Goal: Task Accomplishment & Management: Manage account settings

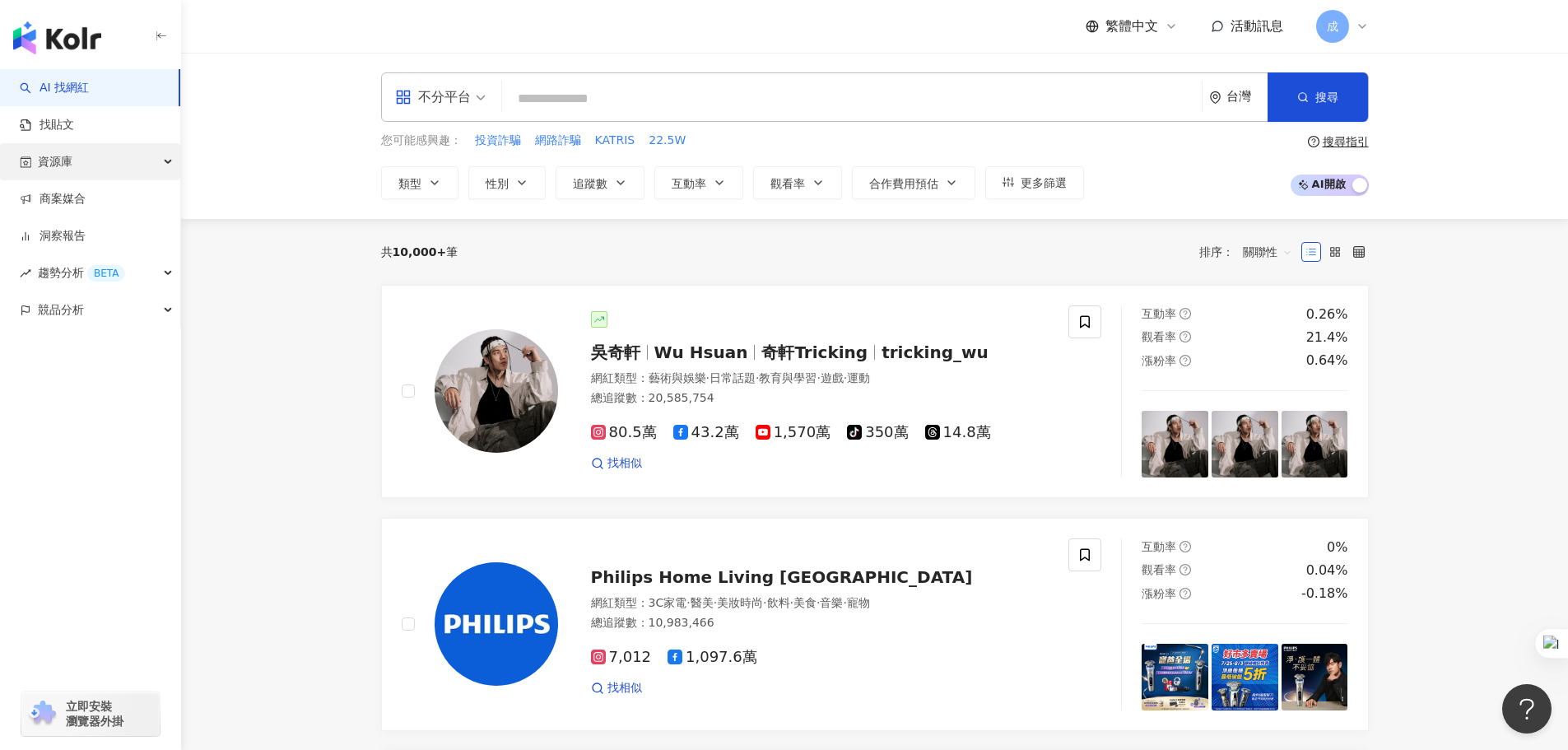
click at [68, 164] on span "資源庫" at bounding box center [55, 161] width 35 height 37
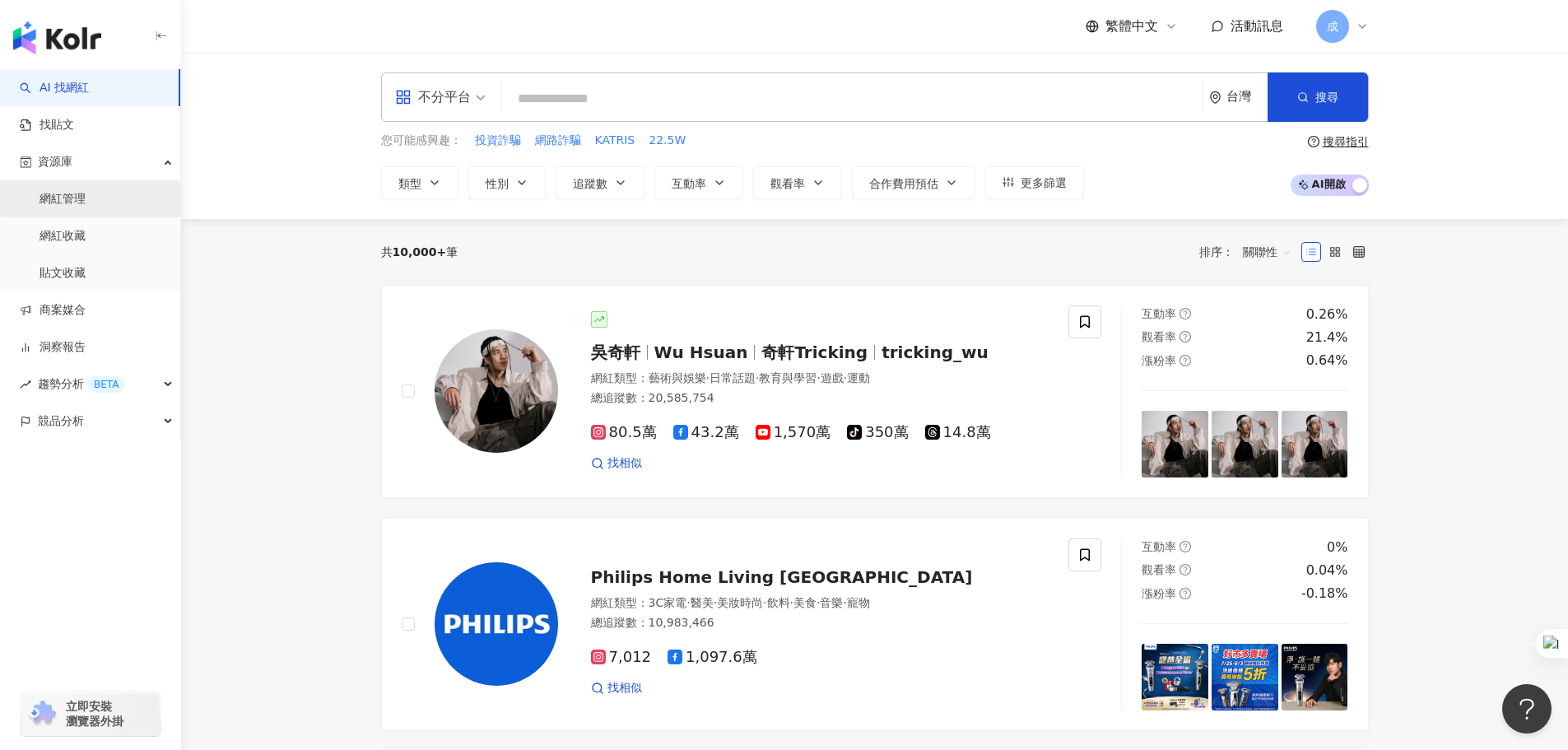
click at [72, 202] on link "網紅管理" at bounding box center [62, 199] width 46 height 17
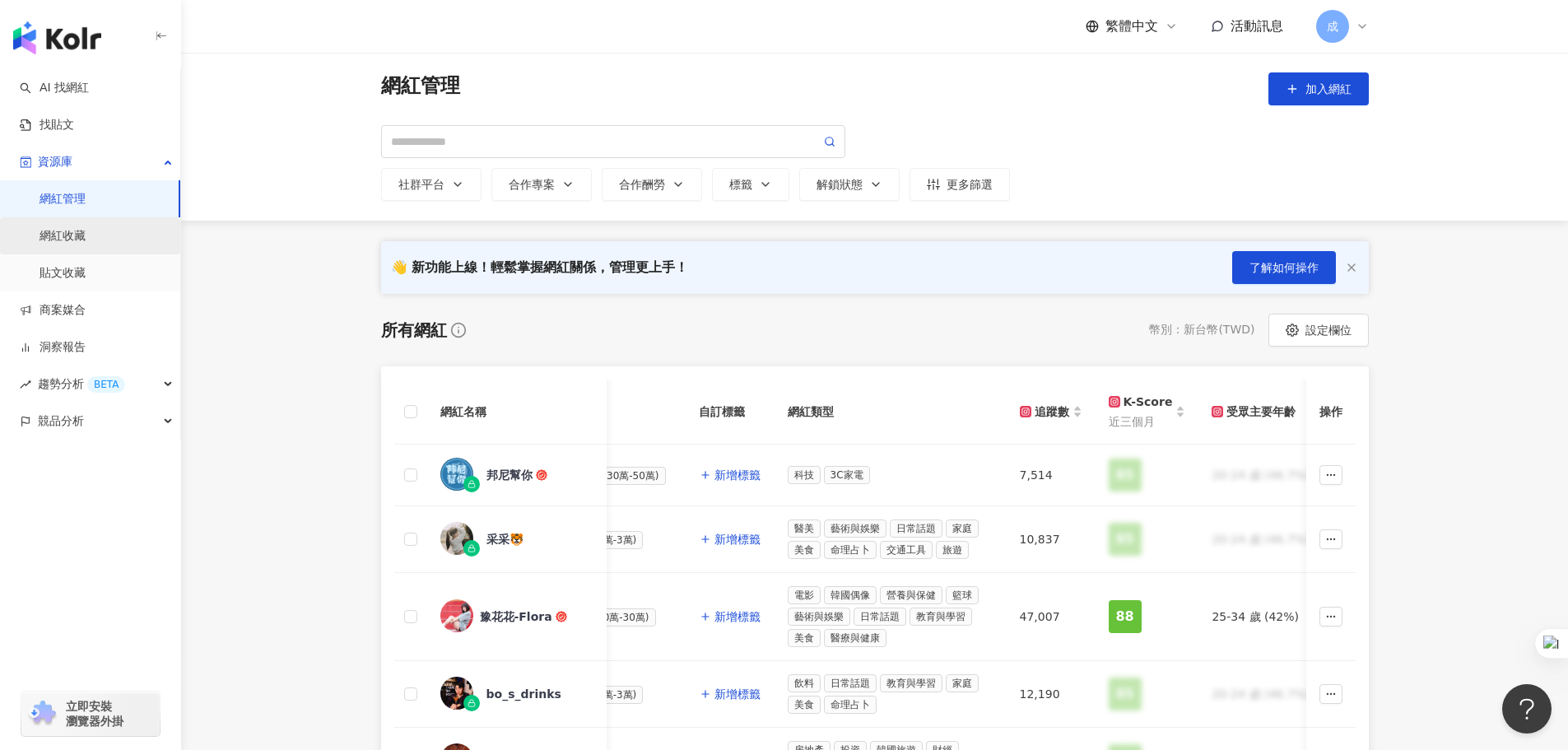
click at [85, 238] on link "網紅收藏" at bounding box center [62, 236] width 46 height 17
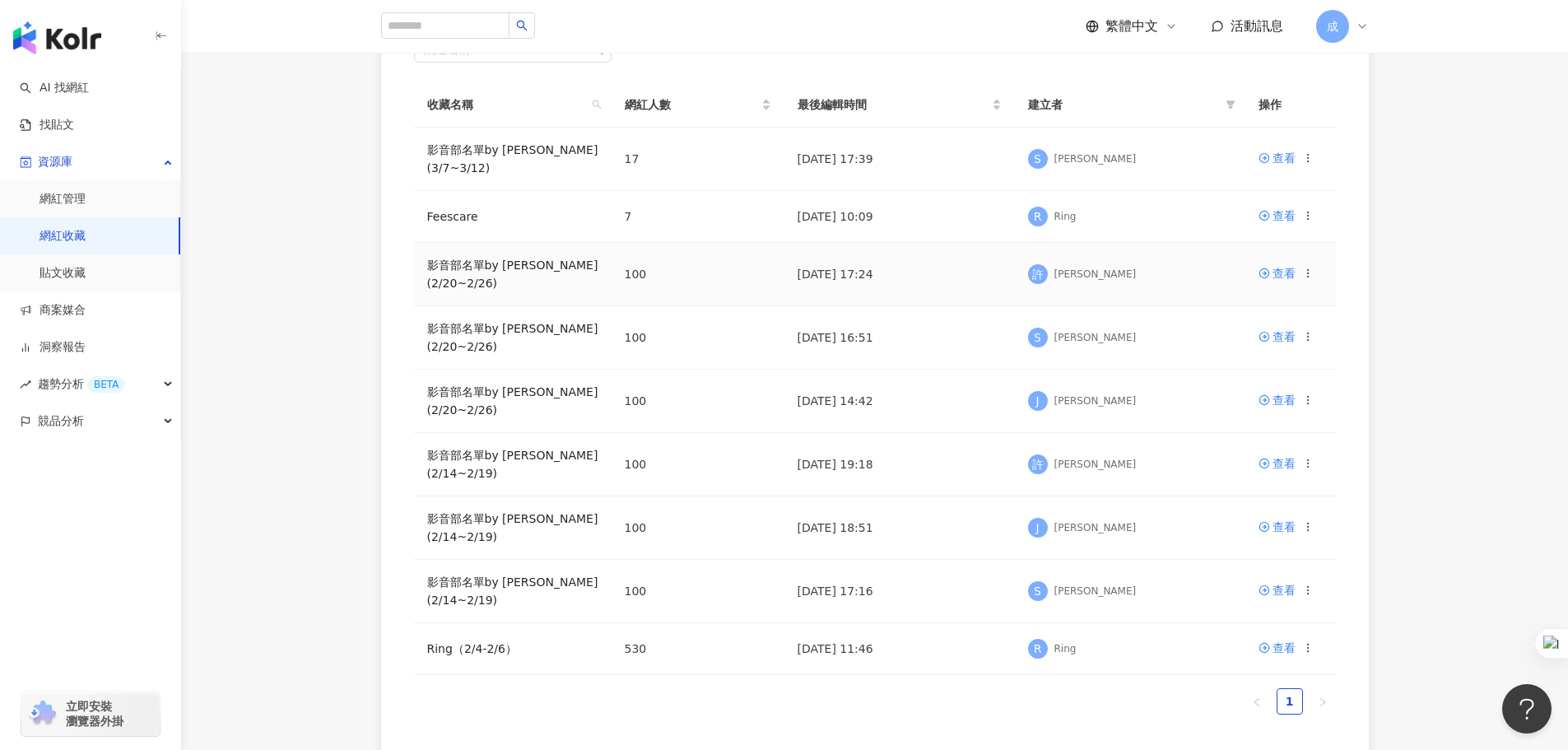
scroll to position [247, 0]
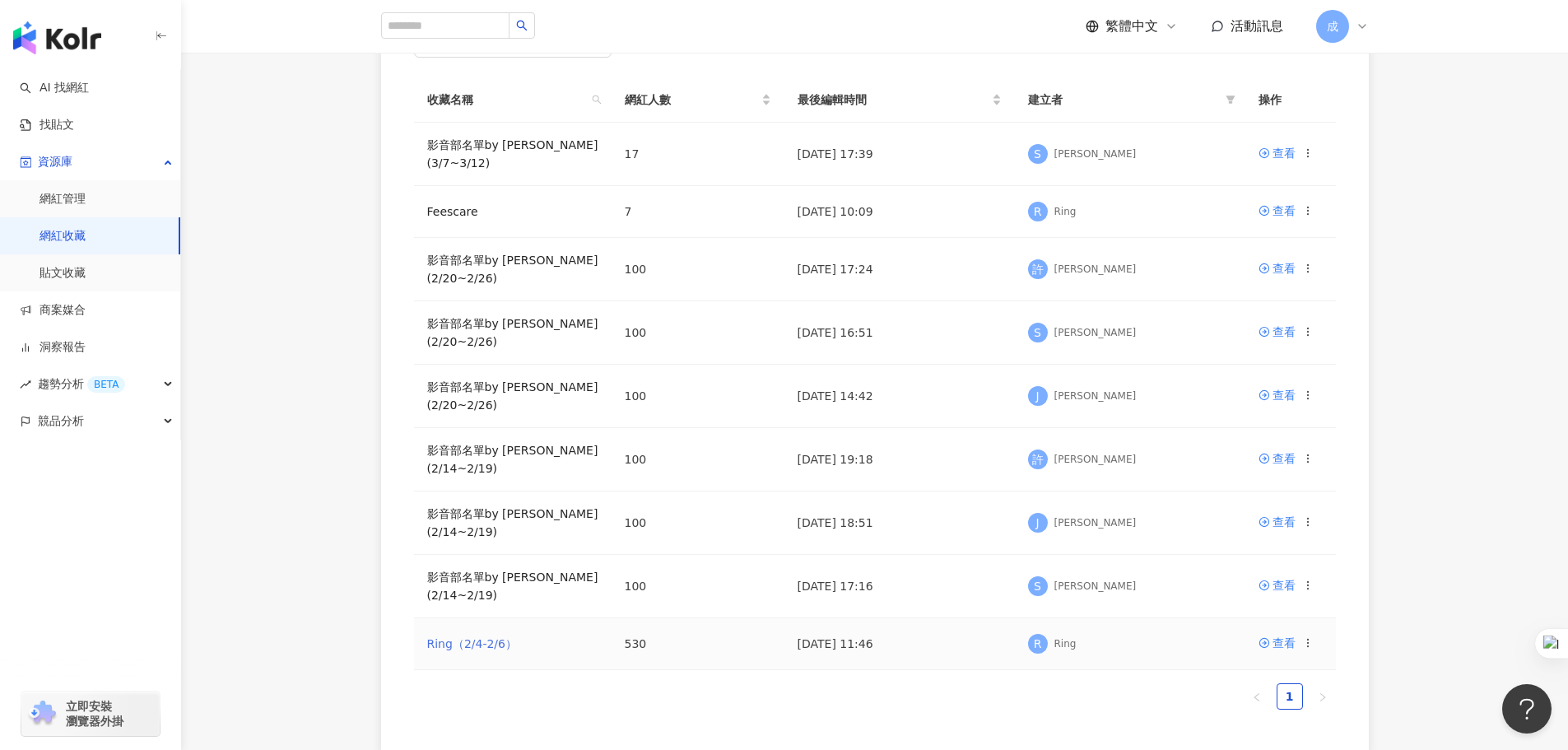
click at [474, 638] on link "Ring（2/4-2/6）" at bounding box center [473, 644] width 91 height 13
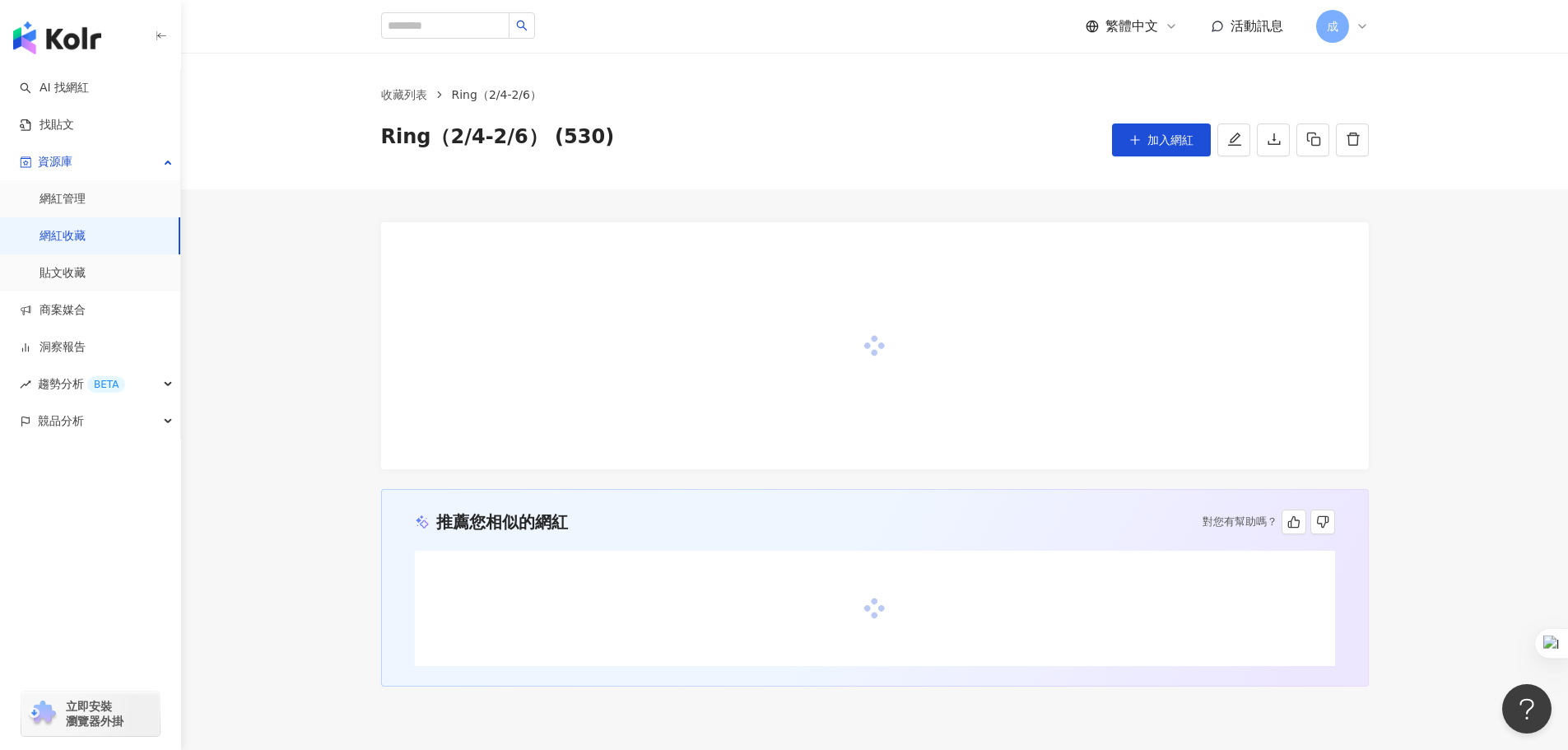
click at [846, 133] on div "Ring（2/4-2/6） (530) 加入網紅" at bounding box center [875, 140] width 987 height 33
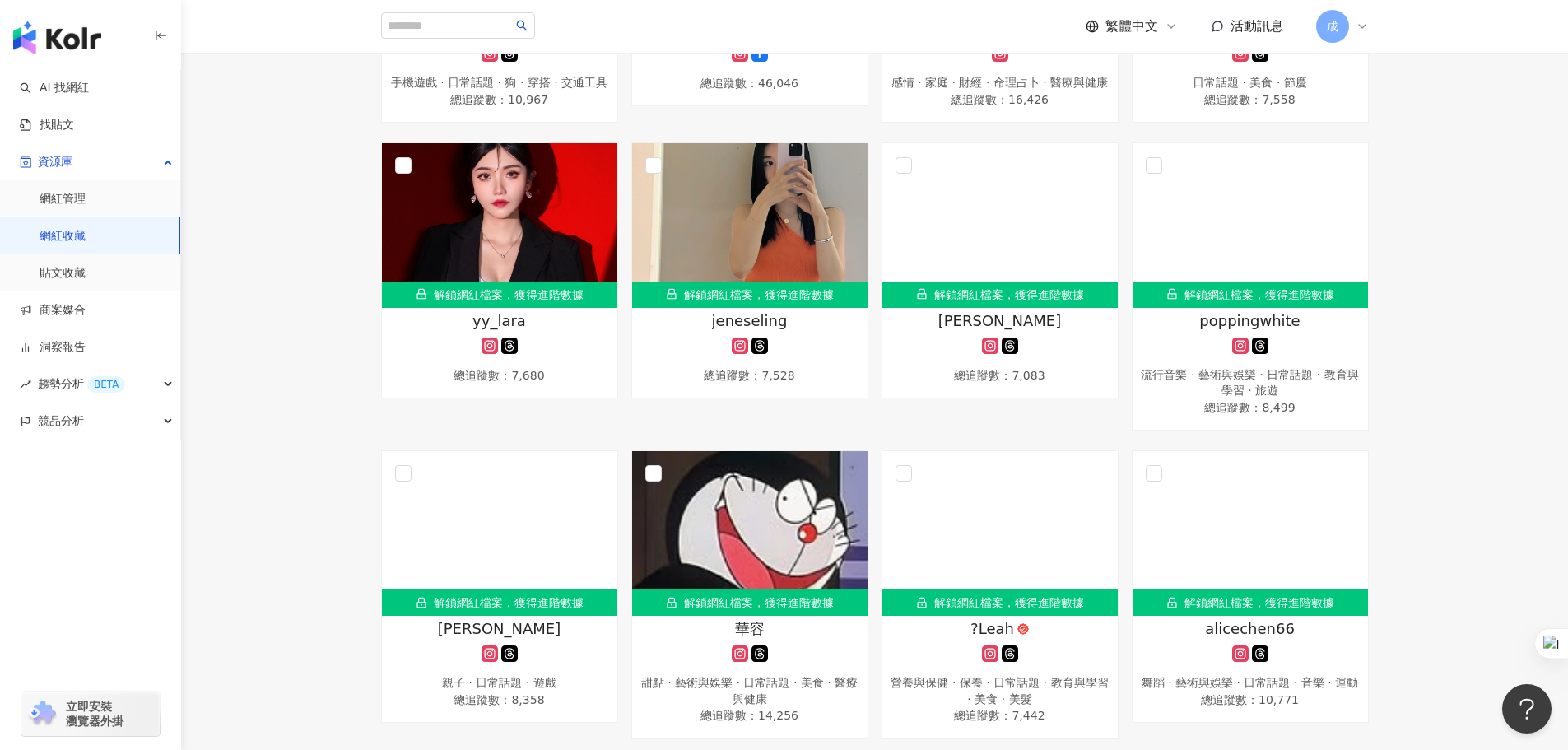
scroll to position [10786, 0]
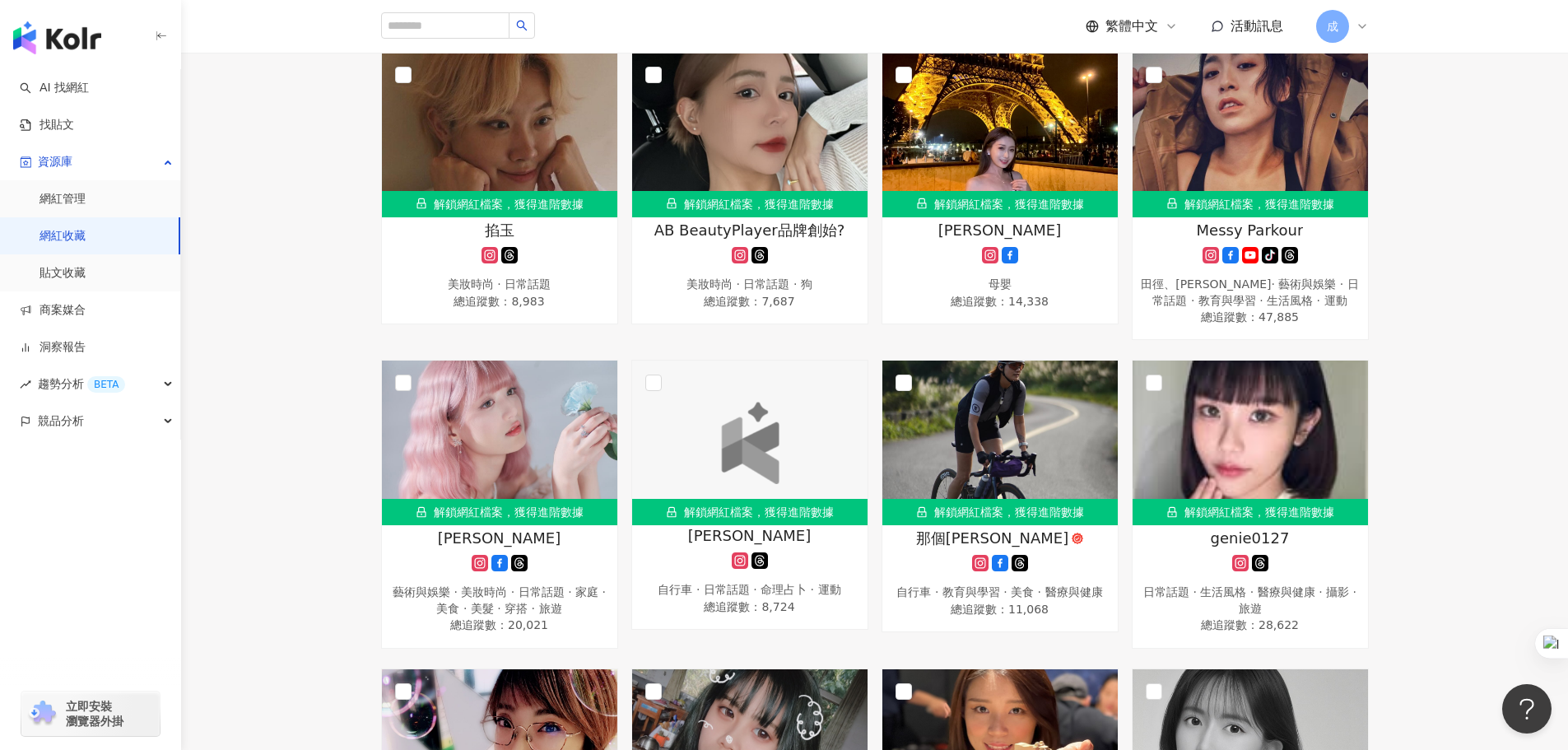
scroll to position [247, 0]
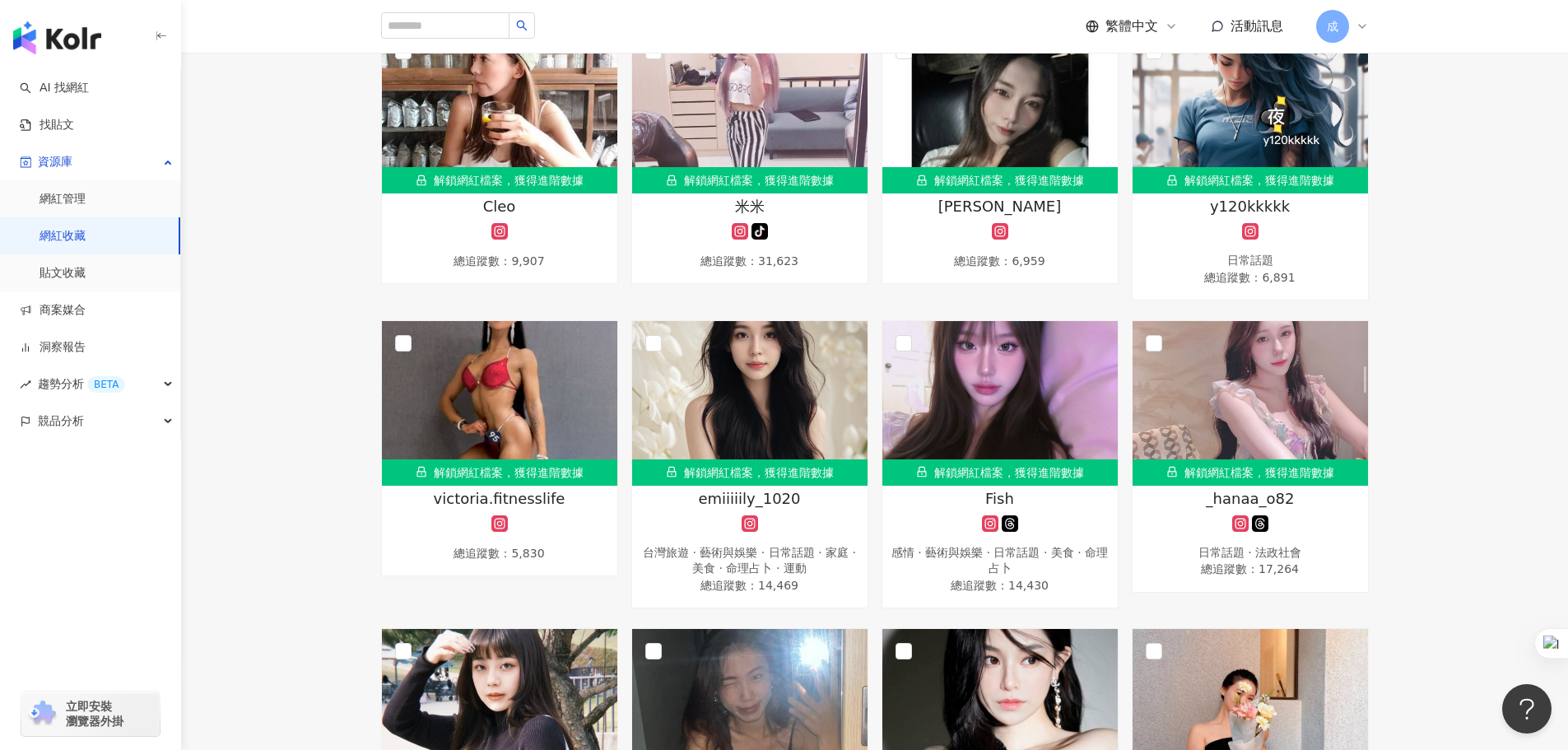
click at [66, 237] on link "網紅收藏" at bounding box center [62, 236] width 46 height 17
click at [41, 237] on link "網紅收藏" at bounding box center [62, 236] width 46 height 17
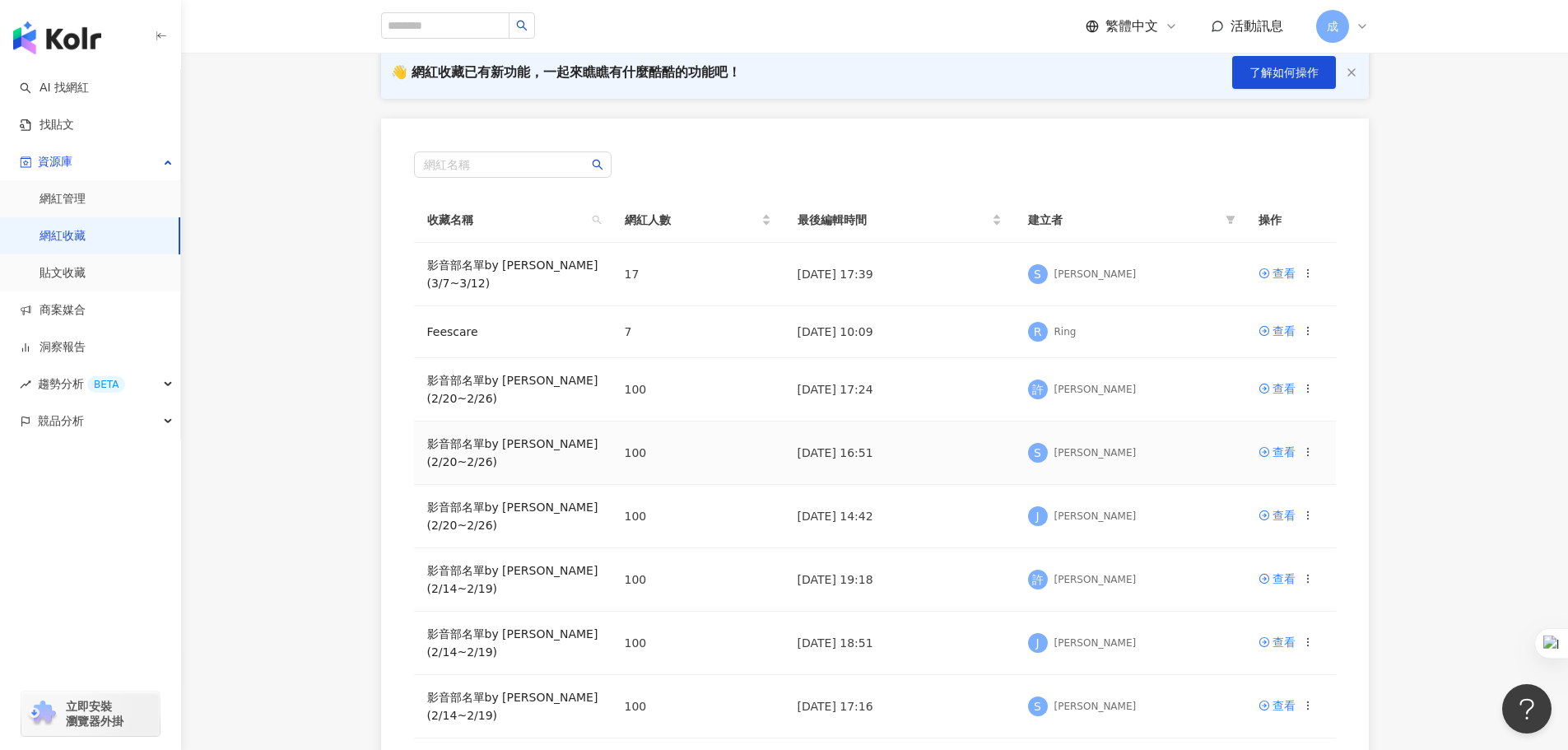
scroll to position [165, 0]
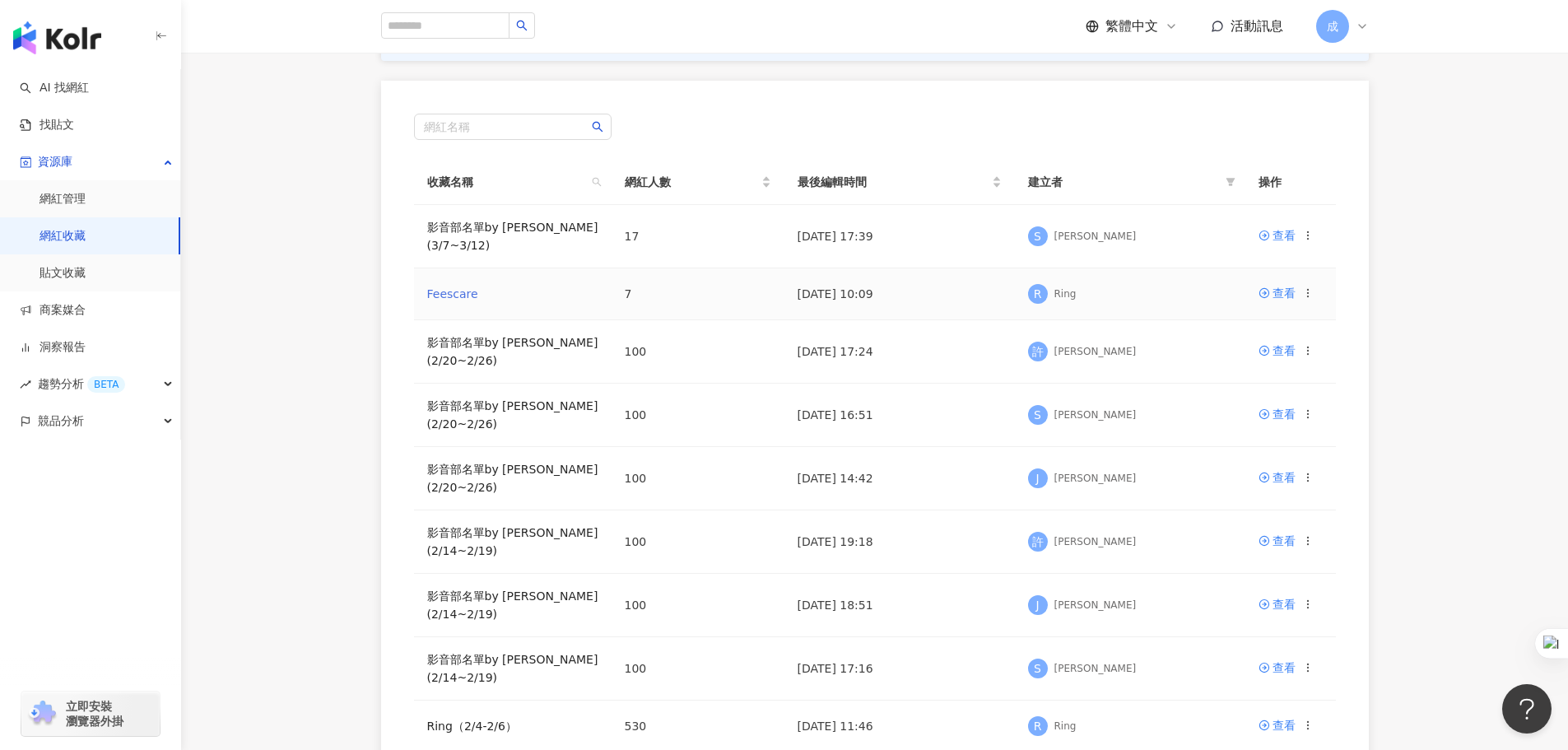
click at [462, 287] on link "Feescare" at bounding box center [453, 294] width 51 height 13
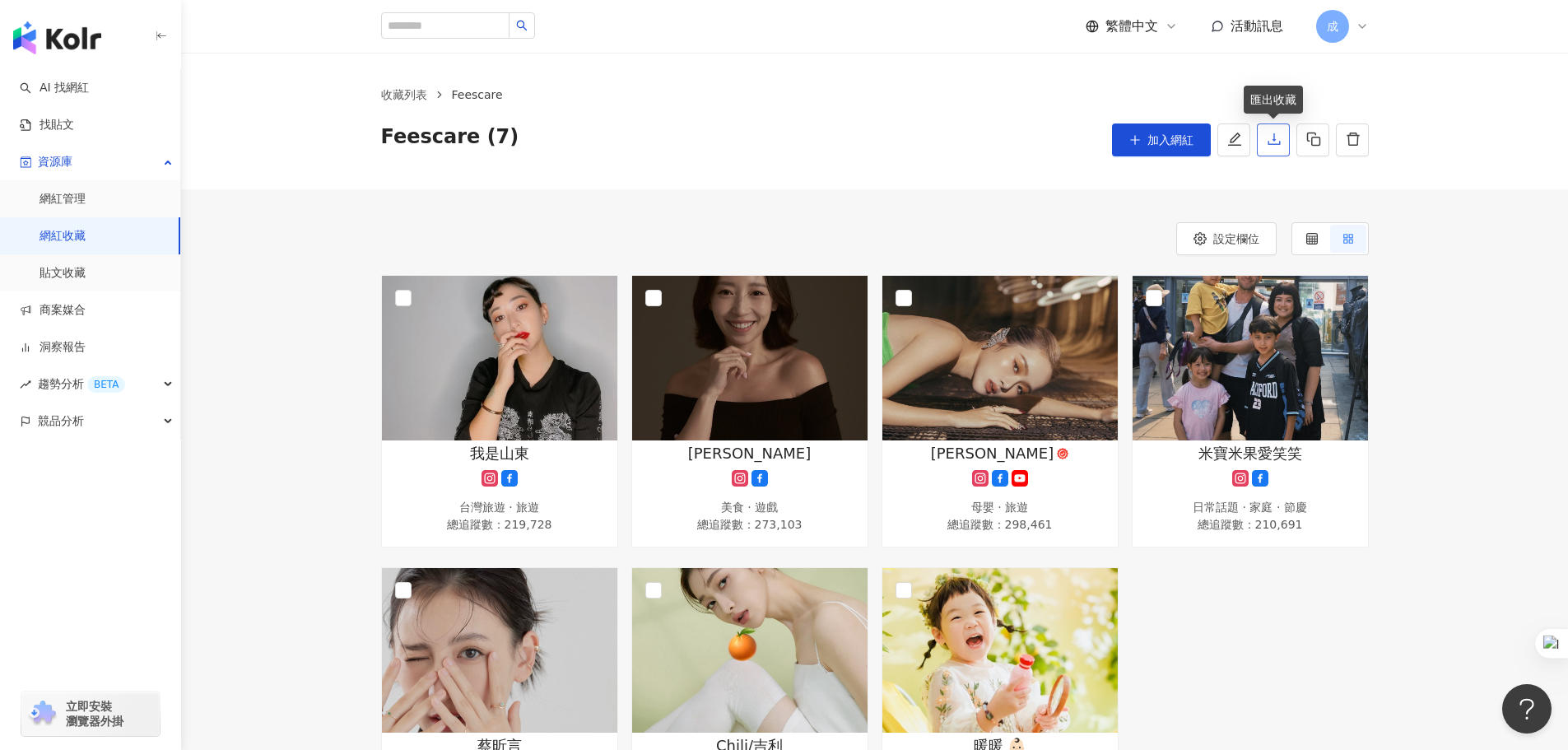
click at [1274, 139] on icon "download" at bounding box center [1274, 139] width 12 height 11
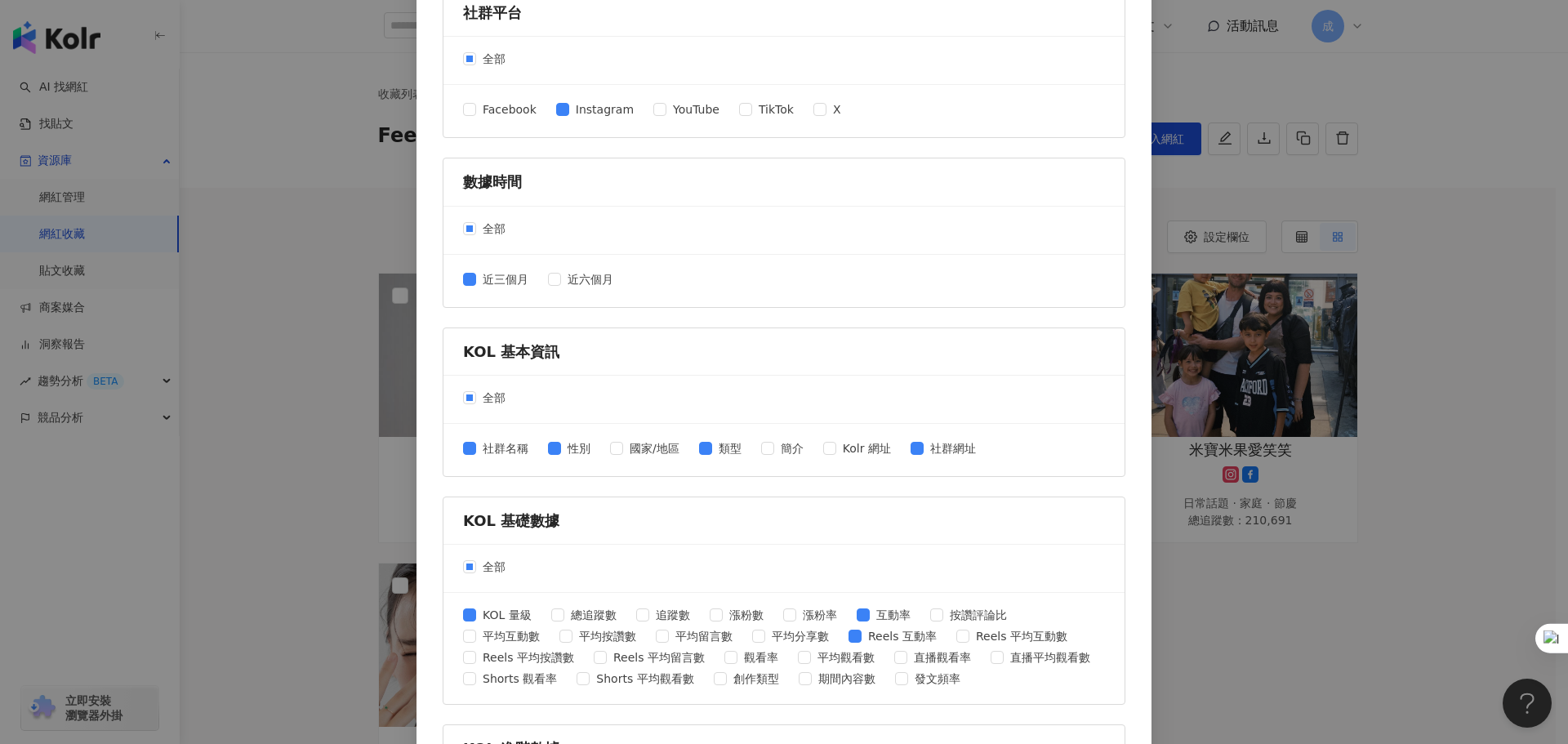
scroll to position [525, 0]
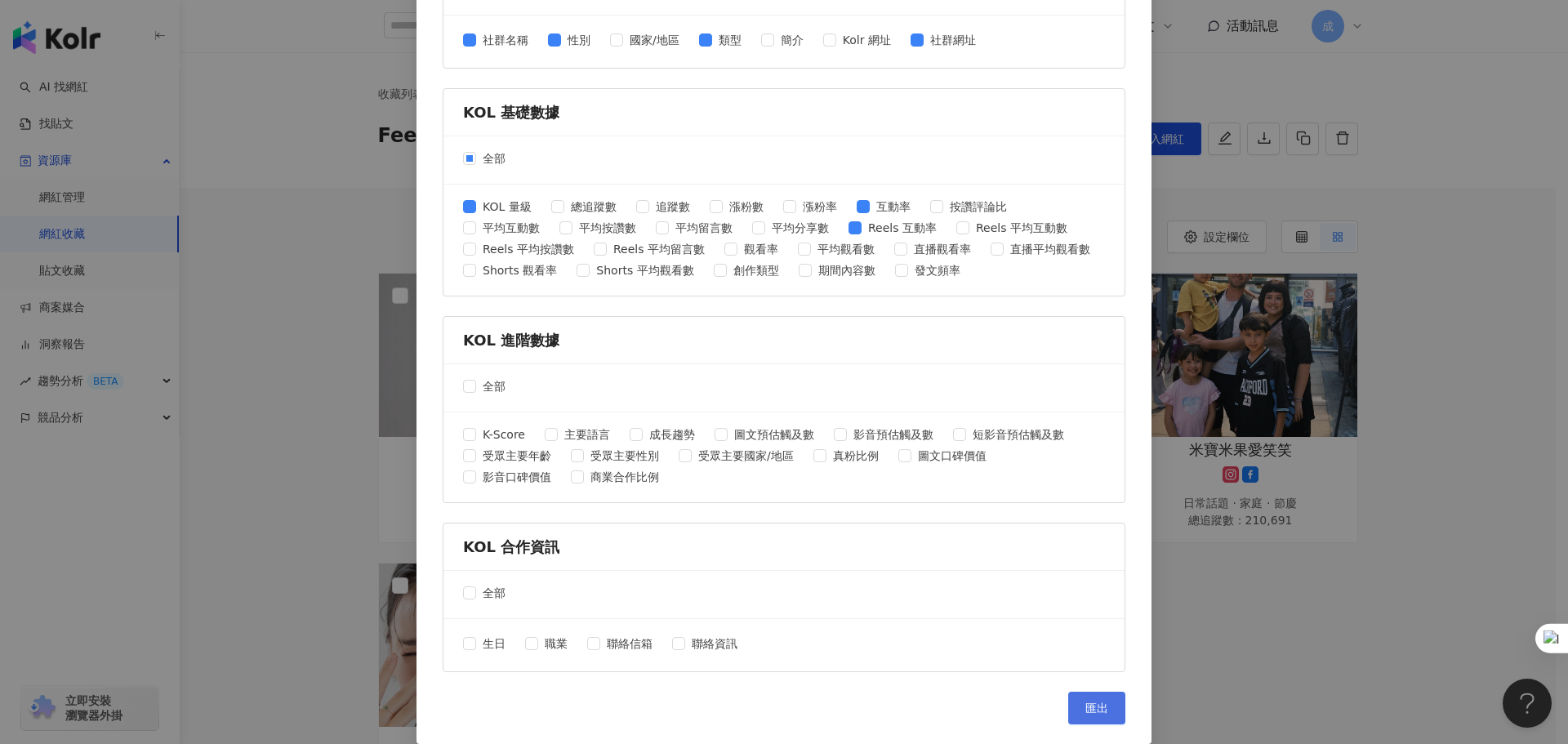
click at [1085, 709] on span "匯出" at bounding box center [1096, 708] width 22 height 13
click at [281, 272] on div "匯出收藏 請選擇您欲匯出的項目 社群平台 全部 Facebook Instagram YouTube TikTok X 數據時間 全部 近三個月 近六個月 K…" at bounding box center [784, 372] width 1568 height 744
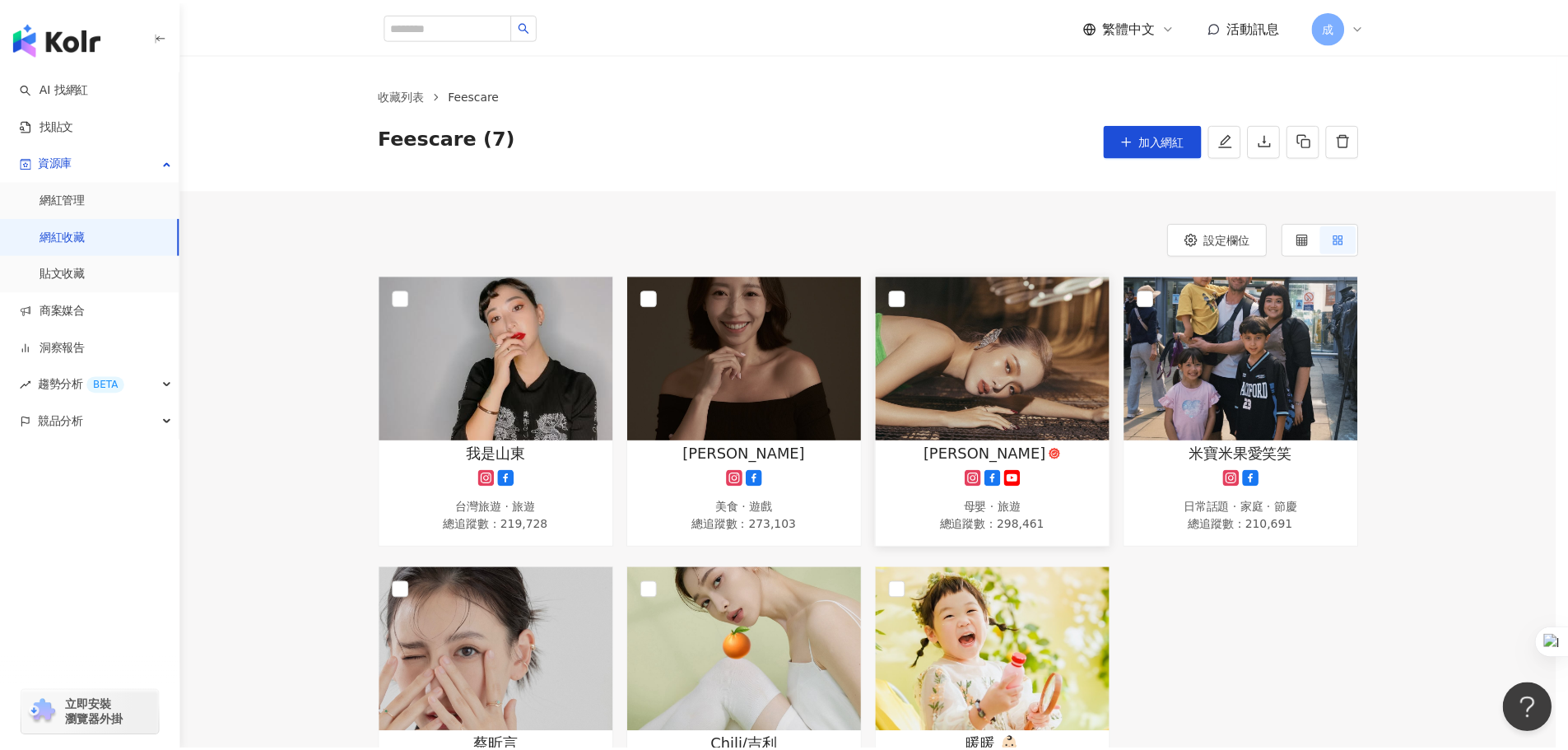
scroll to position [0, 0]
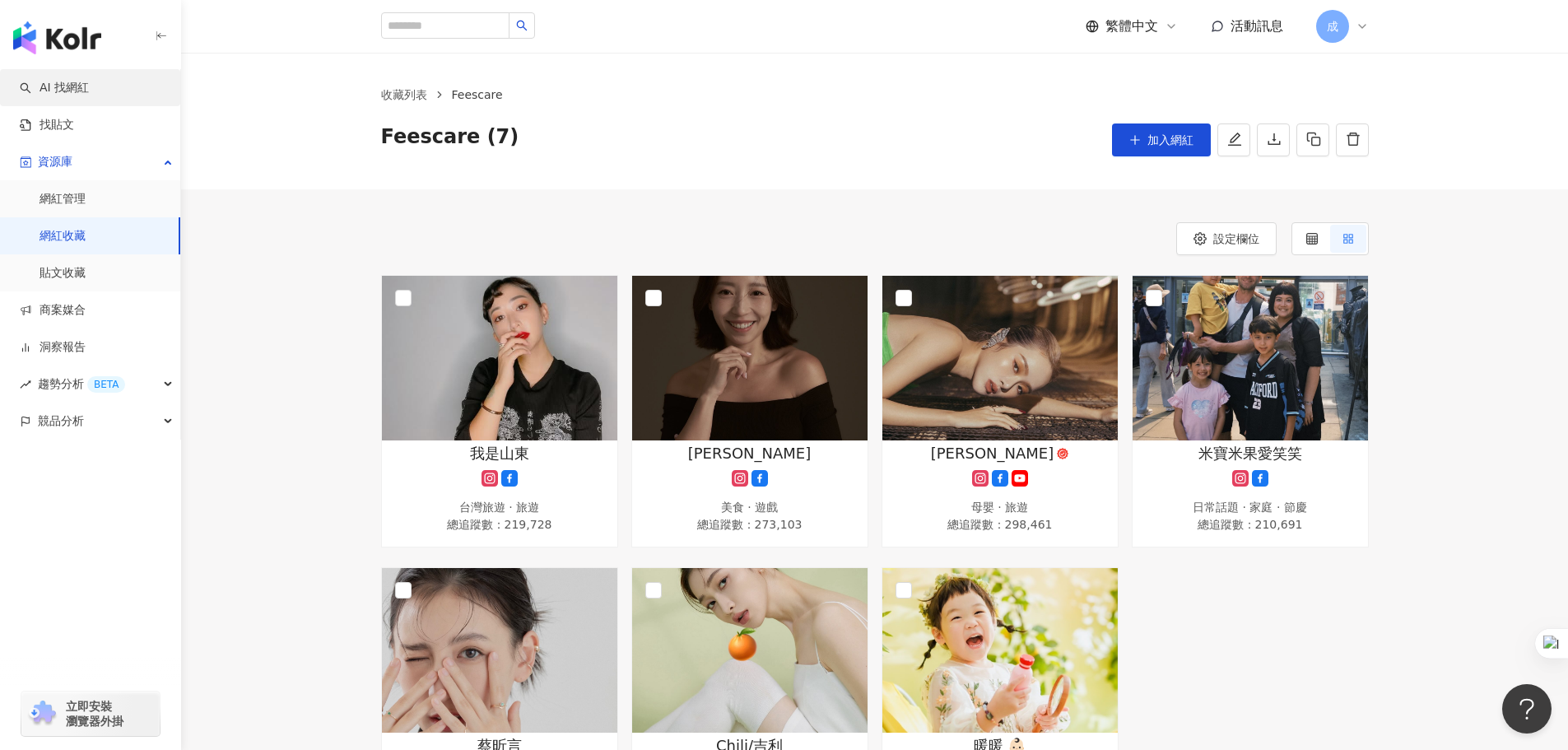
click at [83, 92] on link "AI 找網紅" at bounding box center [54, 88] width 69 height 17
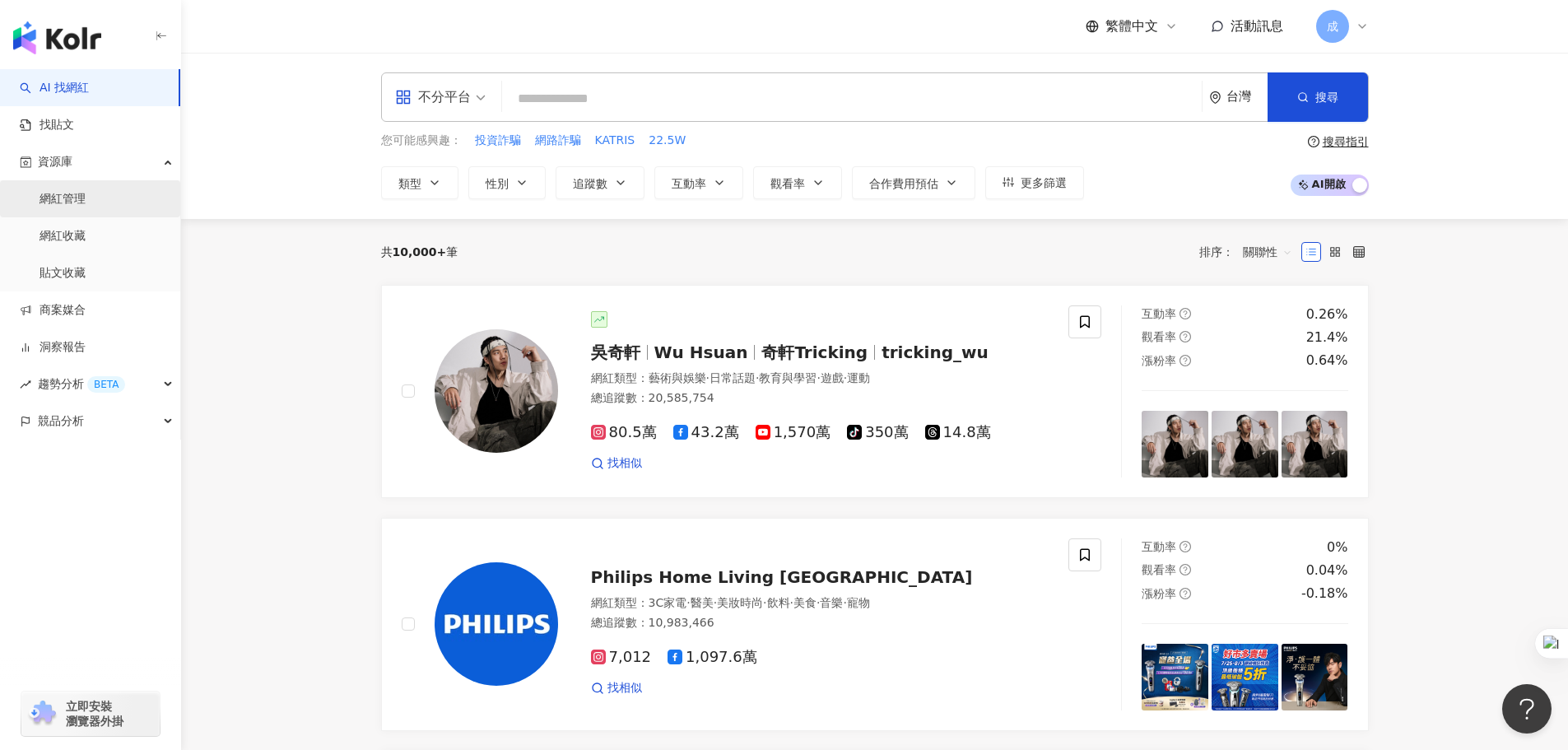
click at [80, 203] on link "網紅管理" at bounding box center [62, 199] width 46 height 17
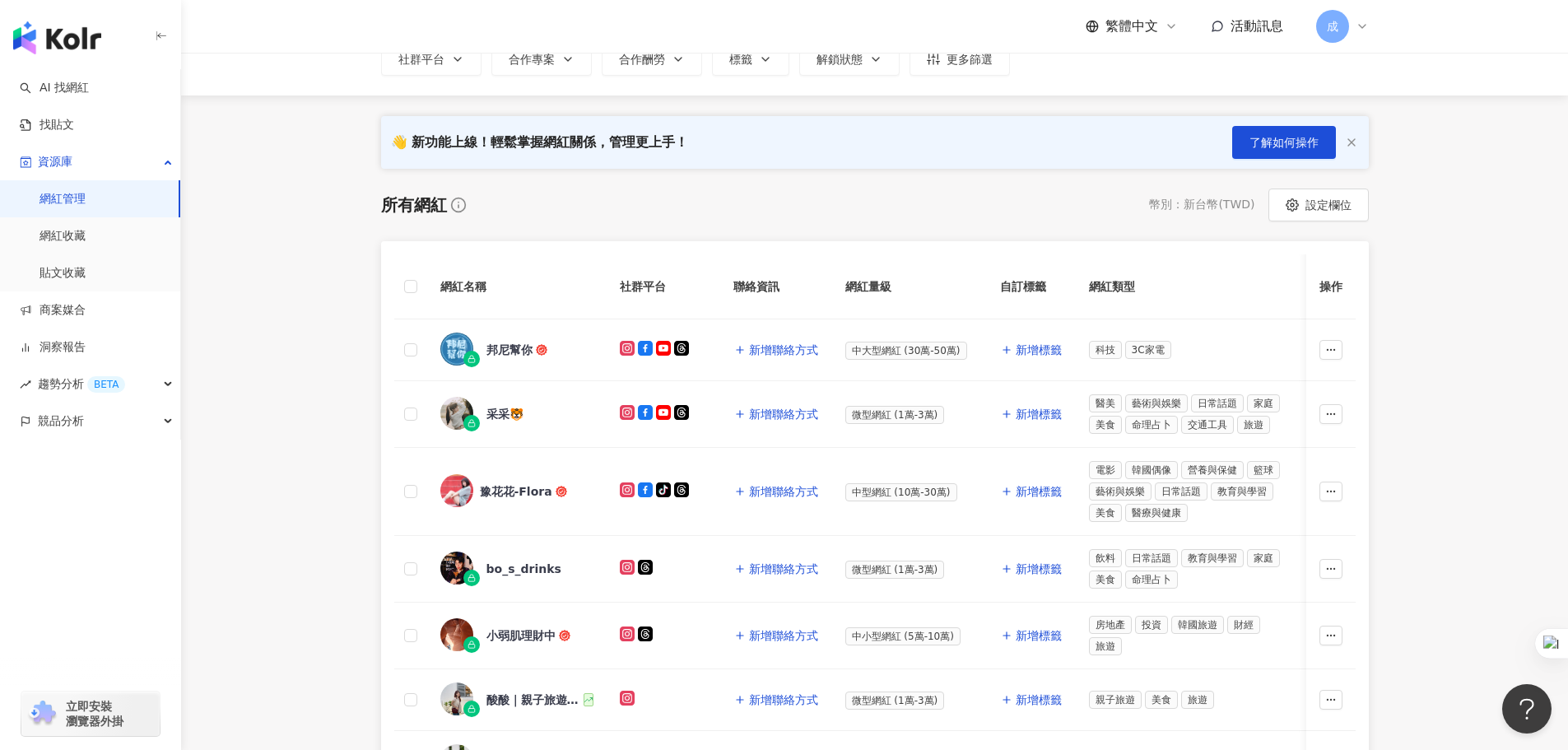
scroll to position [165, 0]
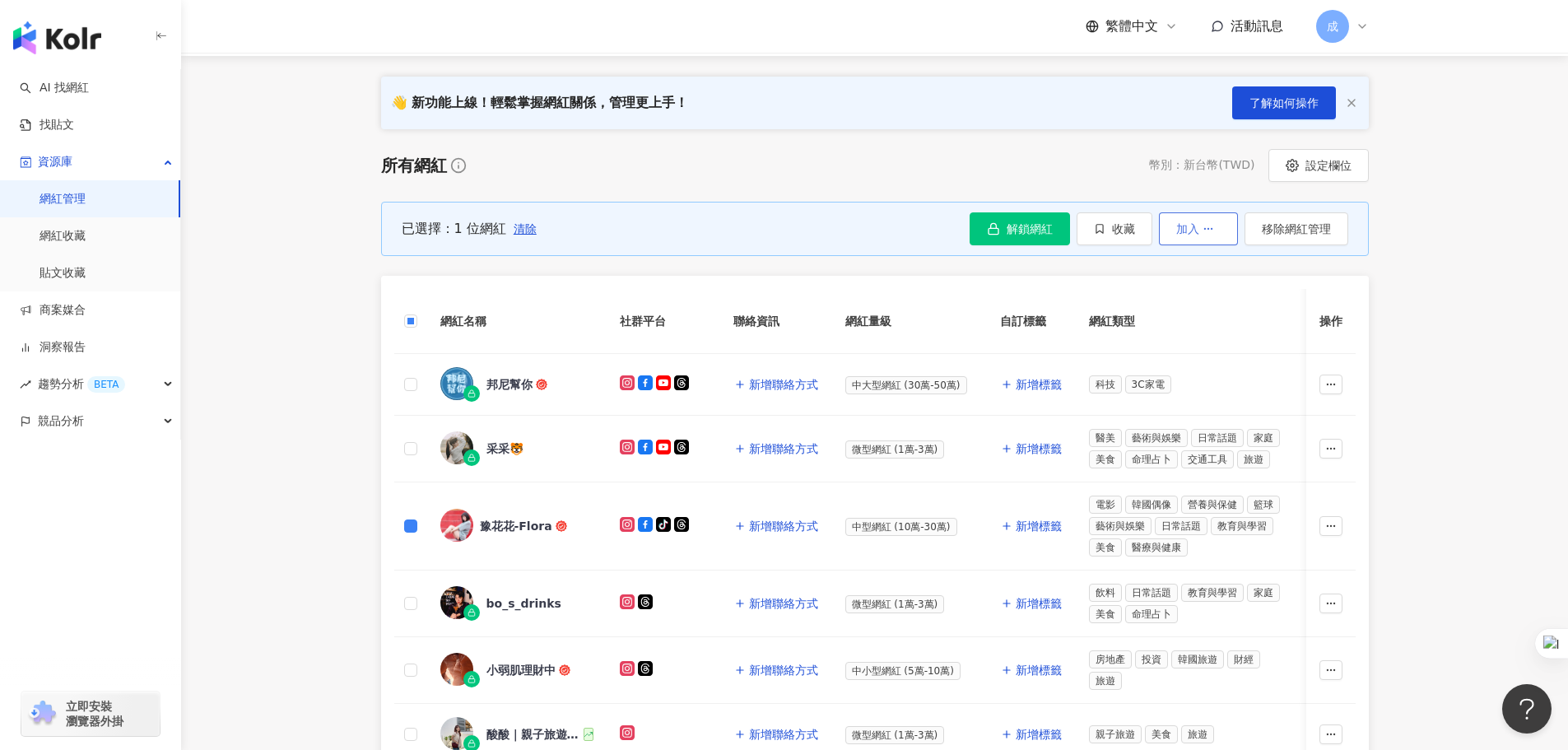
click at [1205, 229] on circle "button" at bounding box center [1204, 228] width 1 height 1
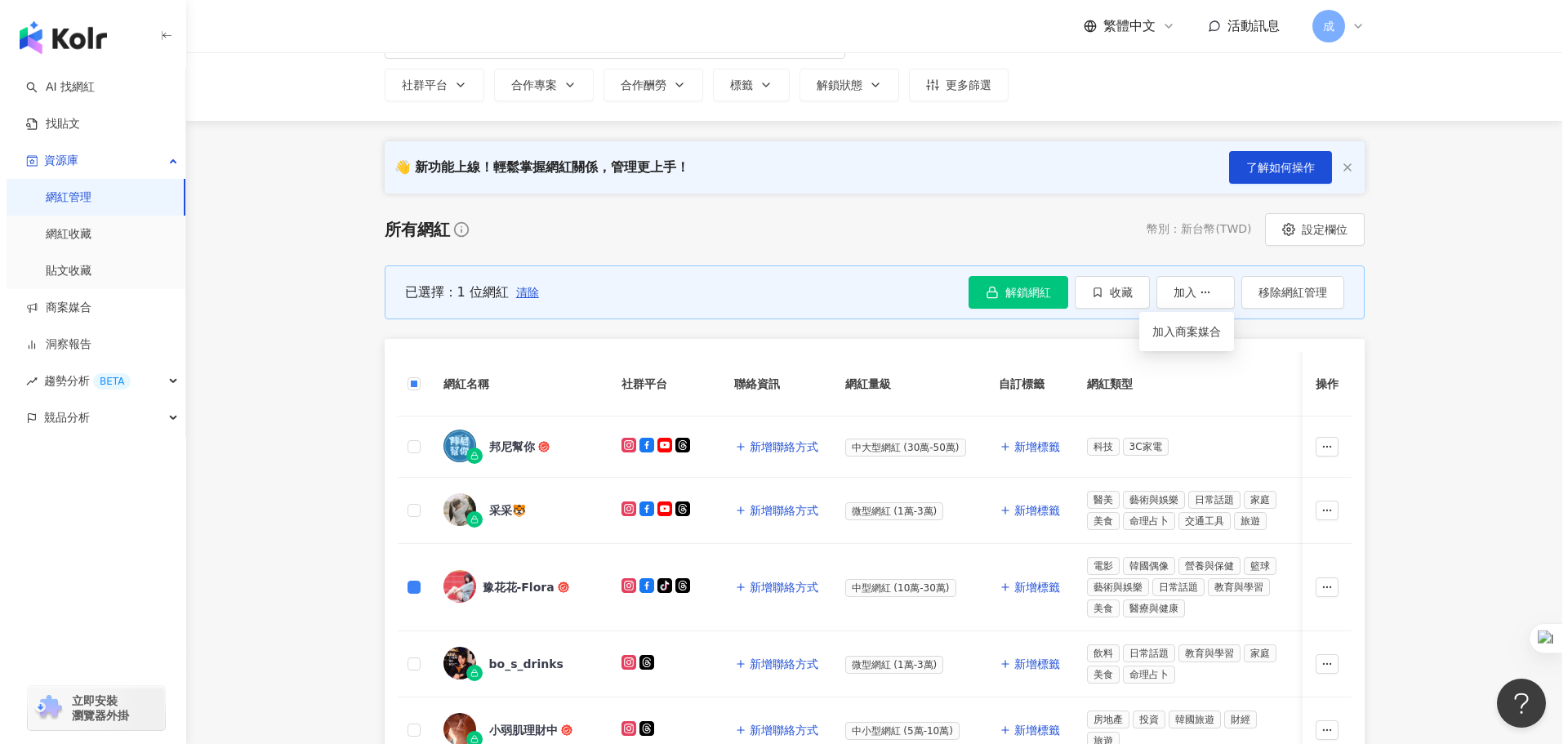
scroll to position [82, 0]
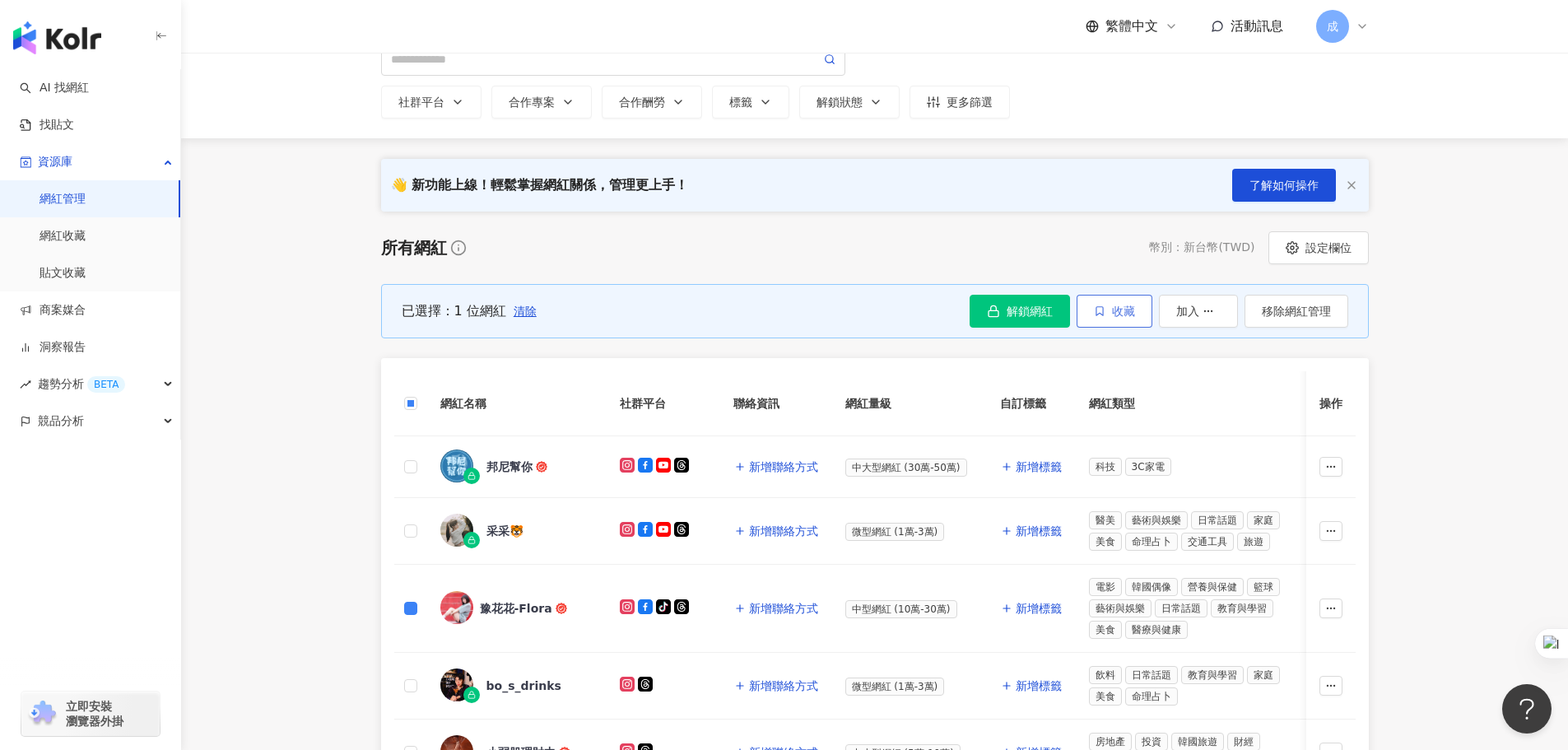
click at [1103, 310] on icon "button" at bounding box center [1099, 311] width 11 height 11
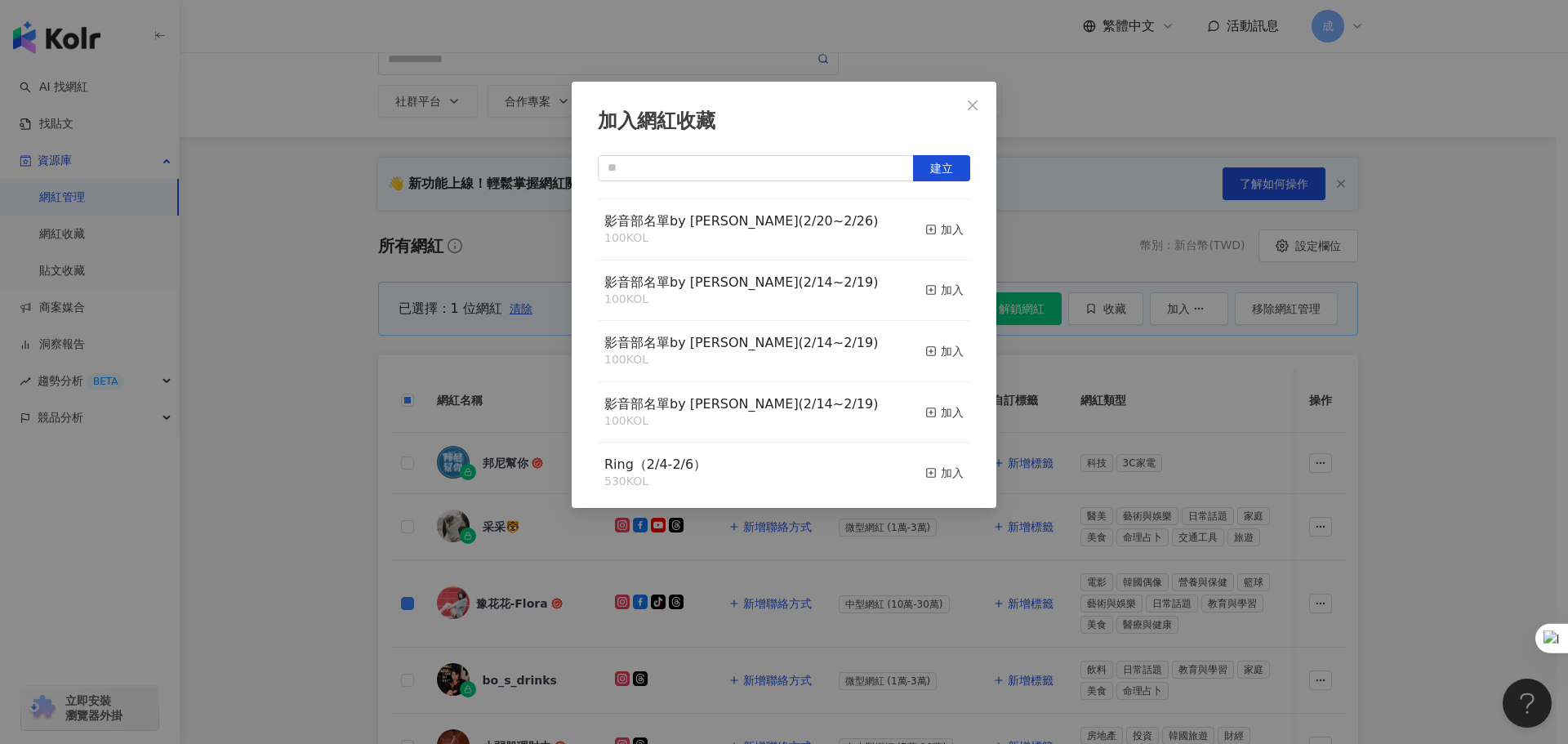
scroll to position [200, 0]
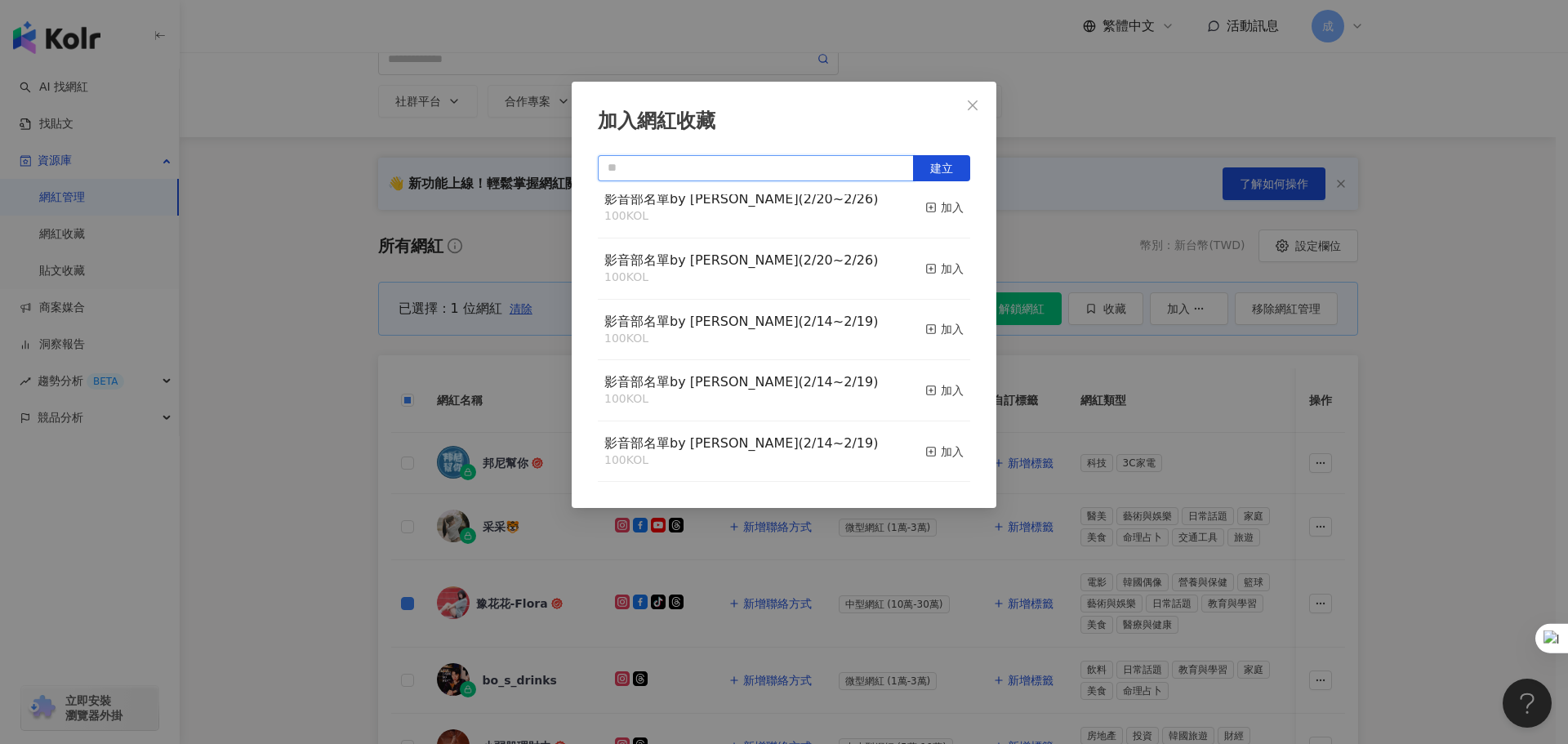
click at [662, 166] on input "text" at bounding box center [756, 169] width 316 height 26
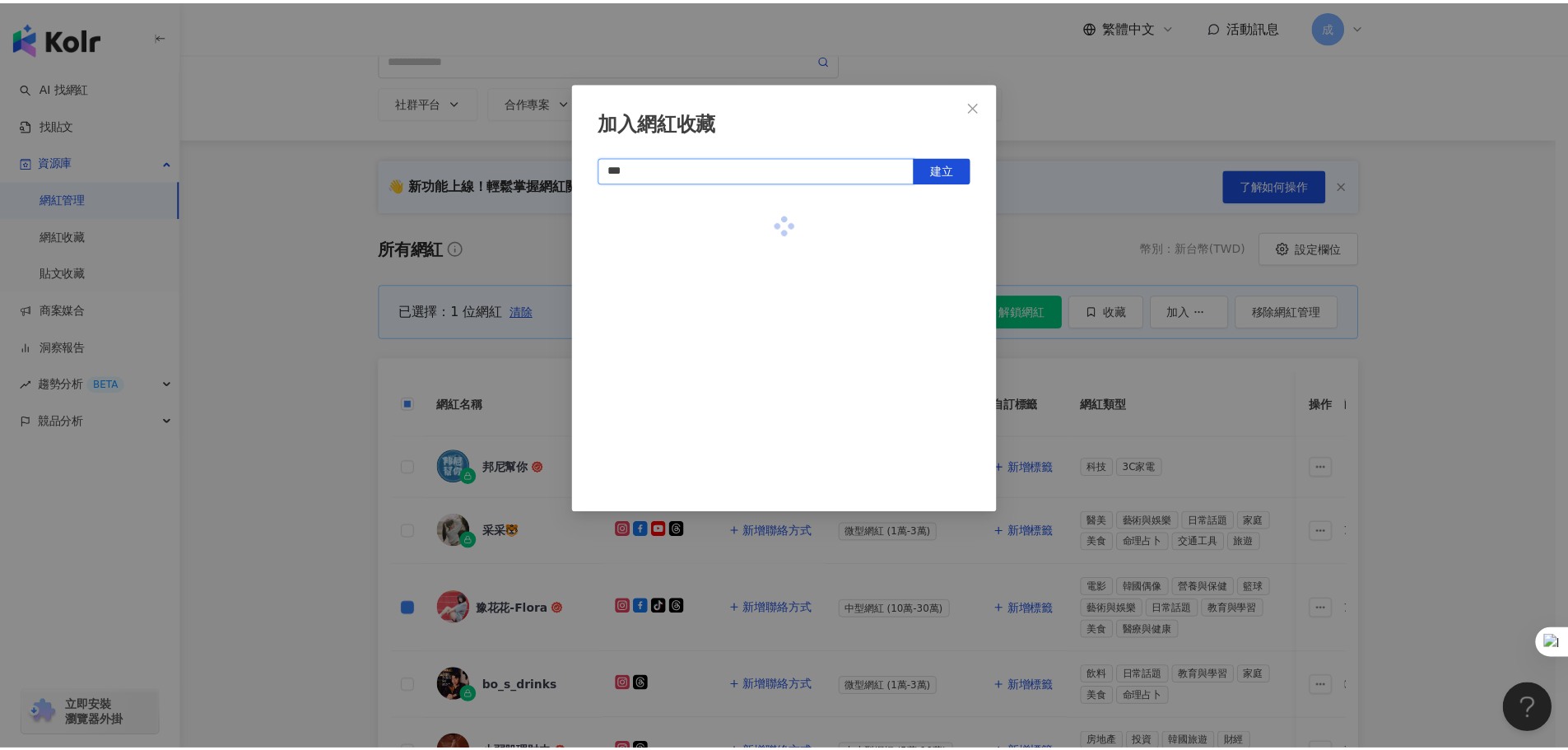
scroll to position [0, 0]
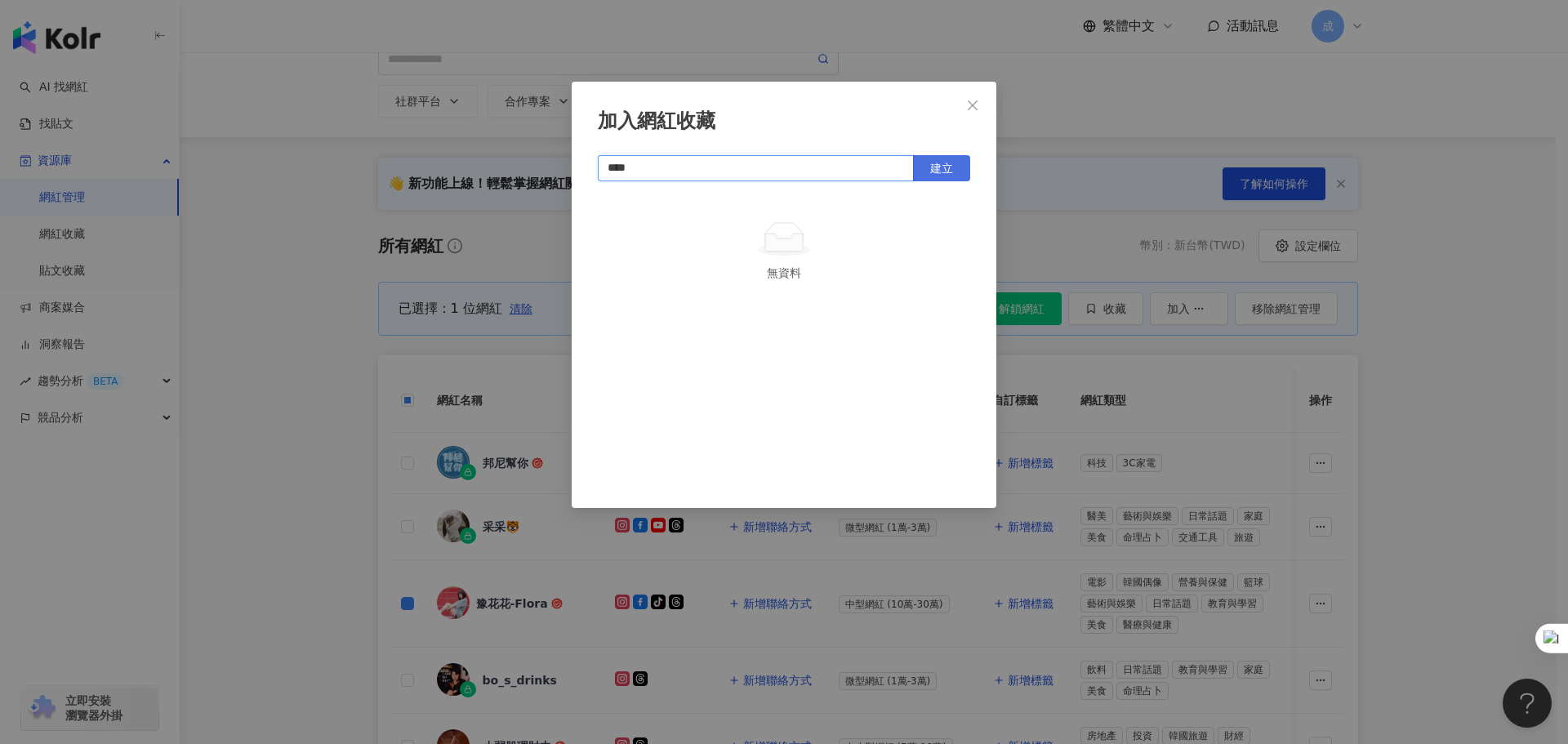
click at [936, 166] on span "建立" at bounding box center [942, 168] width 22 height 13
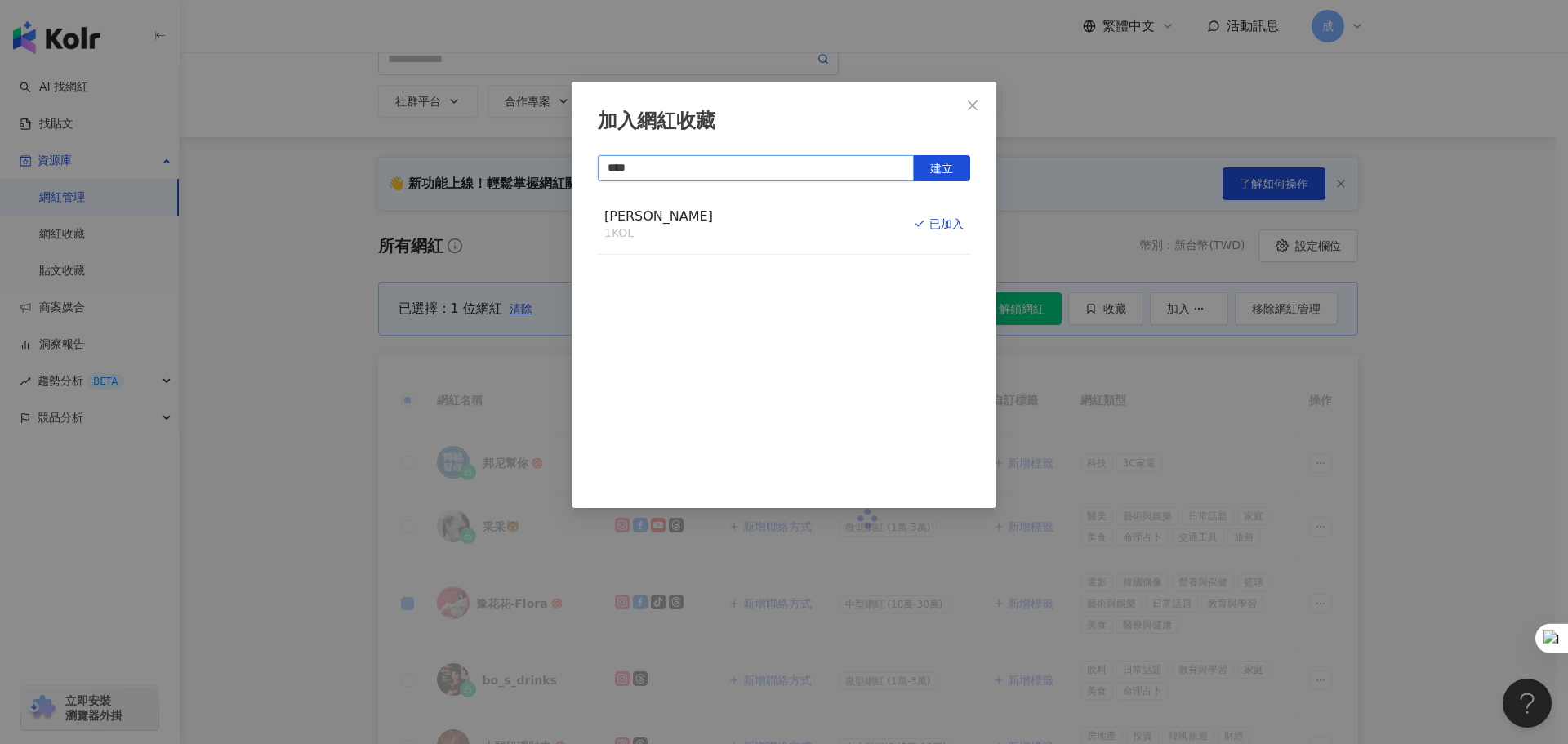
type input "****"
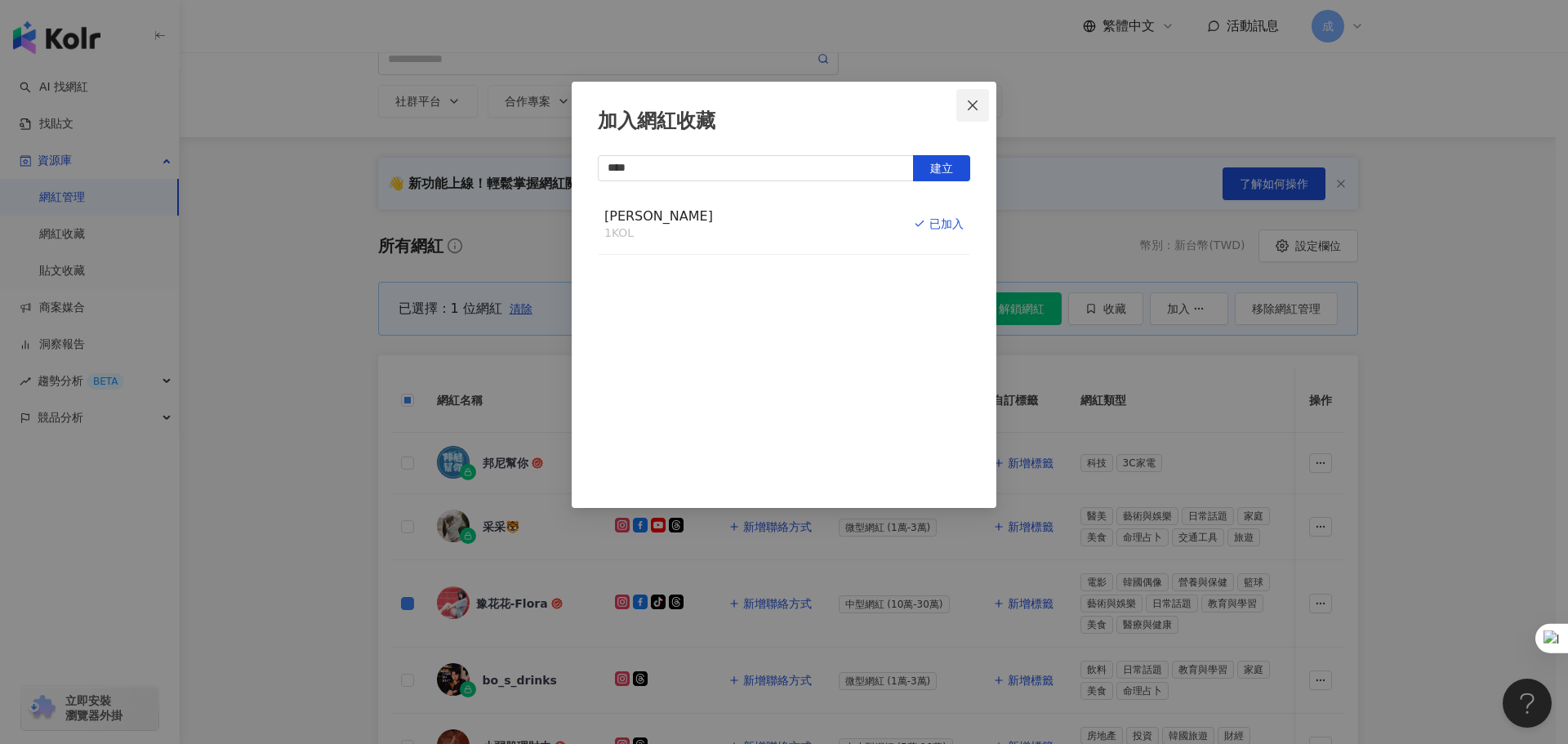
click at [977, 109] on icon "close" at bounding box center [972, 105] width 13 height 13
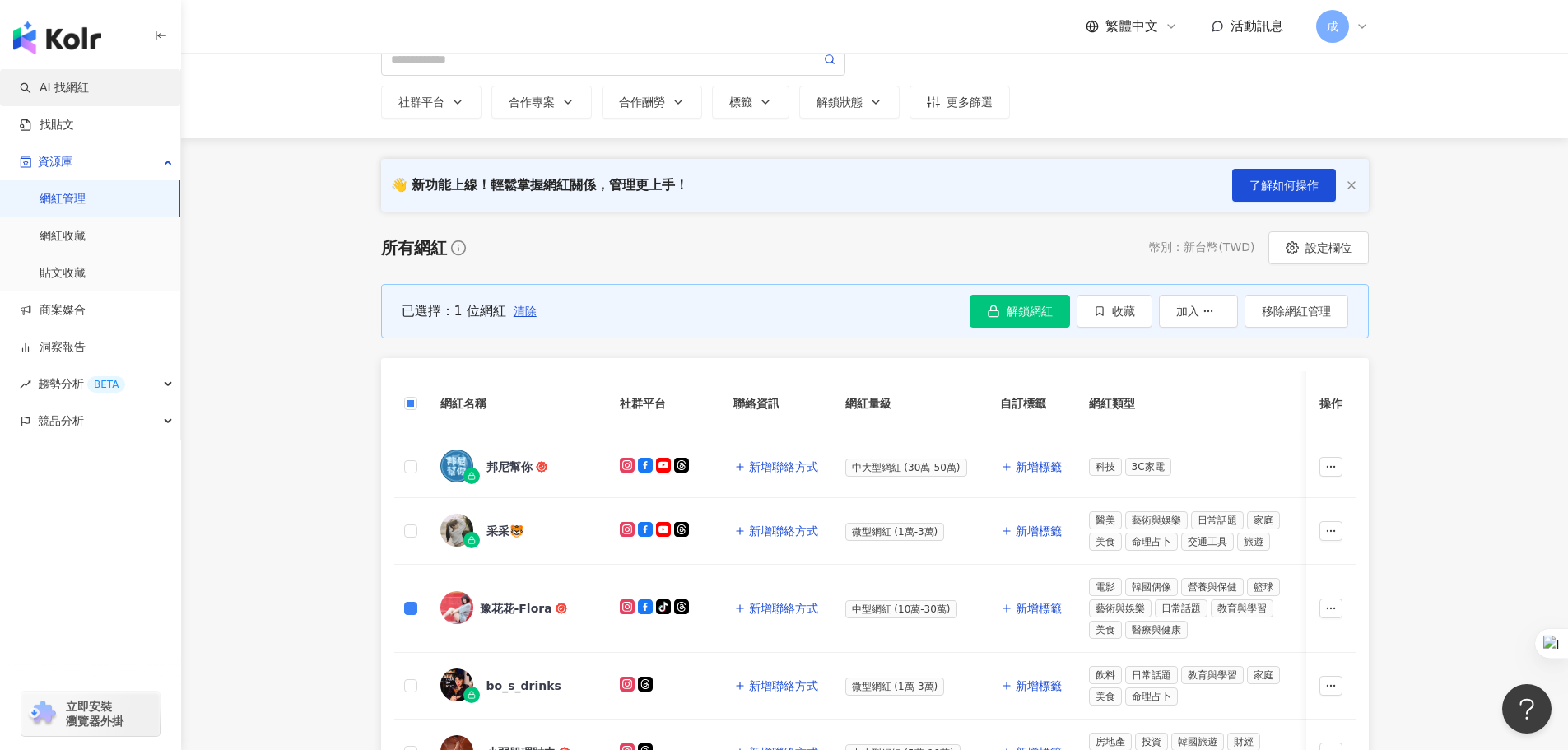
click at [89, 90] on link "AI 找網紅" at bounding box center [54, 88] width 69 height 17
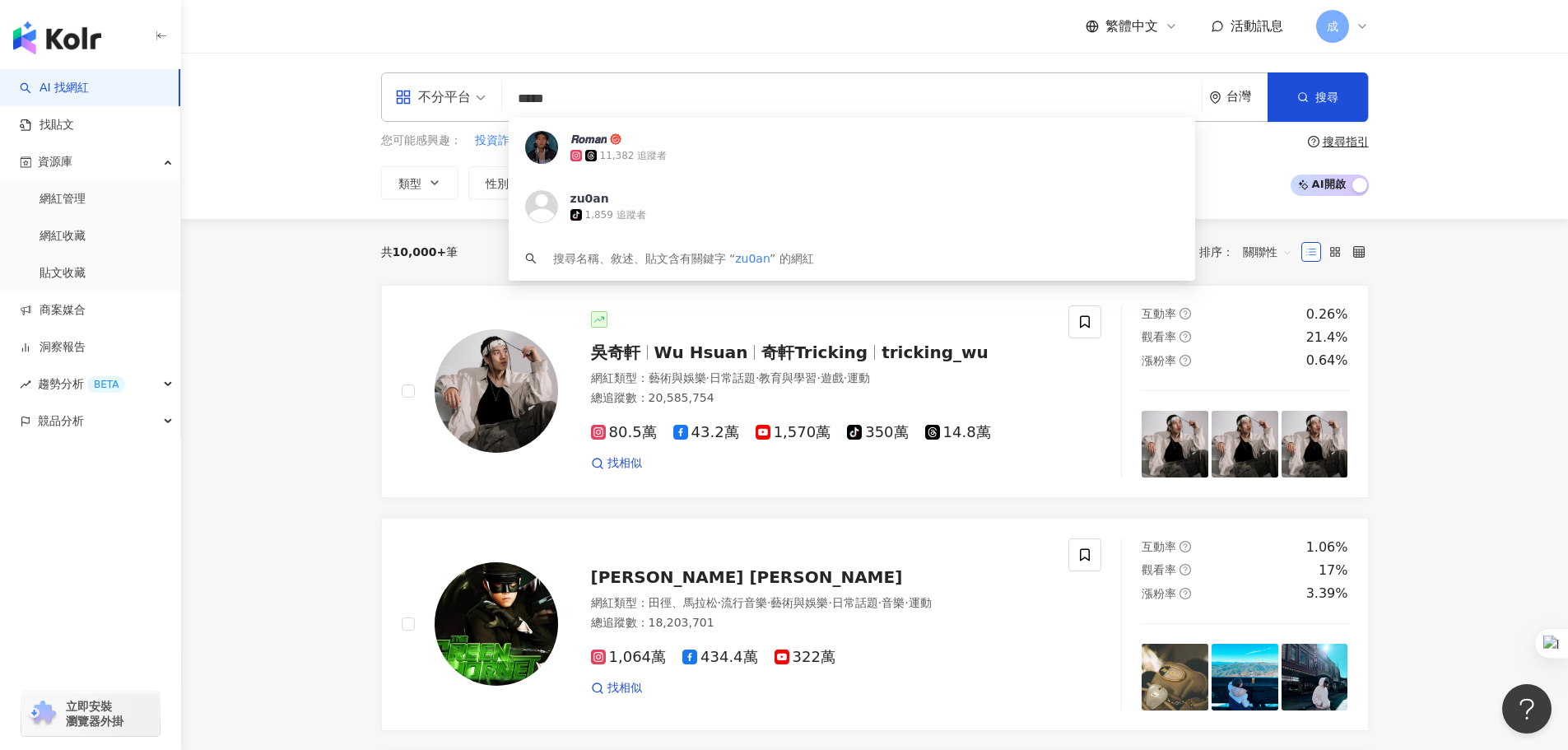
type input "*****"
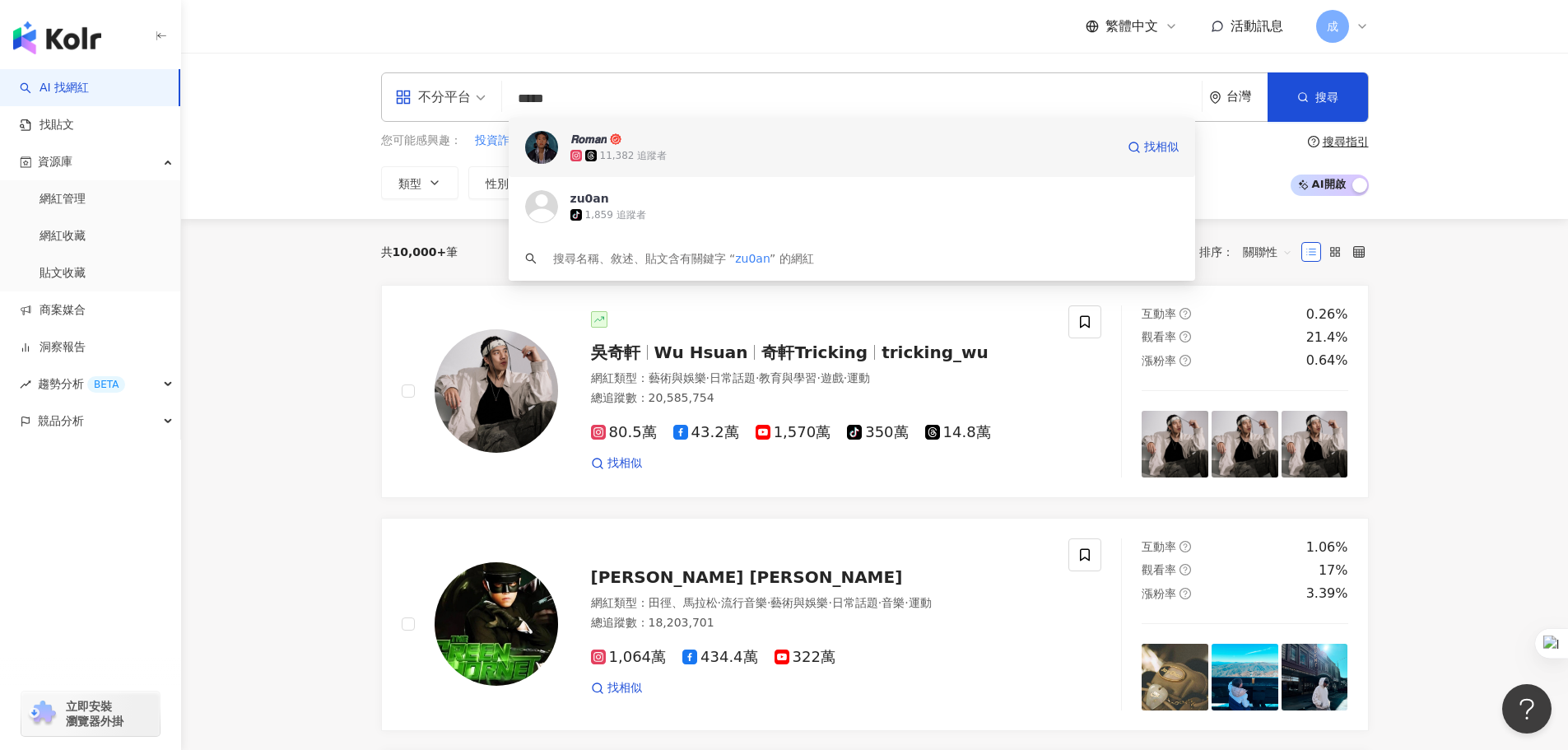
click at [578, 139] on div "𝙍𝙤𝙢𝙖𝙣" at bounding box center [589, 139] width 37 height 17
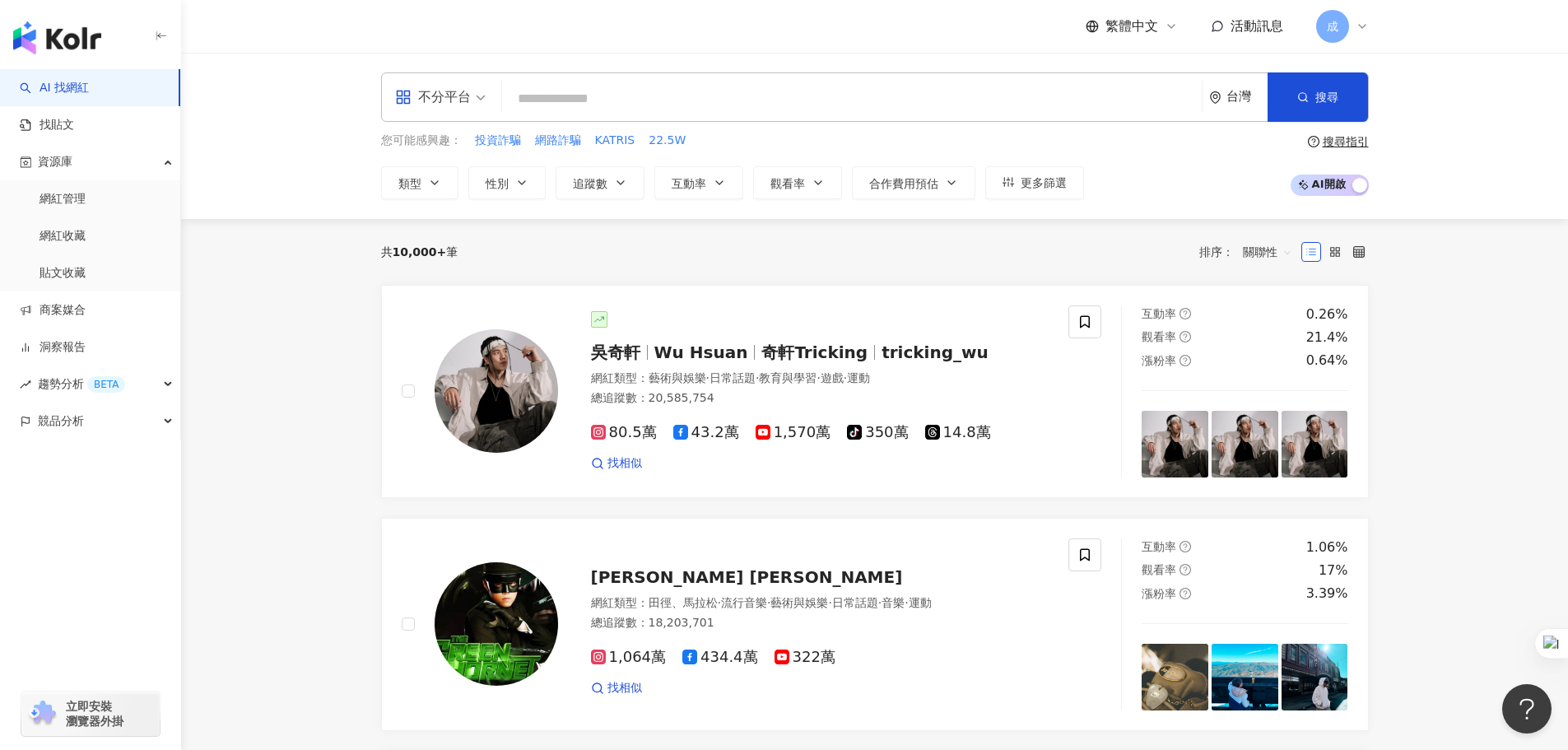
paste input "**********"
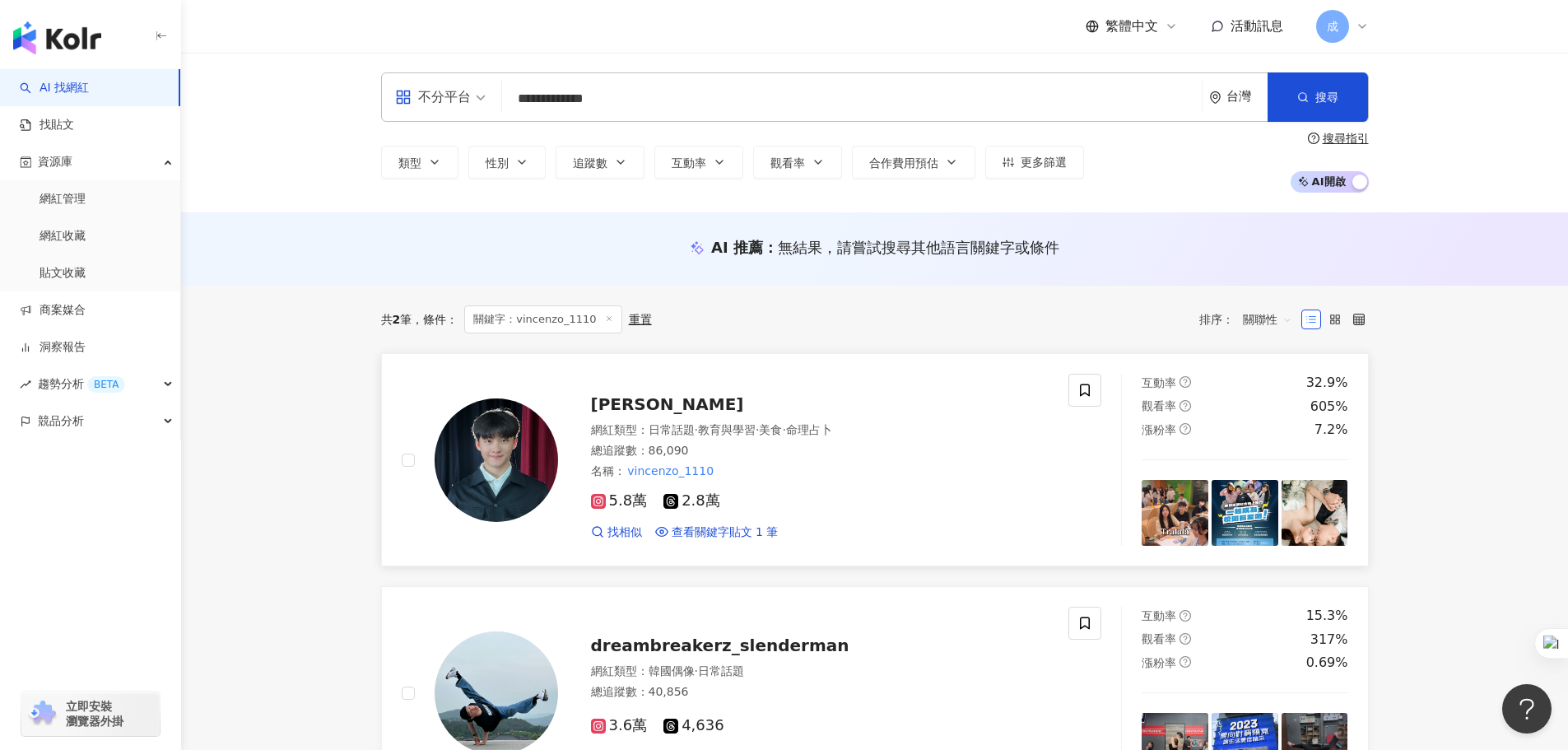
click at [612, 405] on span "戴子翔" at bounding box center [668, 404] width 153 height 20
click at [602, 97] on input "**********" at bounding box center [851, 98] width 686 height 31
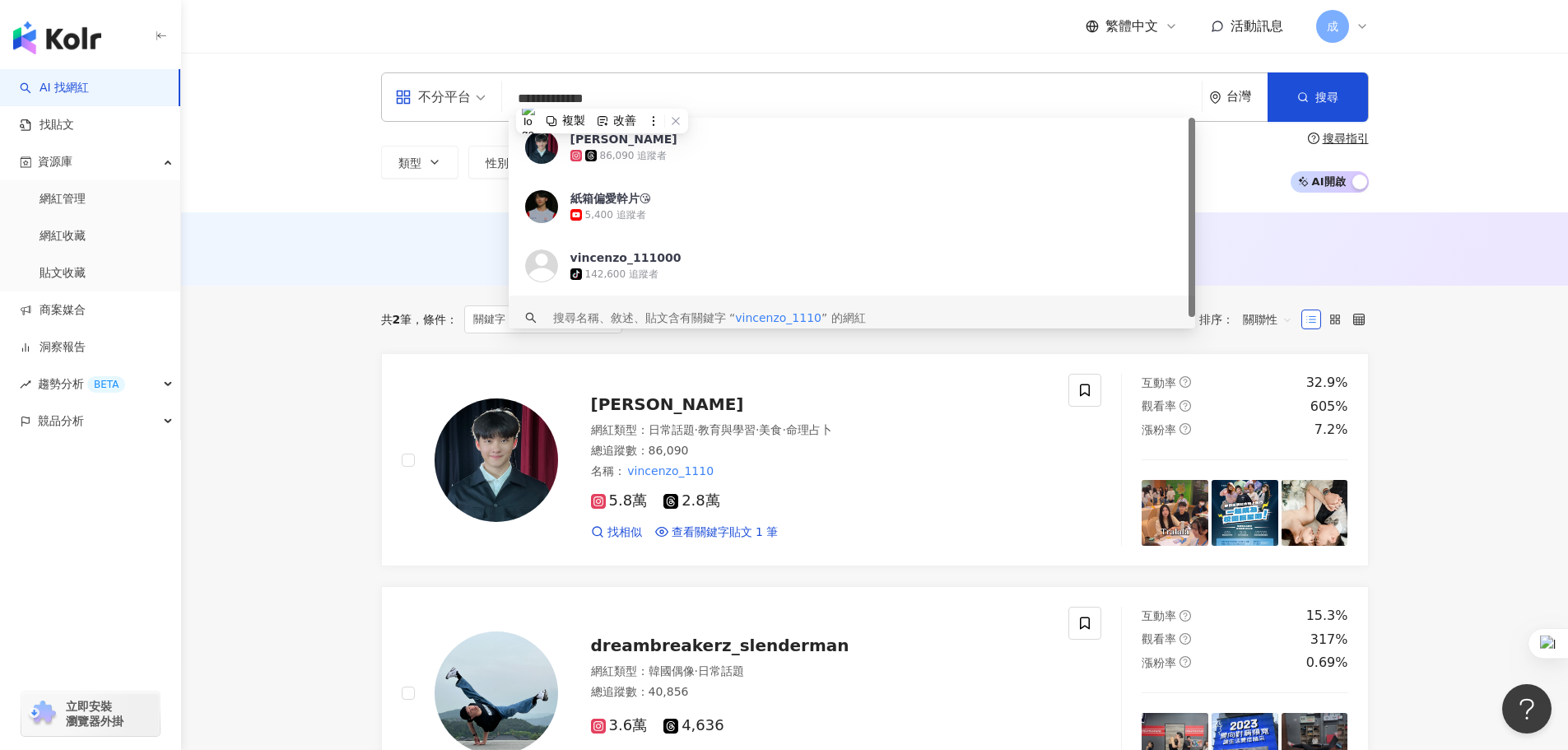
click at [602, 97] on input "**********" at bounding box center [851, 98] width 686 height 31
paste input "*"
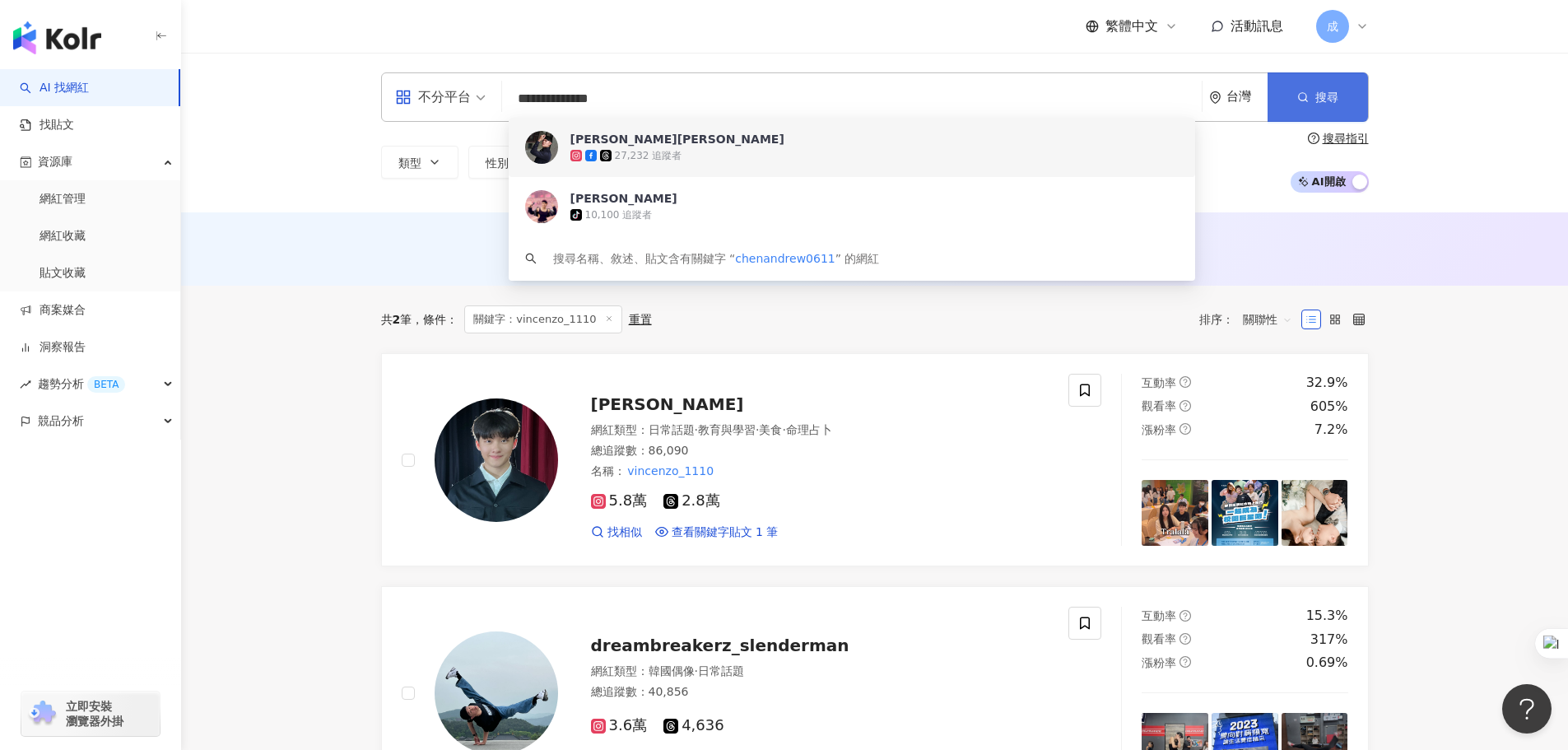
type input "**********"
click at [1339, 95] on button "搜尋" at bounding box center [1317, 97] width 100 height 50
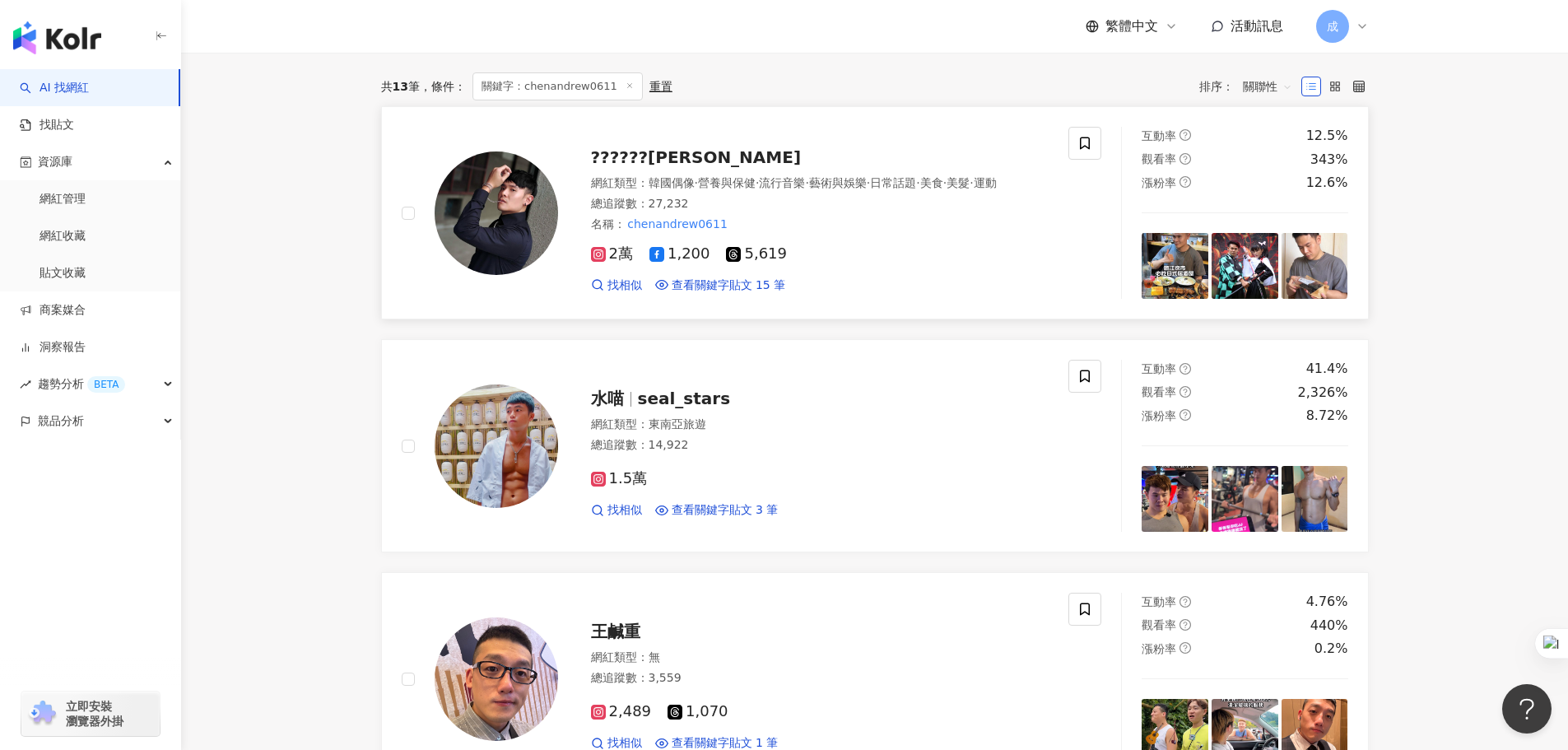
scroll to position [165, 0]
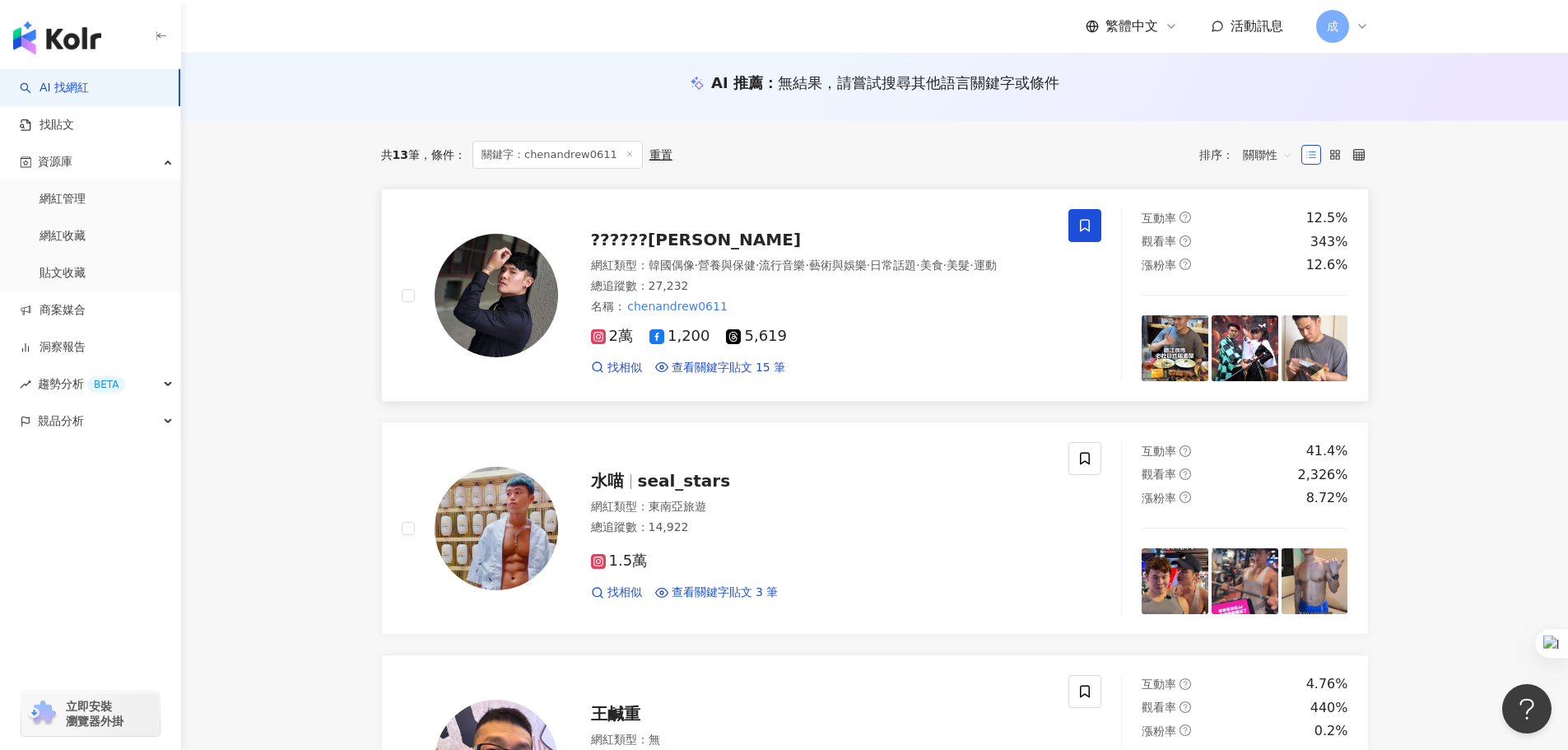
click at [1080, 223] on icon at bounding box center [1084, 225] width 15 height 15
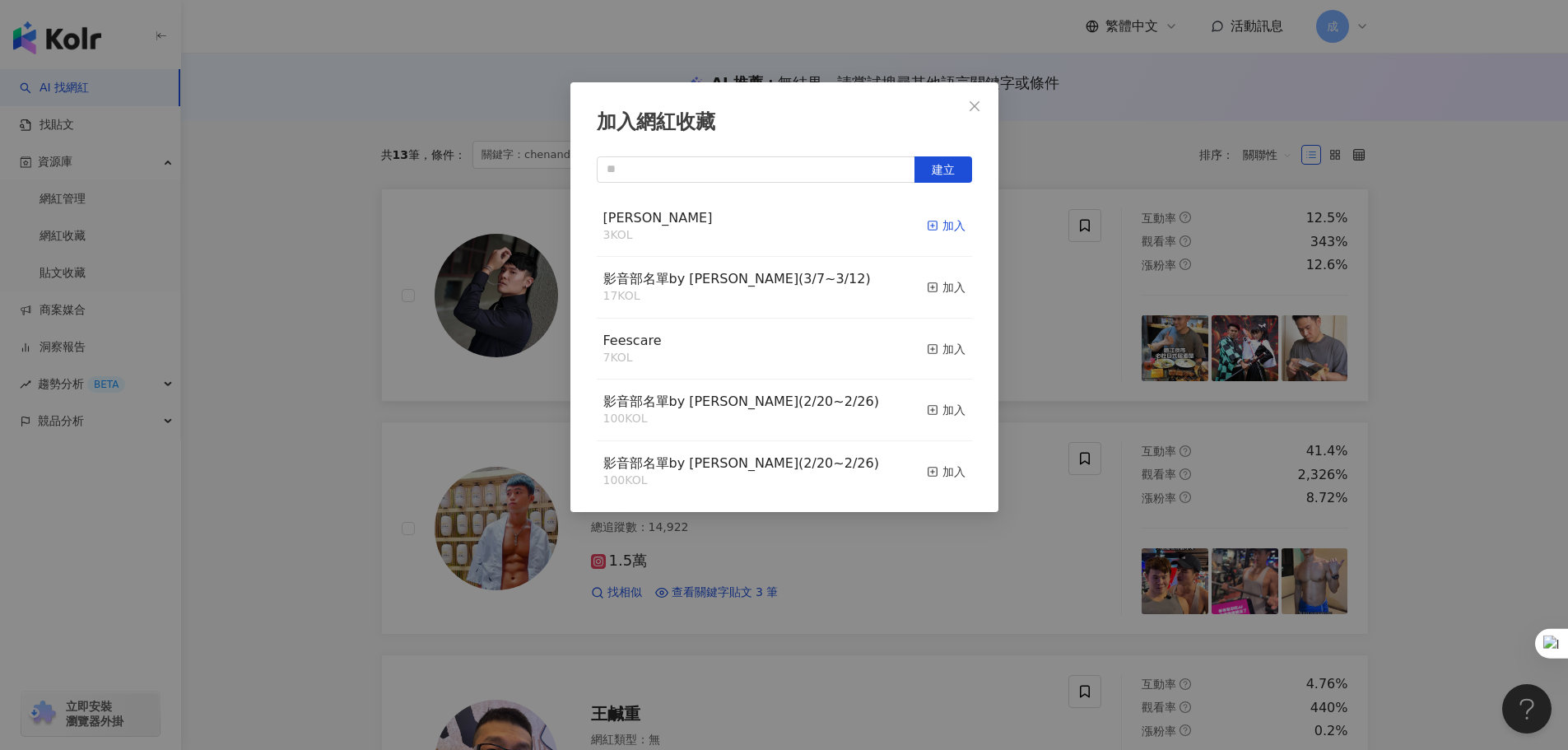
click at [943, 229] on div "加入" at bounding box center [946, 226] width 38 height 18
click at [976, 103] on icon "close" at bounding box center [974, 105] width 13 height 13
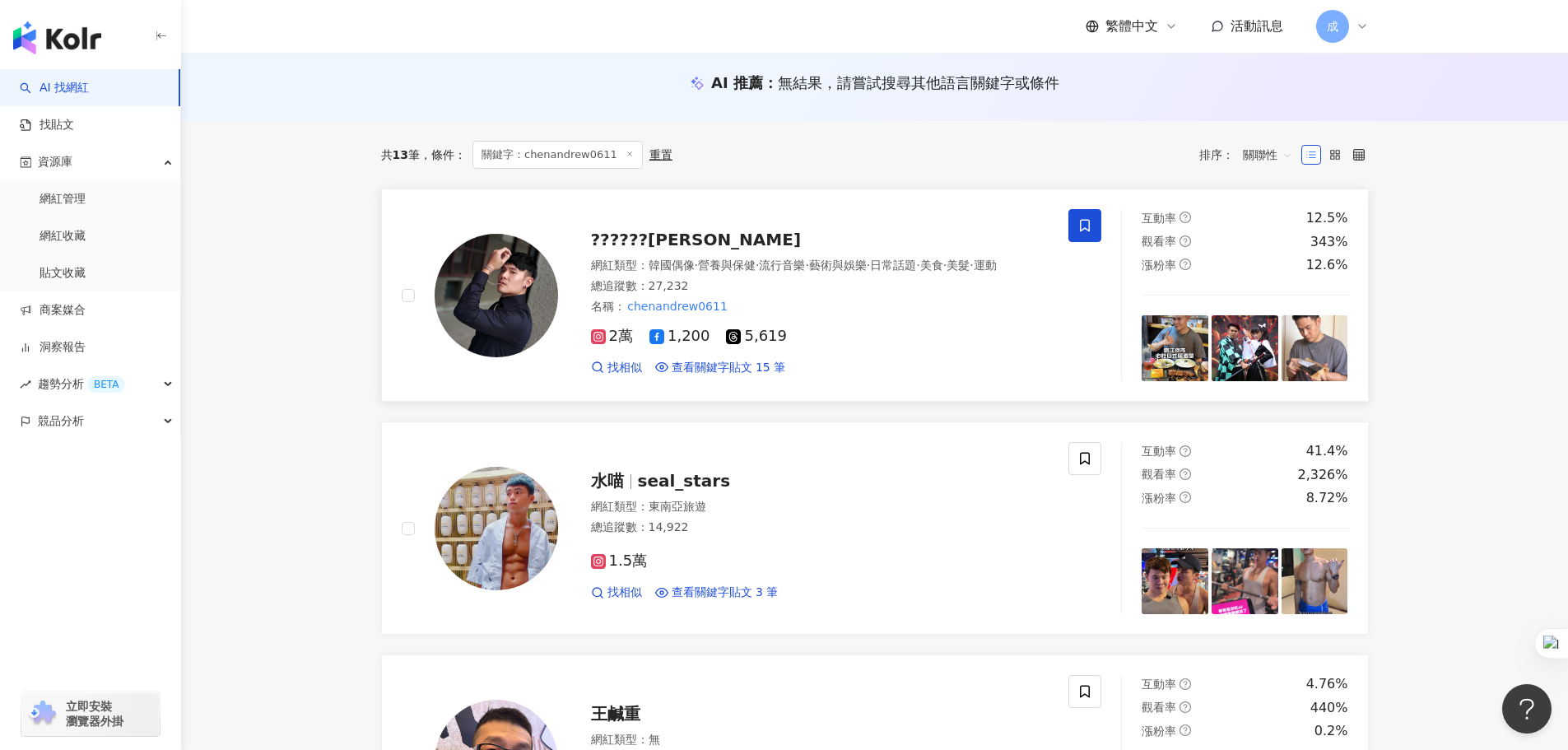
click at [570, 146] on span "關鍵字：chenandrew0611" at bounding box center [558, 155] width 171 height 28
click at [565, 156] on span "關鍵字：chenandrew0611" at bounding box center [558, 155] width 171 height 28
click at [757, 159] on div "共 13 筆 條件 ： 關鍵字：chenandrew0611 重置 排序： 關聯性" at bounding box center [875, 155] width 987 height 28
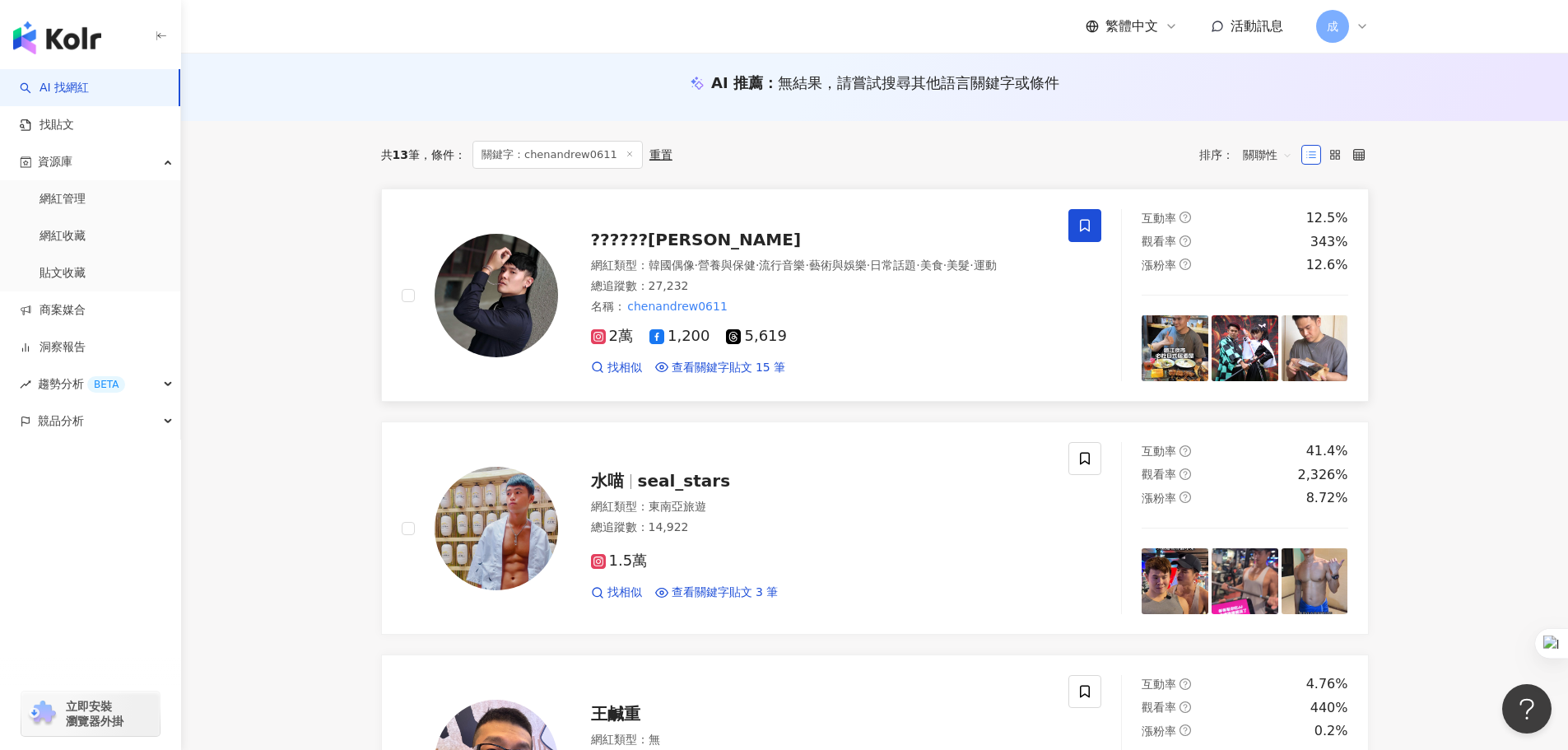
click at [668, 157] on div "重置" at bounding box center [661, 154] width 23 height 13
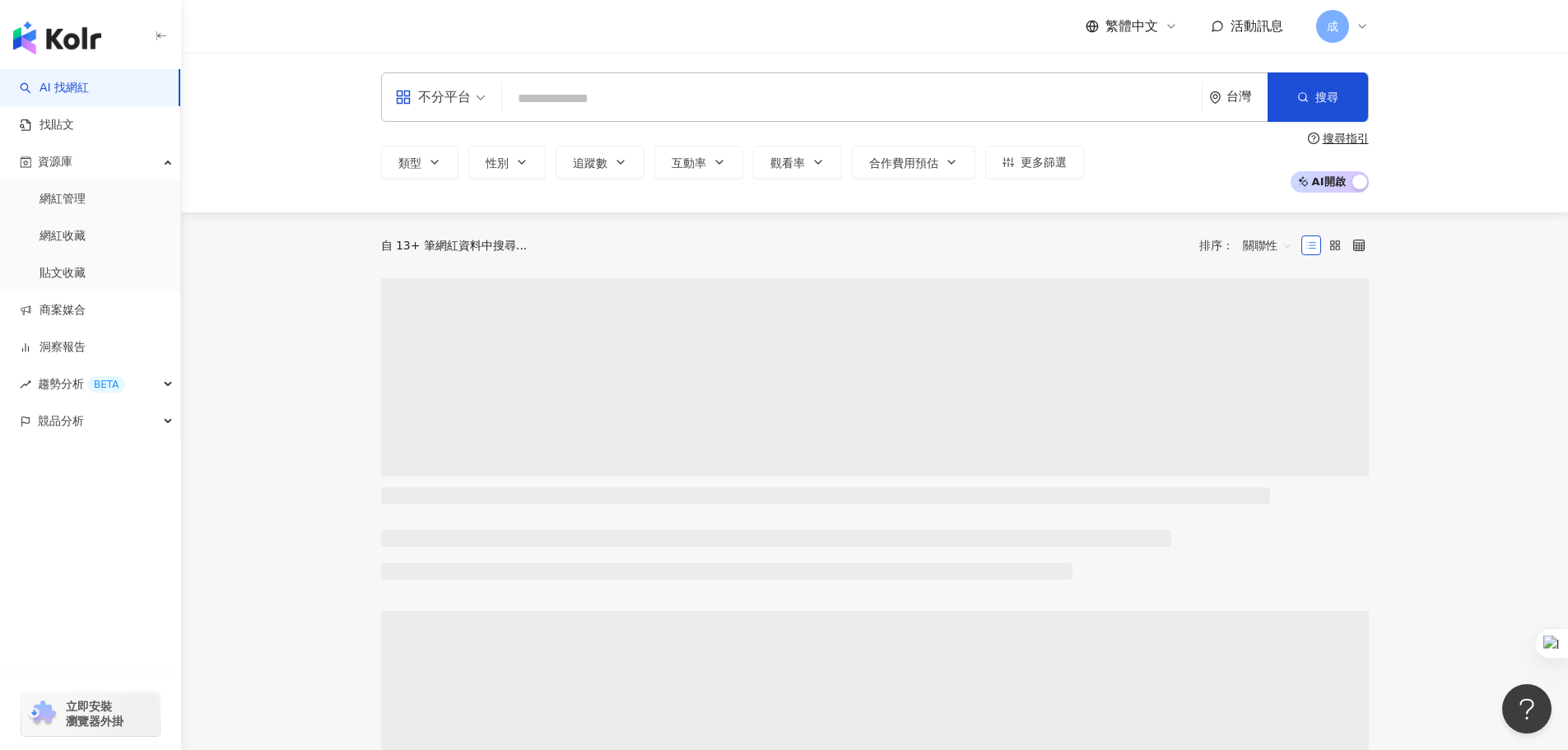
click at [578, 102] on input "search" at bounding box center [851, 98] width 686 height 31
paste input "********"
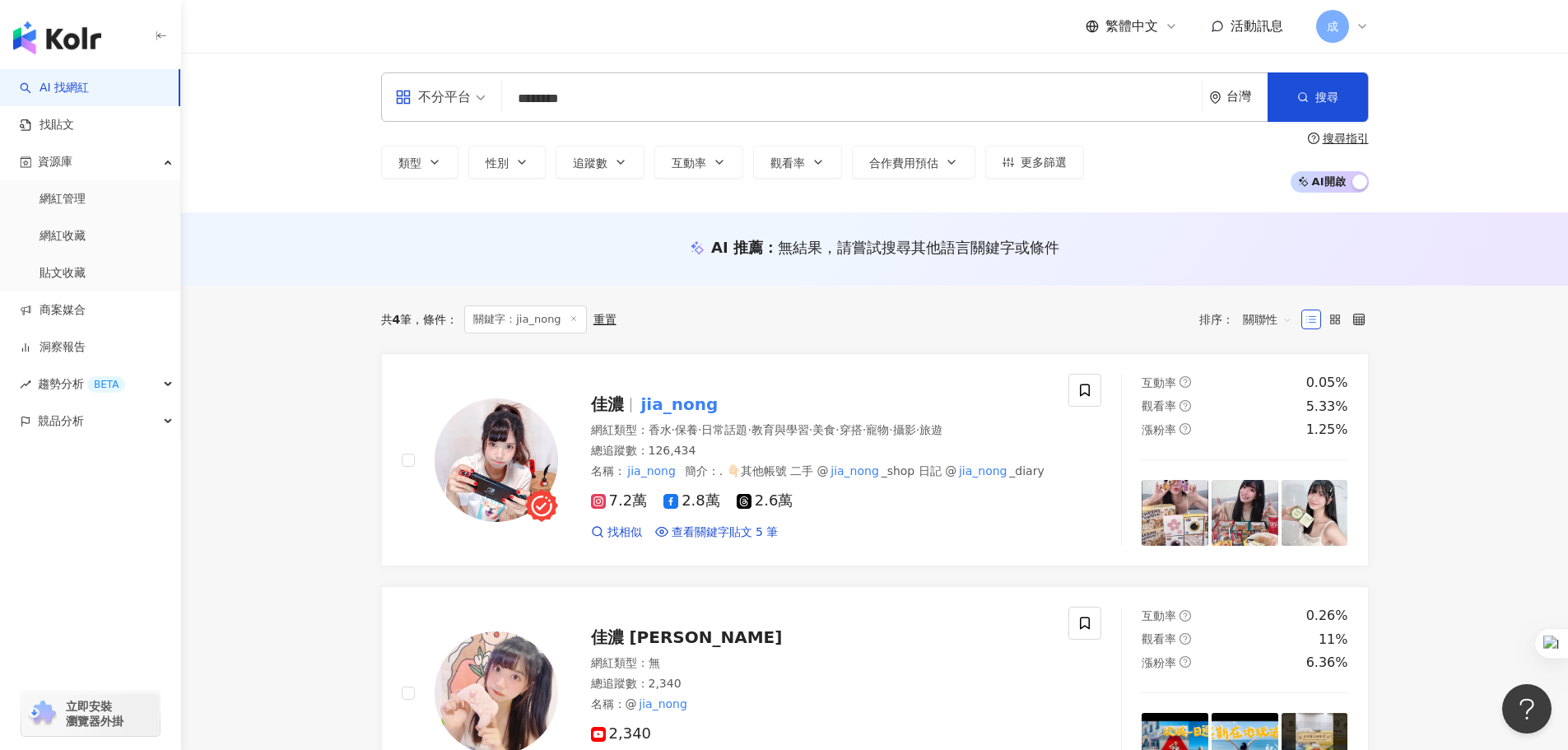
type input "********"
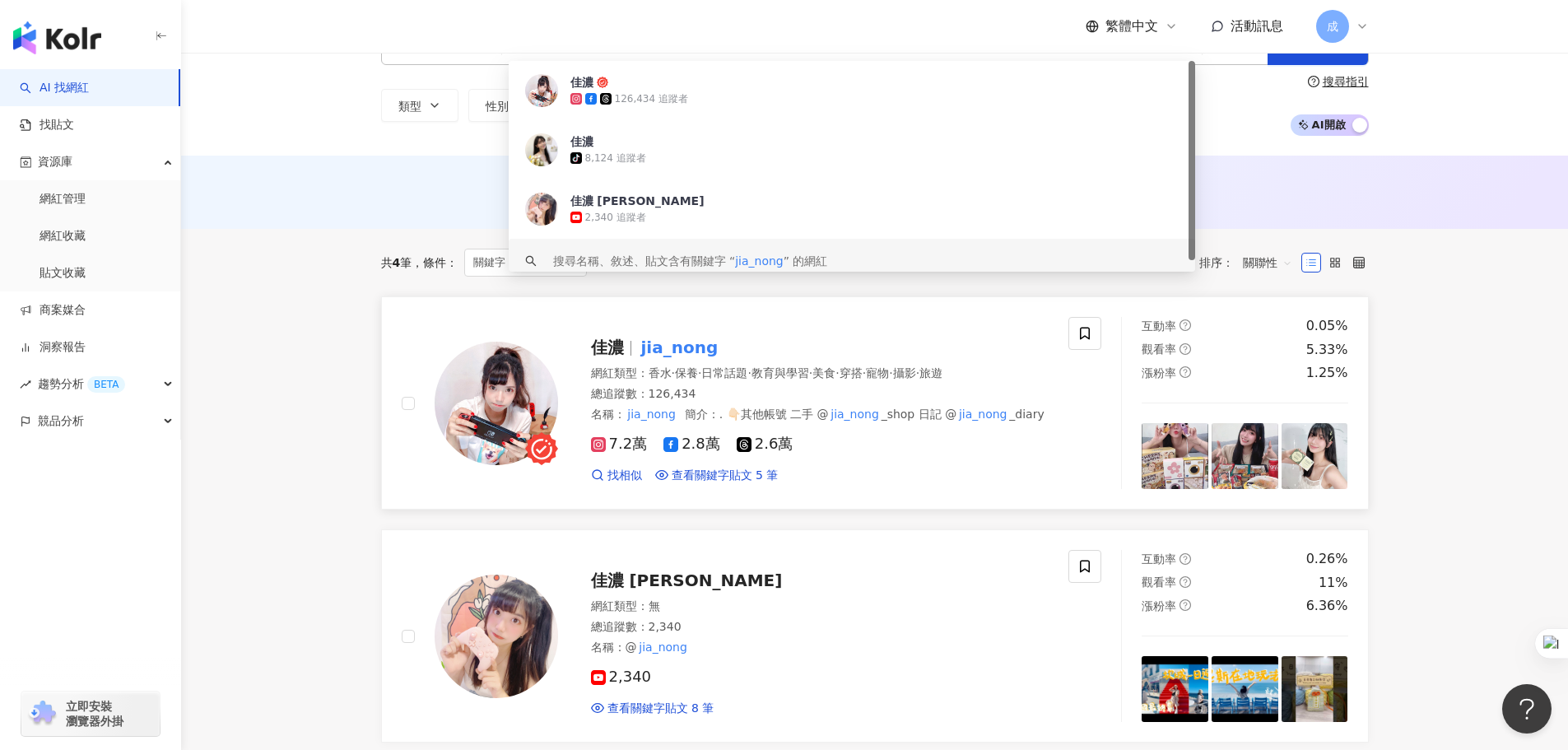
scroll to position [83, 0]
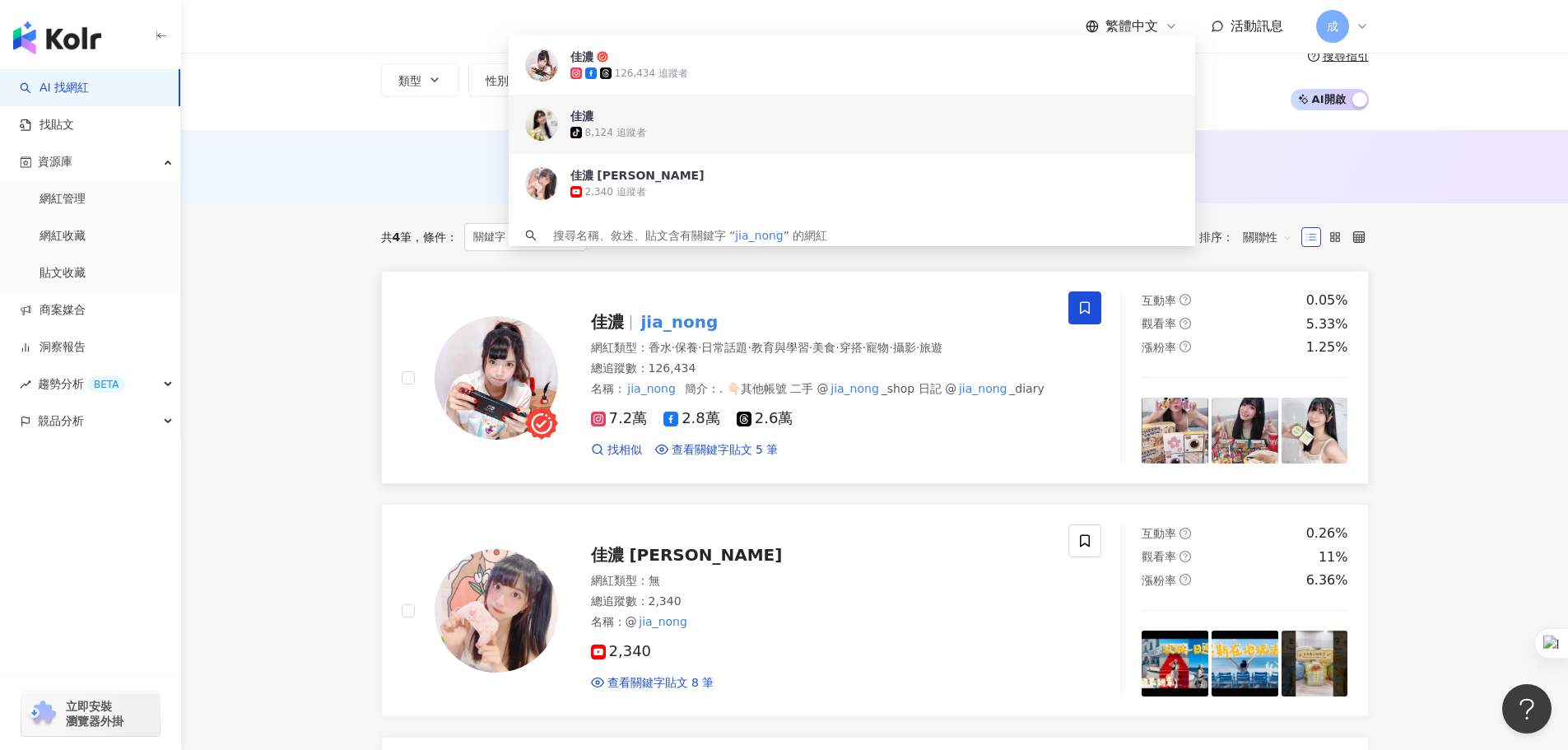
click at [1087, 303] on icon at bounding box center [1084, 308] width 10 height 12
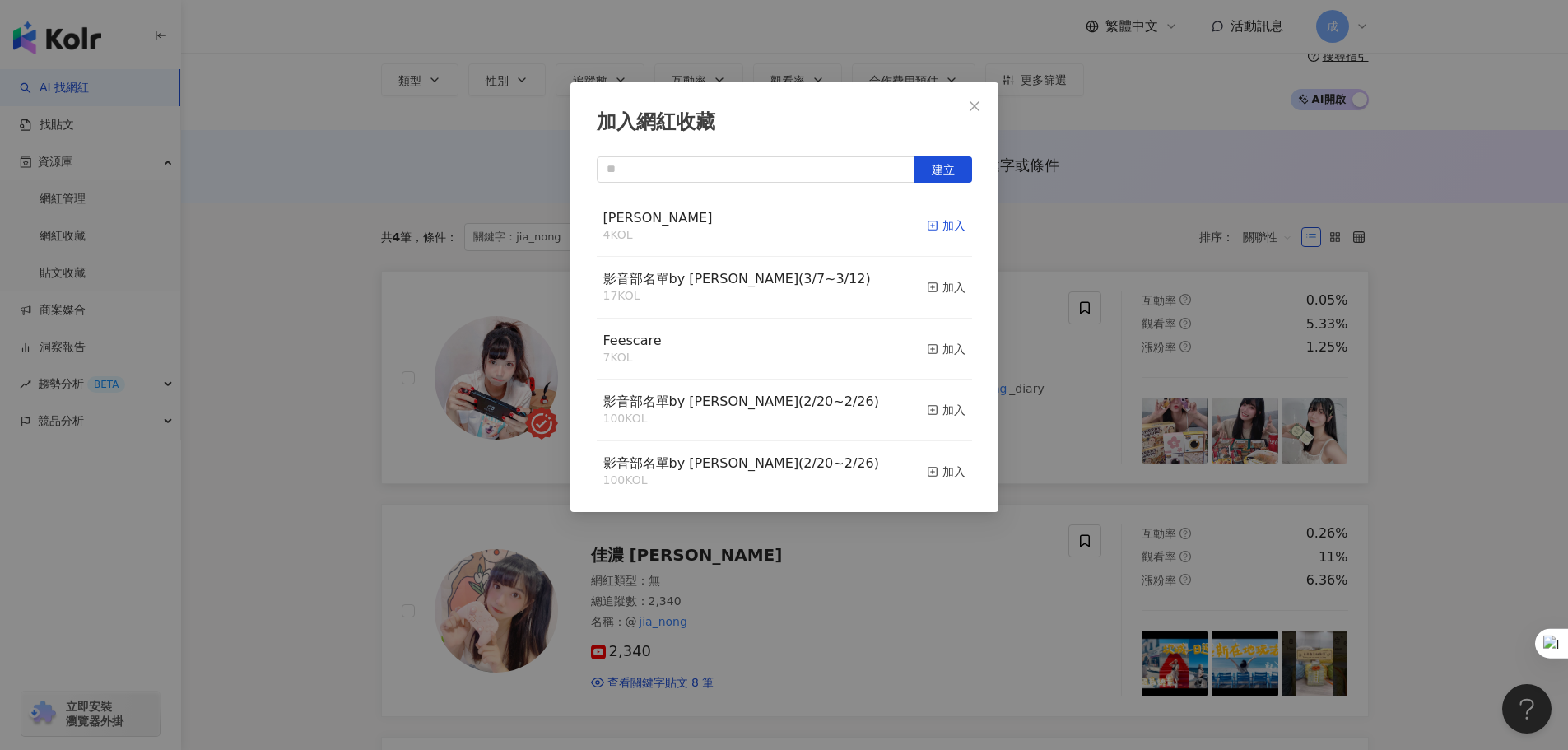
click at [927, 222] on rect "button" at bounding box center [932, 226] width 9 height 9
click at [973, 106] on icon "close" at bounding box center [973, 105] width 10 height 10
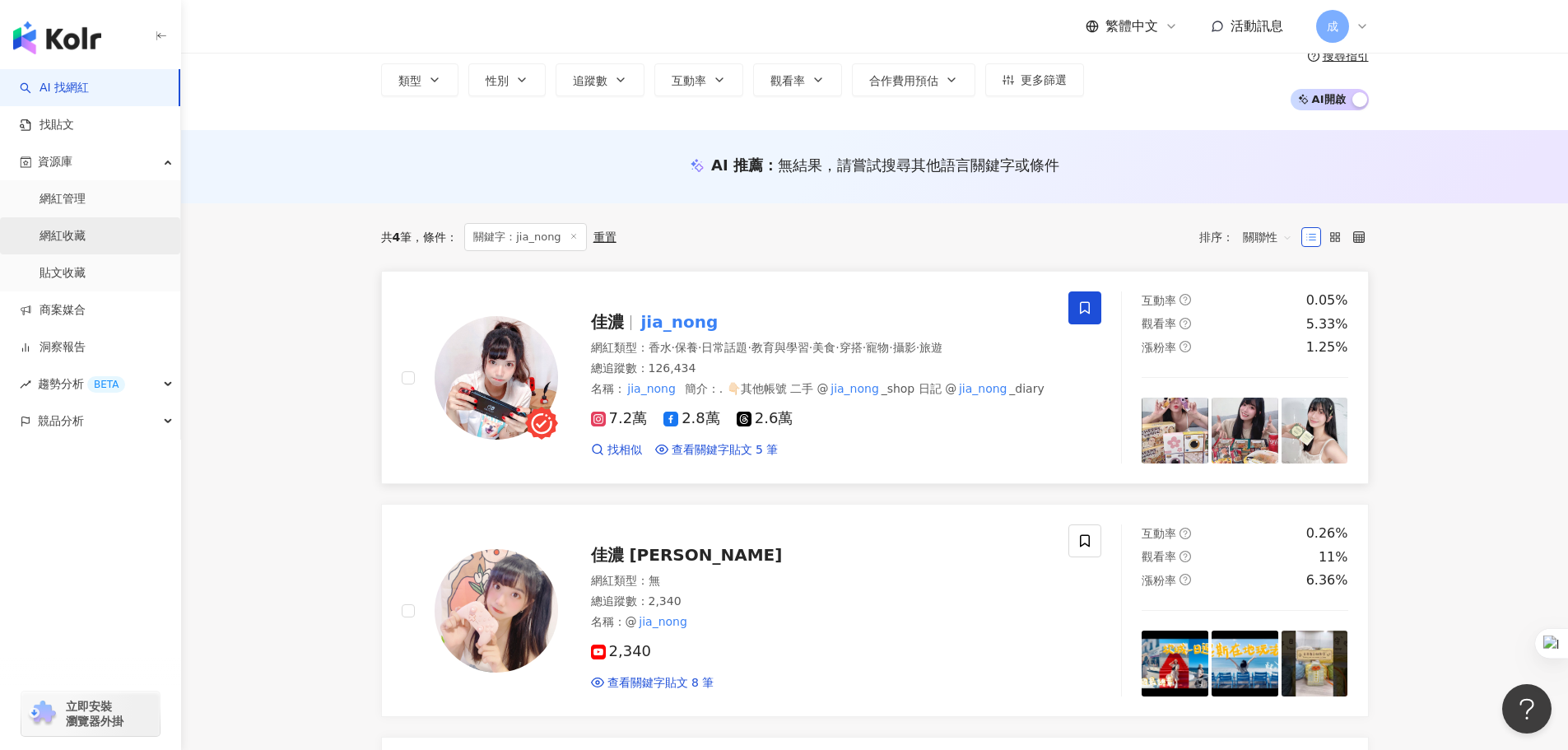
click at [73, 245] on link "網紅收藏" at bounding box center [62, 236] width 46 height 17
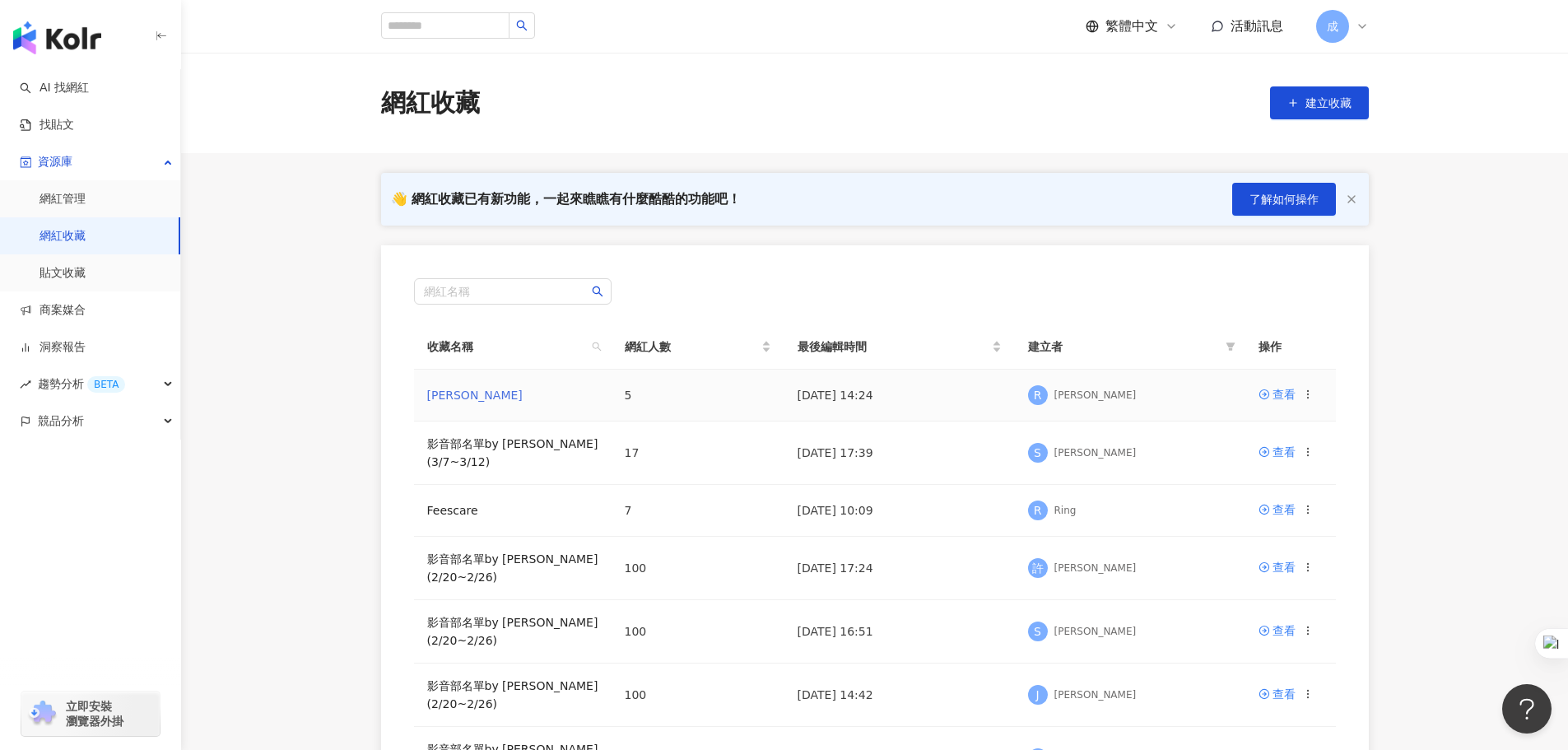
click at [443, 395] on link "RYAN" at bounding box center [475, 395] width 96 height 13
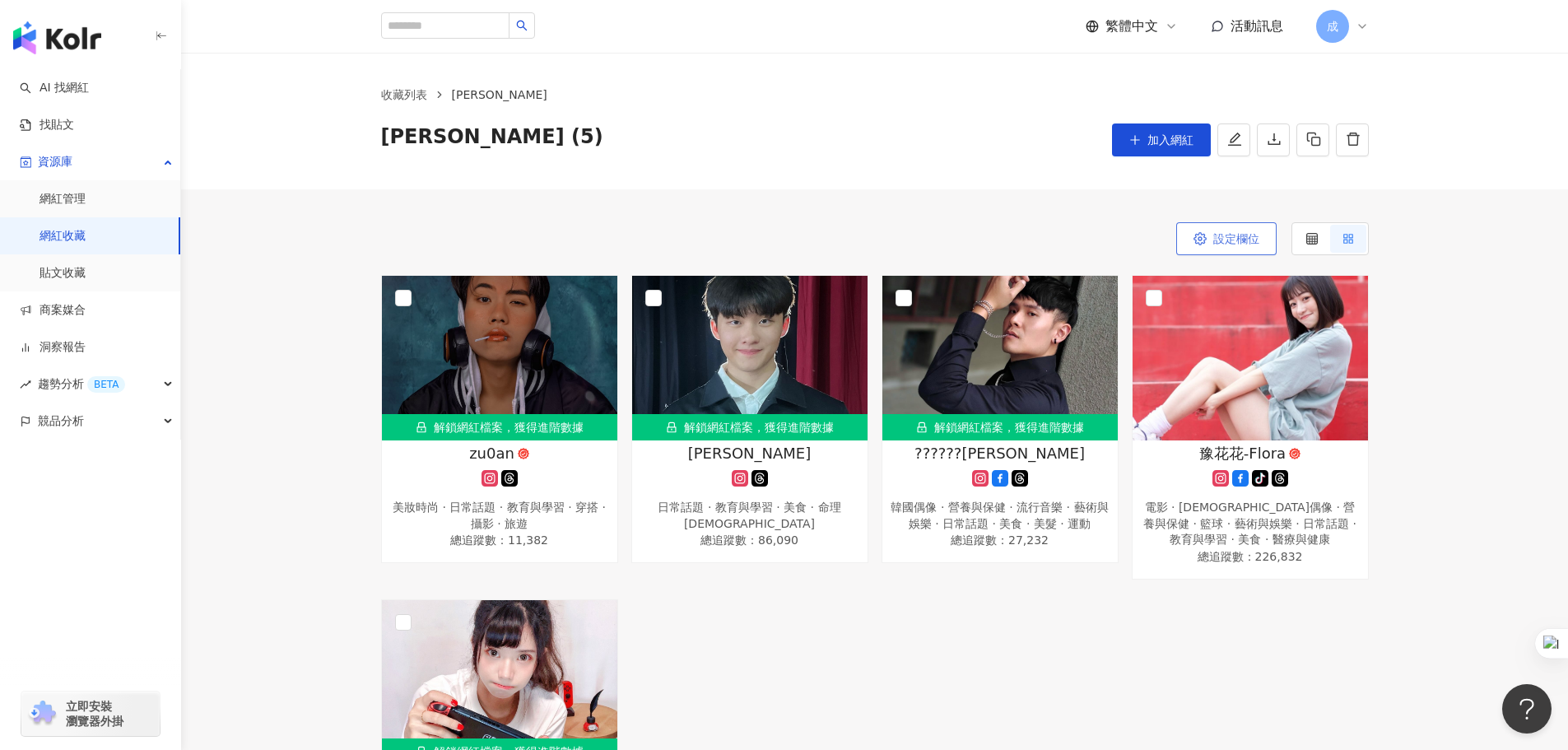
click at [1220, 245] on span "設定欄位" at bounding box center [1235, 239] width 46 height 13
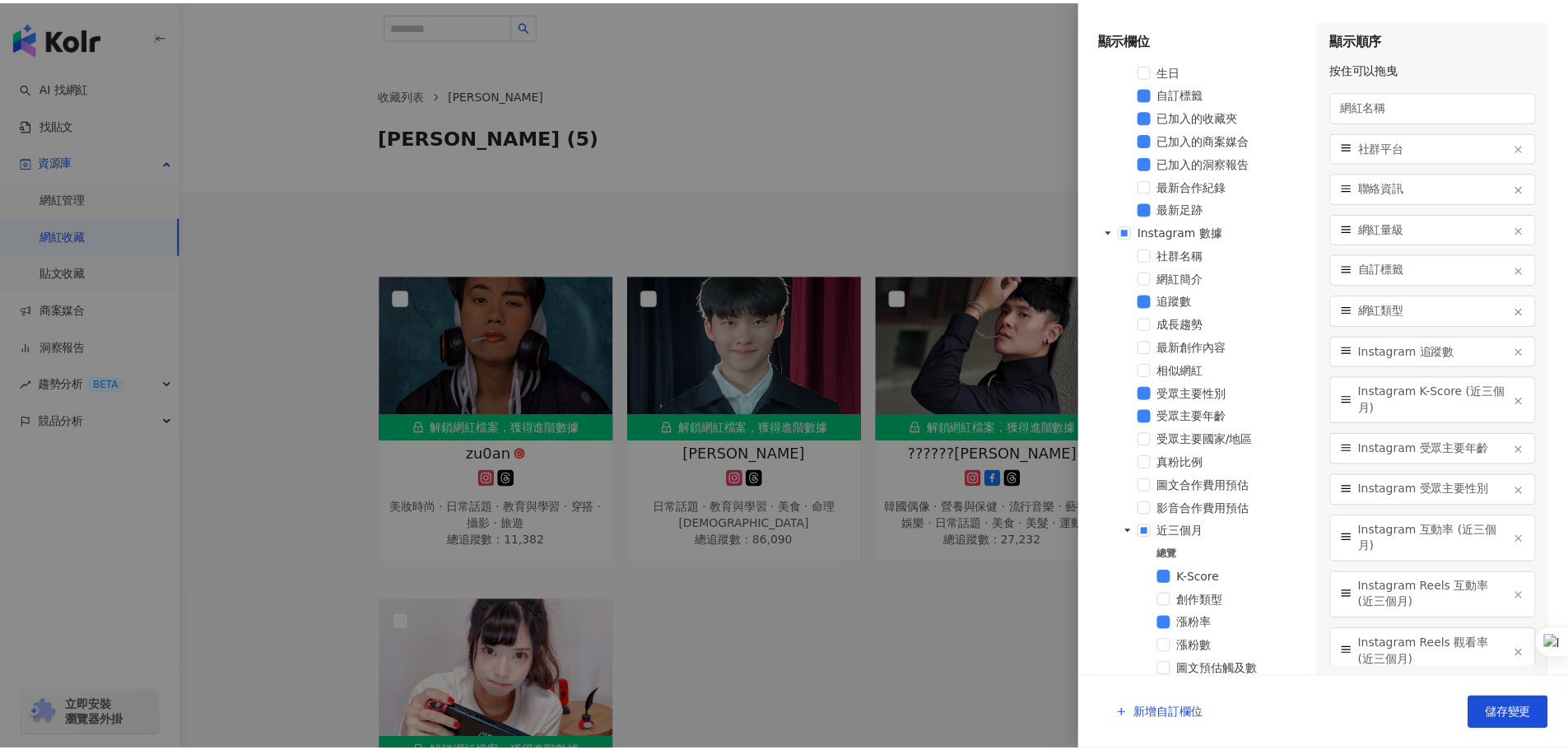
scroll to position [247, 0]
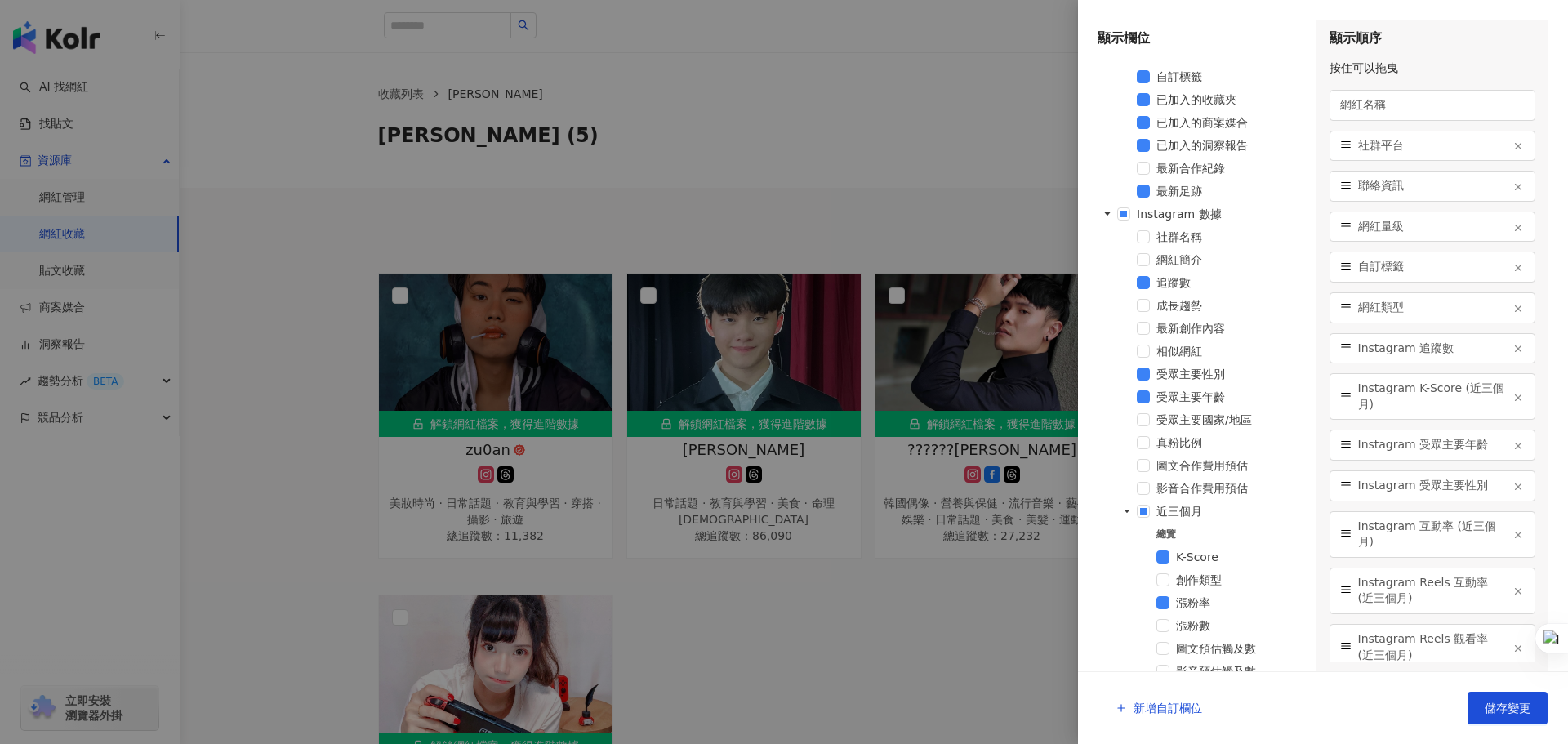
click at [894, 631] on div at bounding box center [784, 372] width 1568 height 744
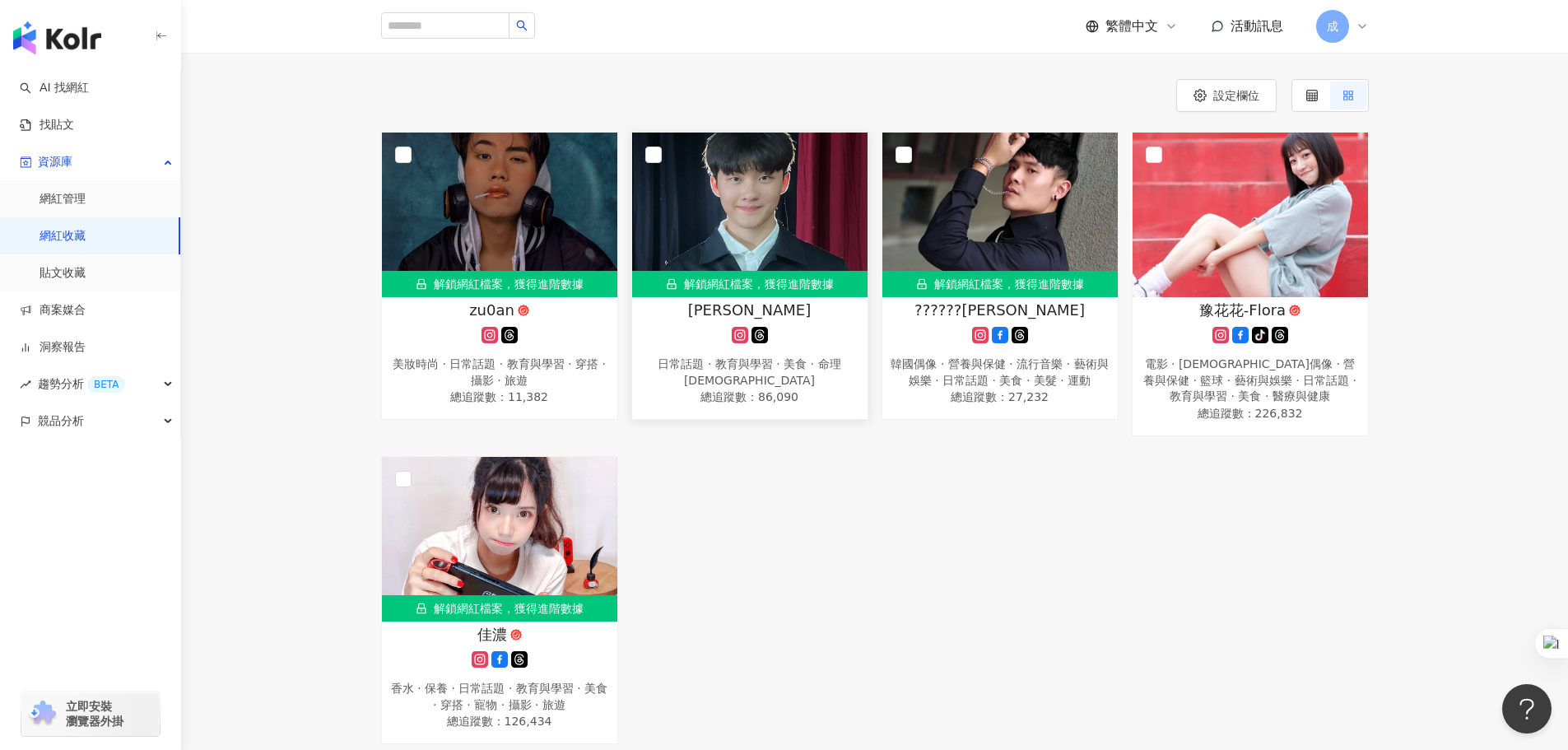
scroll to position [70, 0]
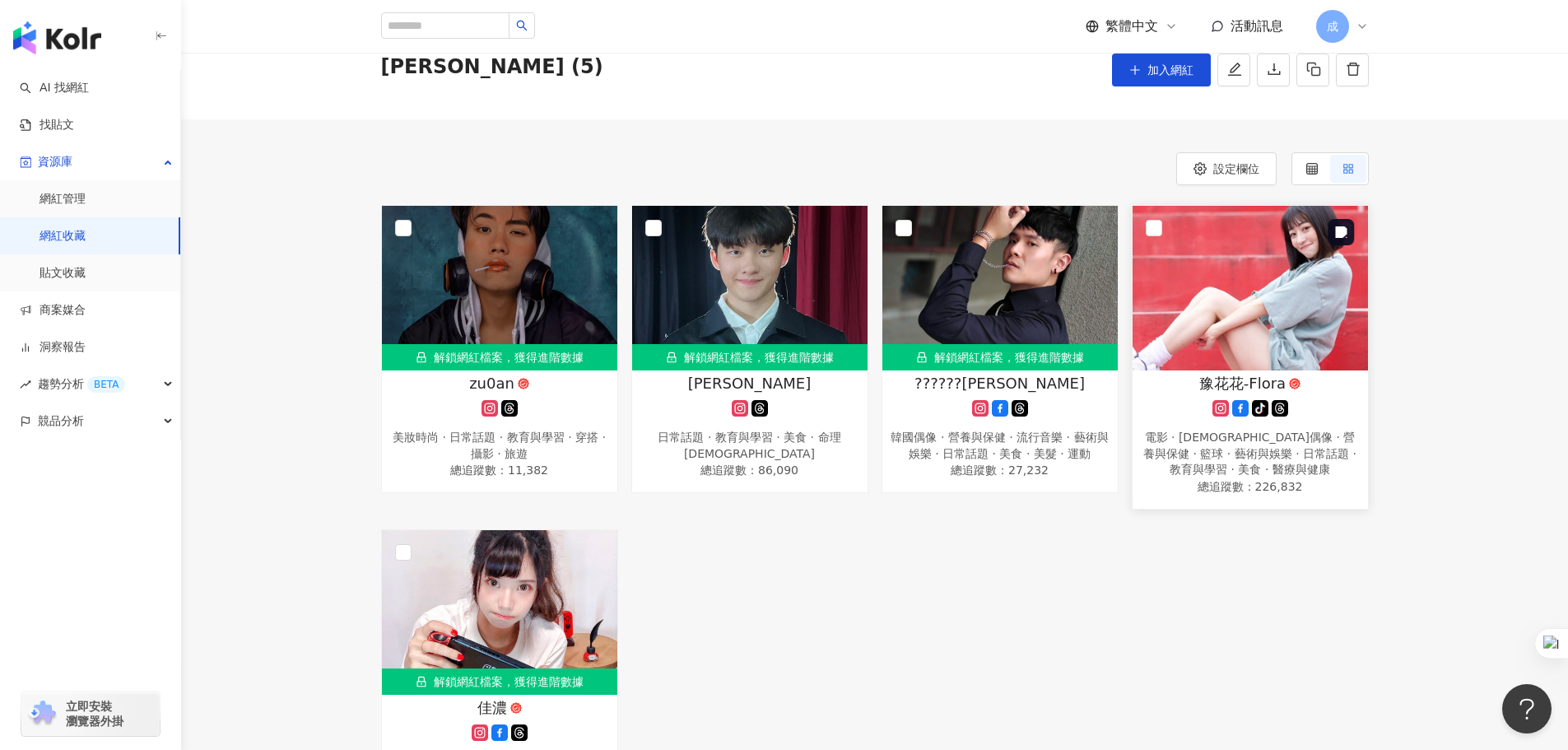
click at [1263, 319] on img at bounding box center [1250, 287] width 235 height 165
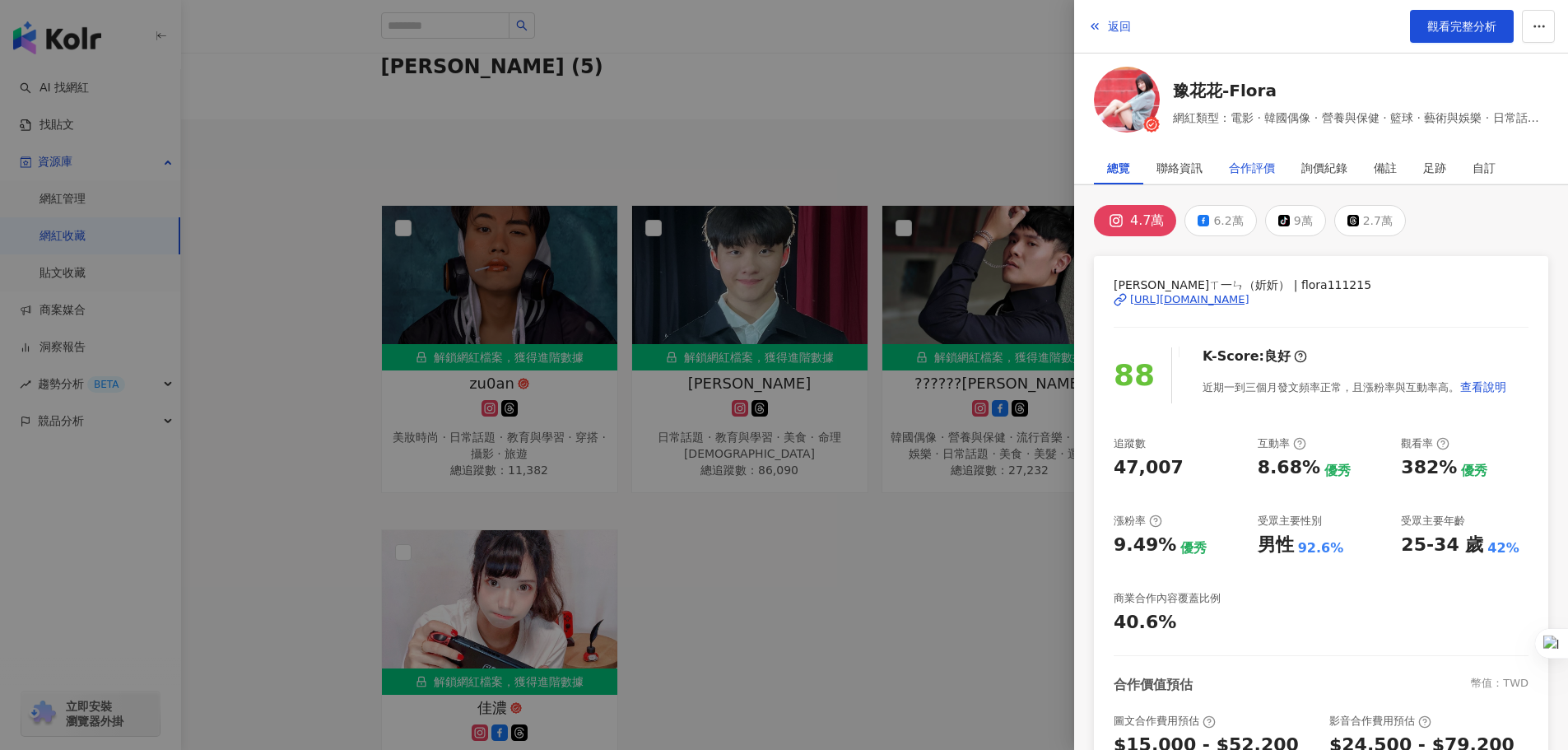
click at [1254, 168] on div "合作評價" at bounding box center [1251, 168] width 46 height 33
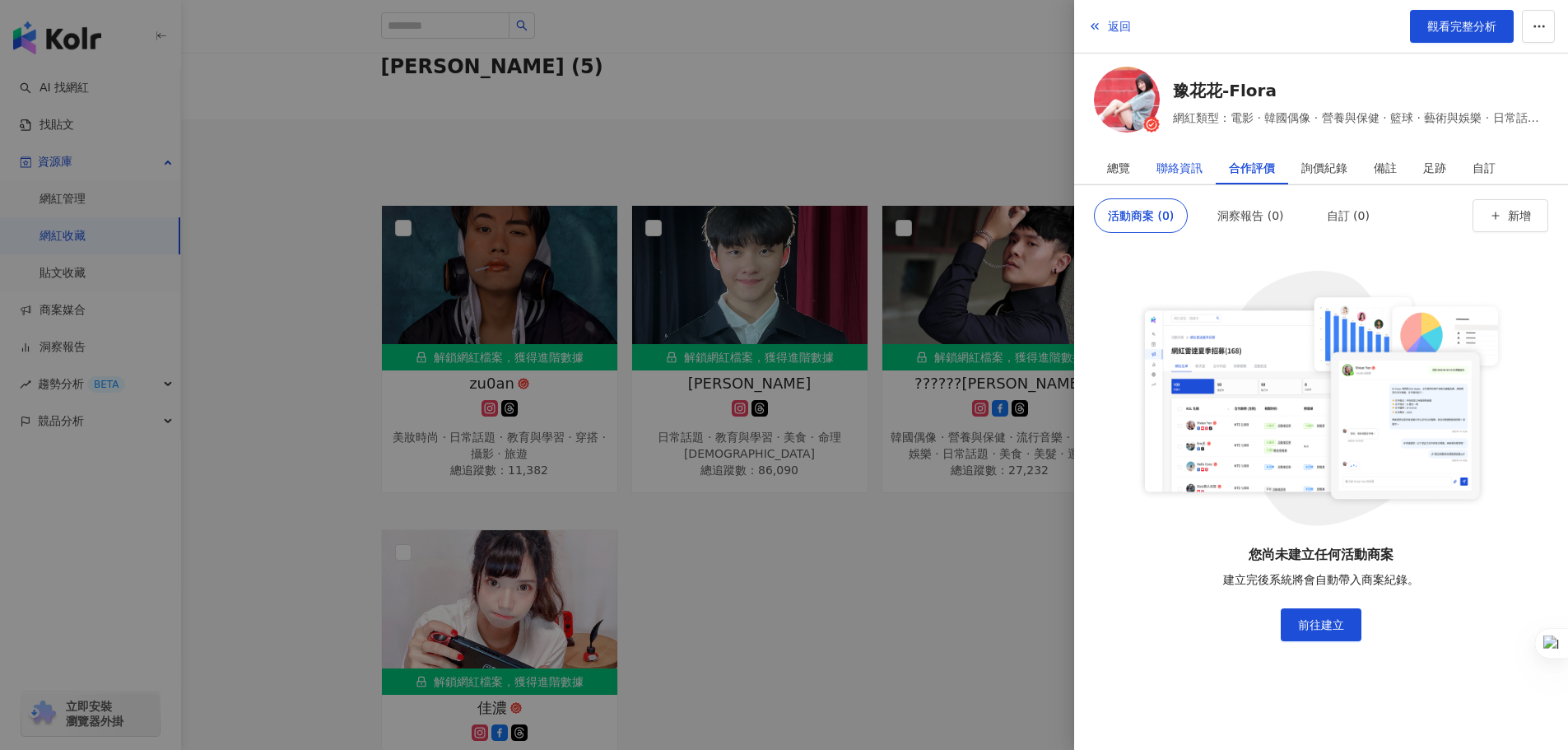
click at [1201, 161] on div "聯絡資訊" at bounding box center [1179, 168] width 46 height 33
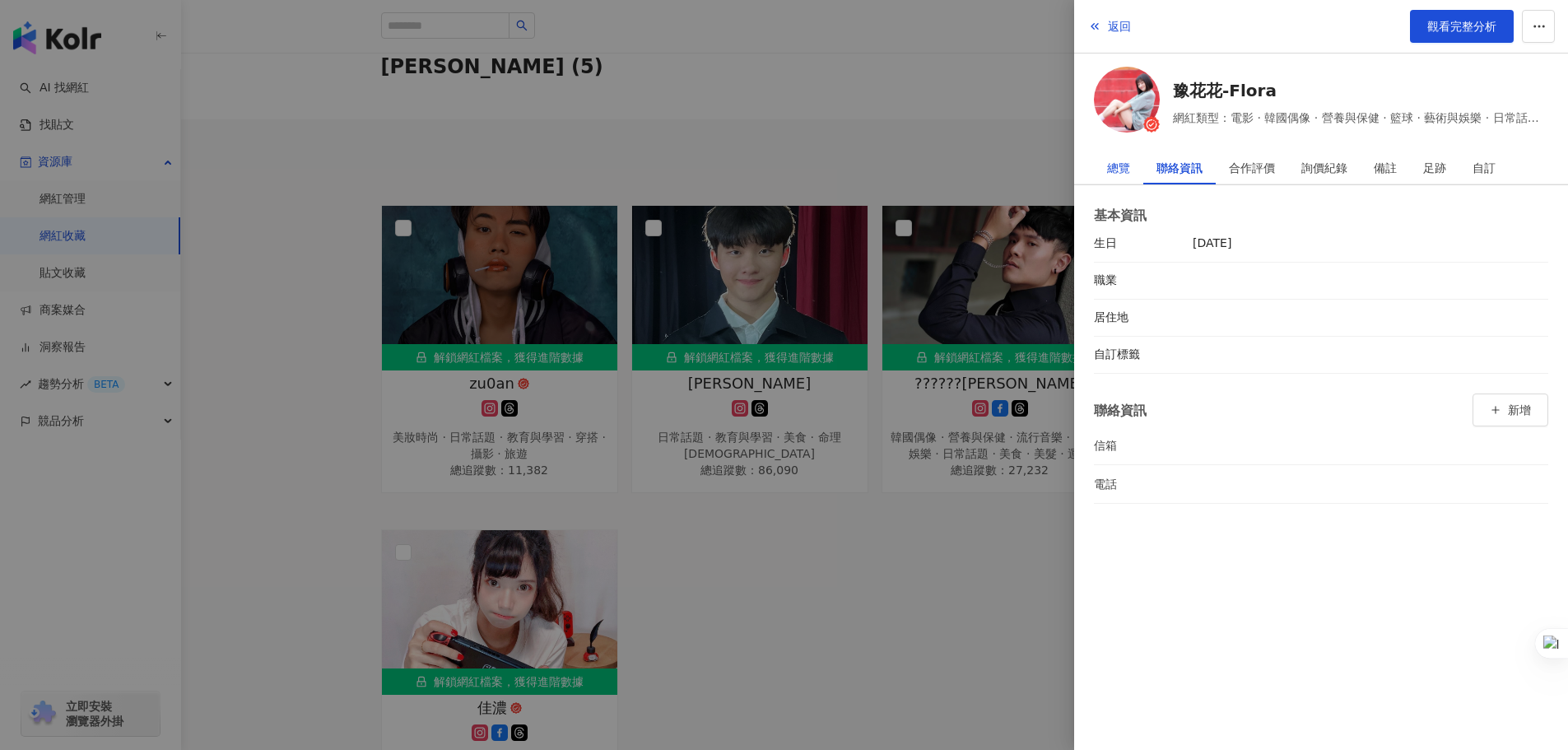
click at [1123, 162] on div "總覽" at bounding box center [1118, 168] width 23 height 33
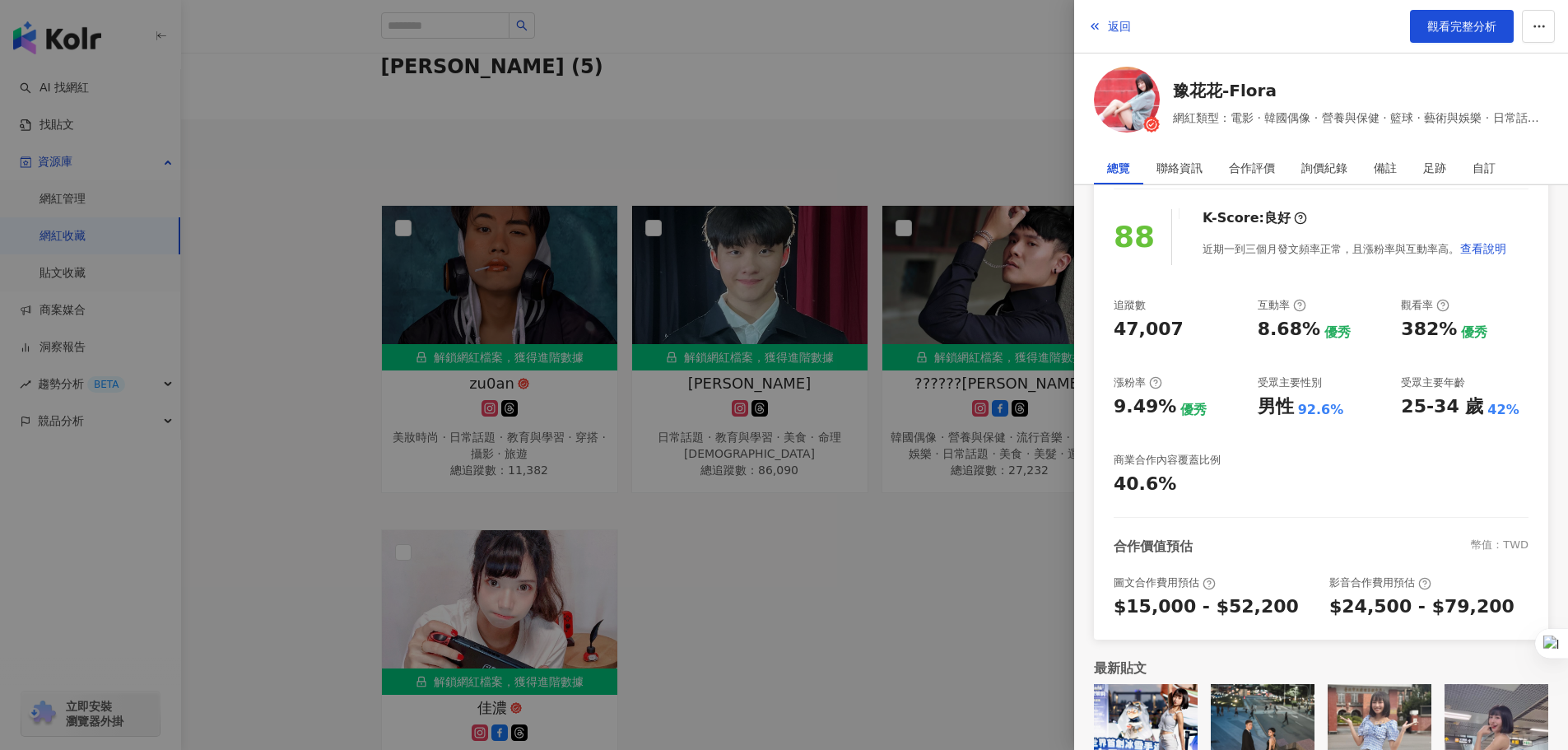
scroll to position [195, 0]
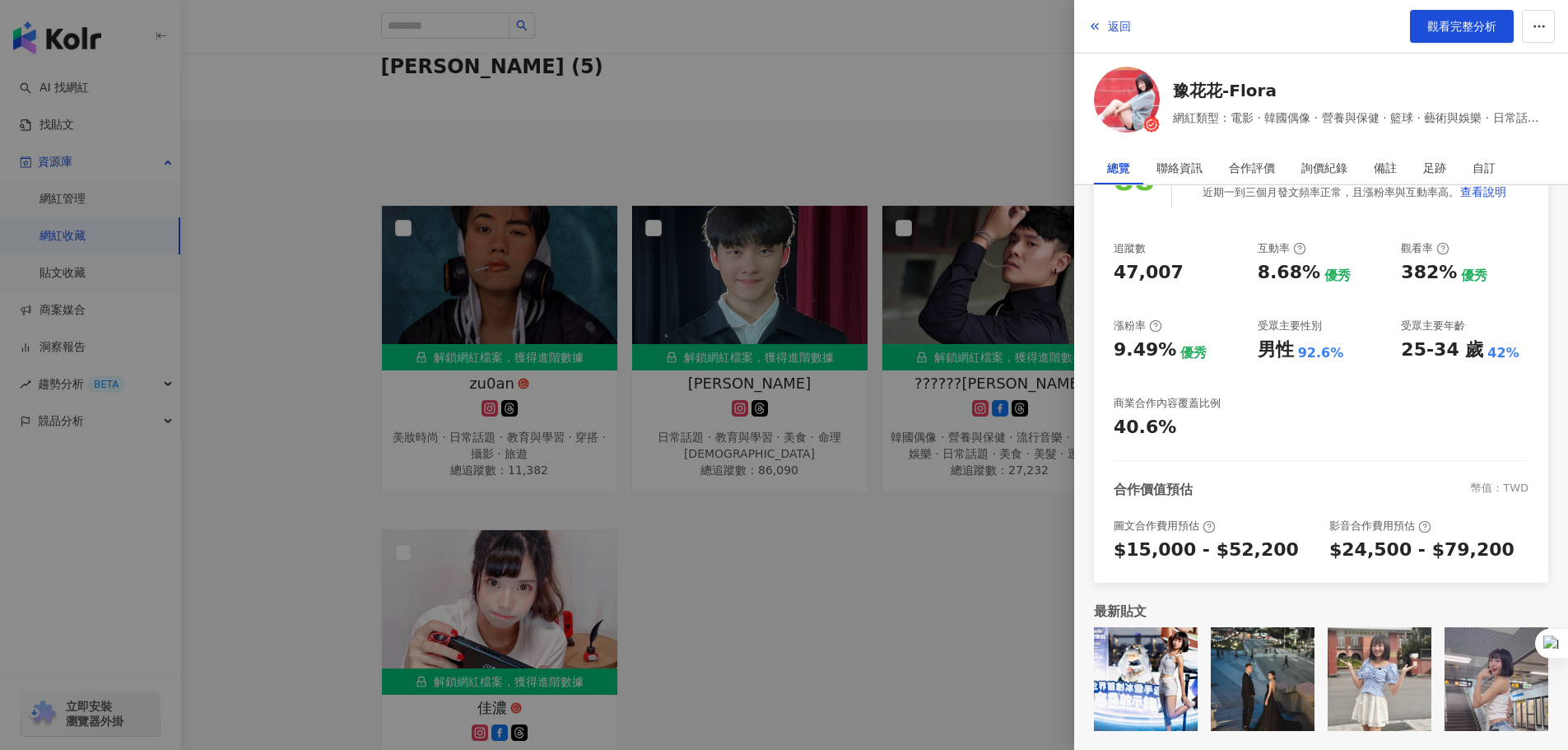
click at [822, 548] on div at bounding box center [784, 375] width 1568 height 750
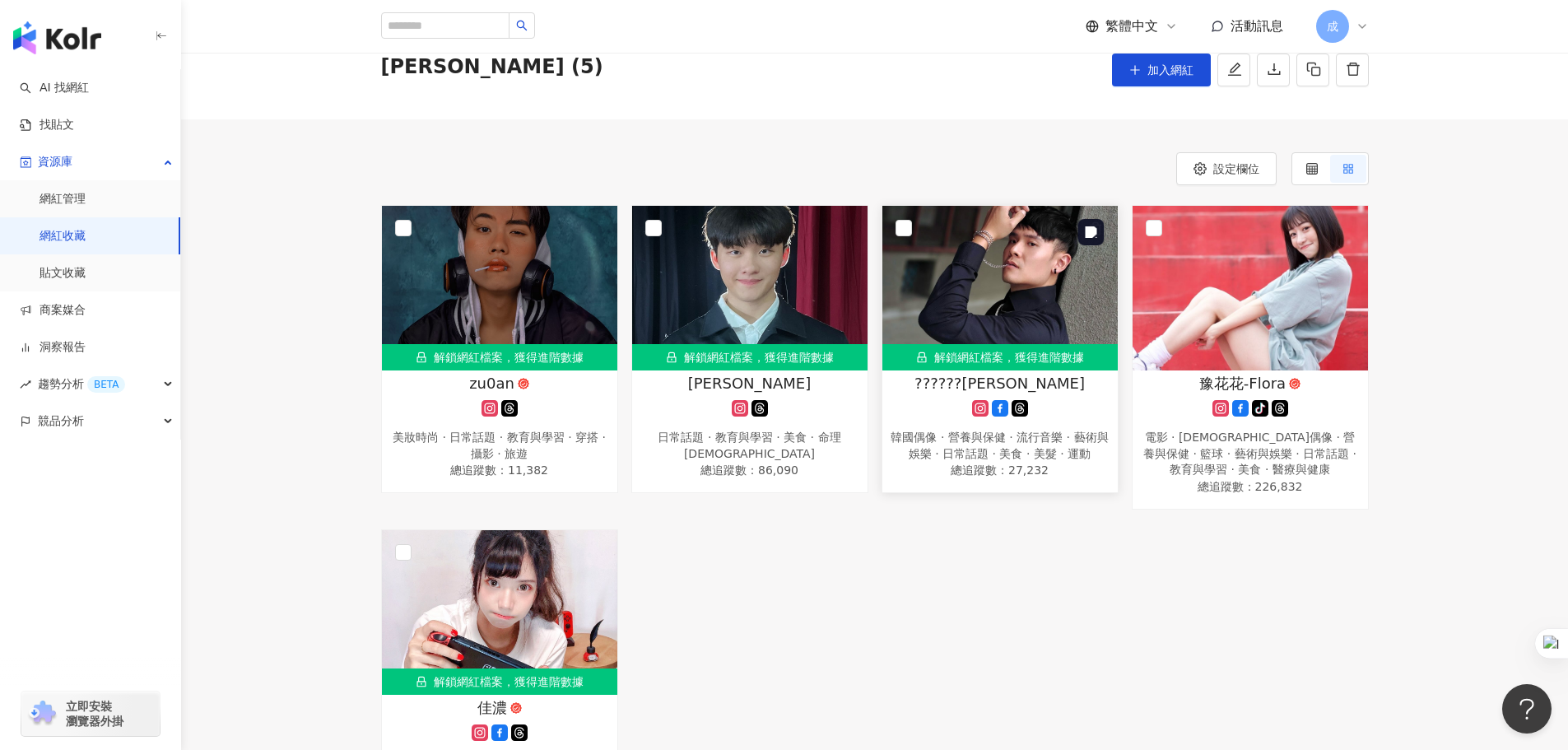
click at [983, 284] on img at bounding box center [999, 287] width 235 height 165
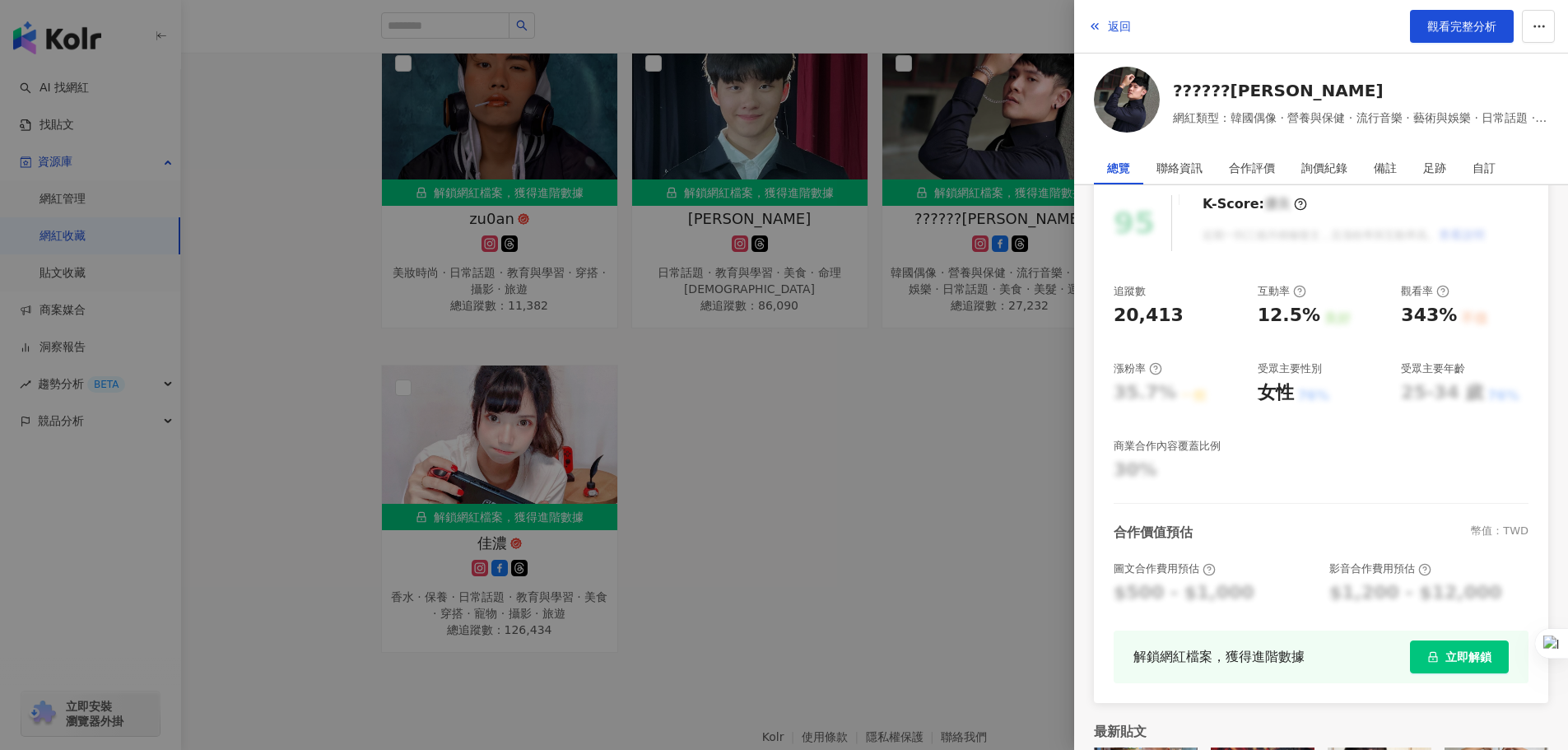
scroll to position [247, 0]
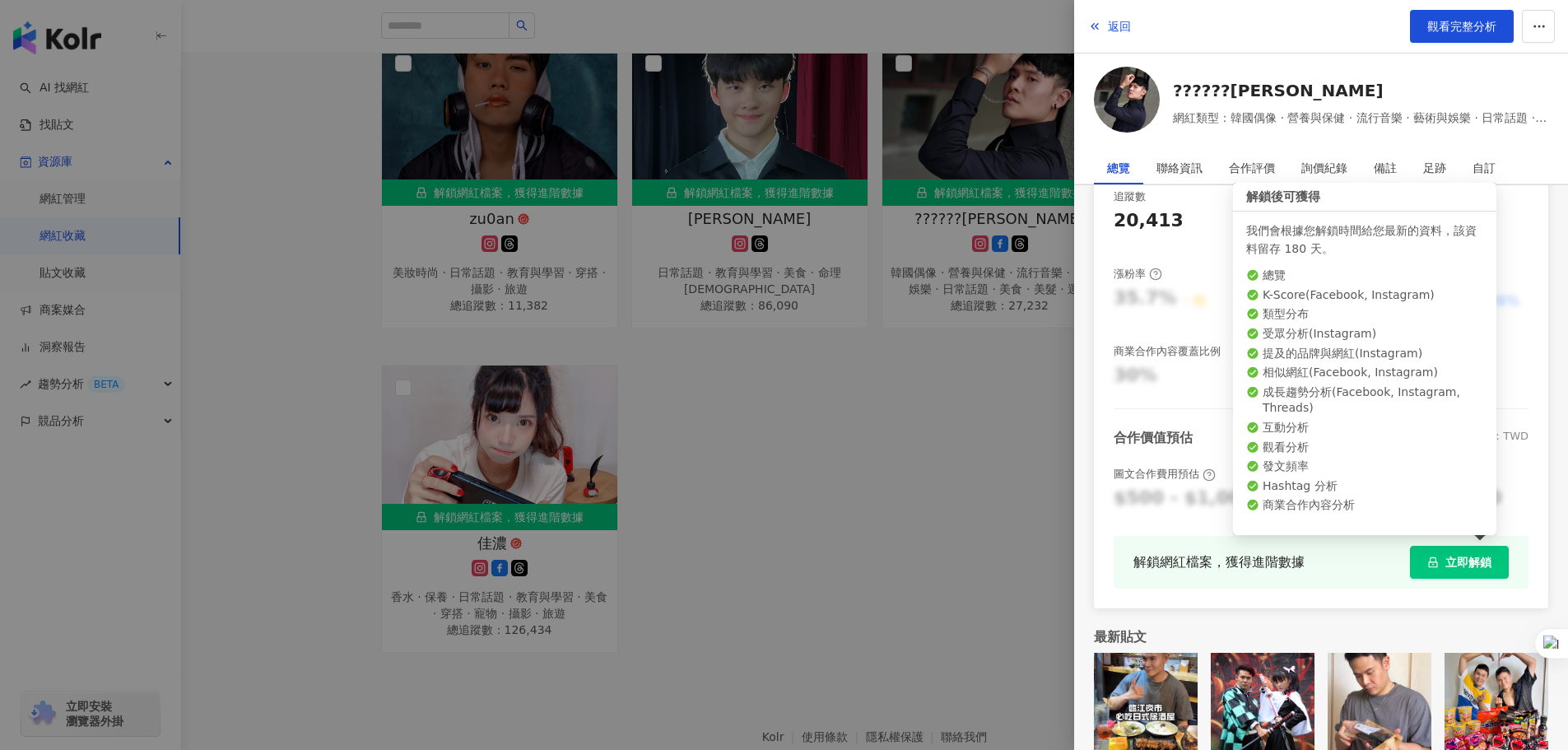
click at [1427, 564] on icon "lock" at bounding box center [1432, 562] width 11 height 11
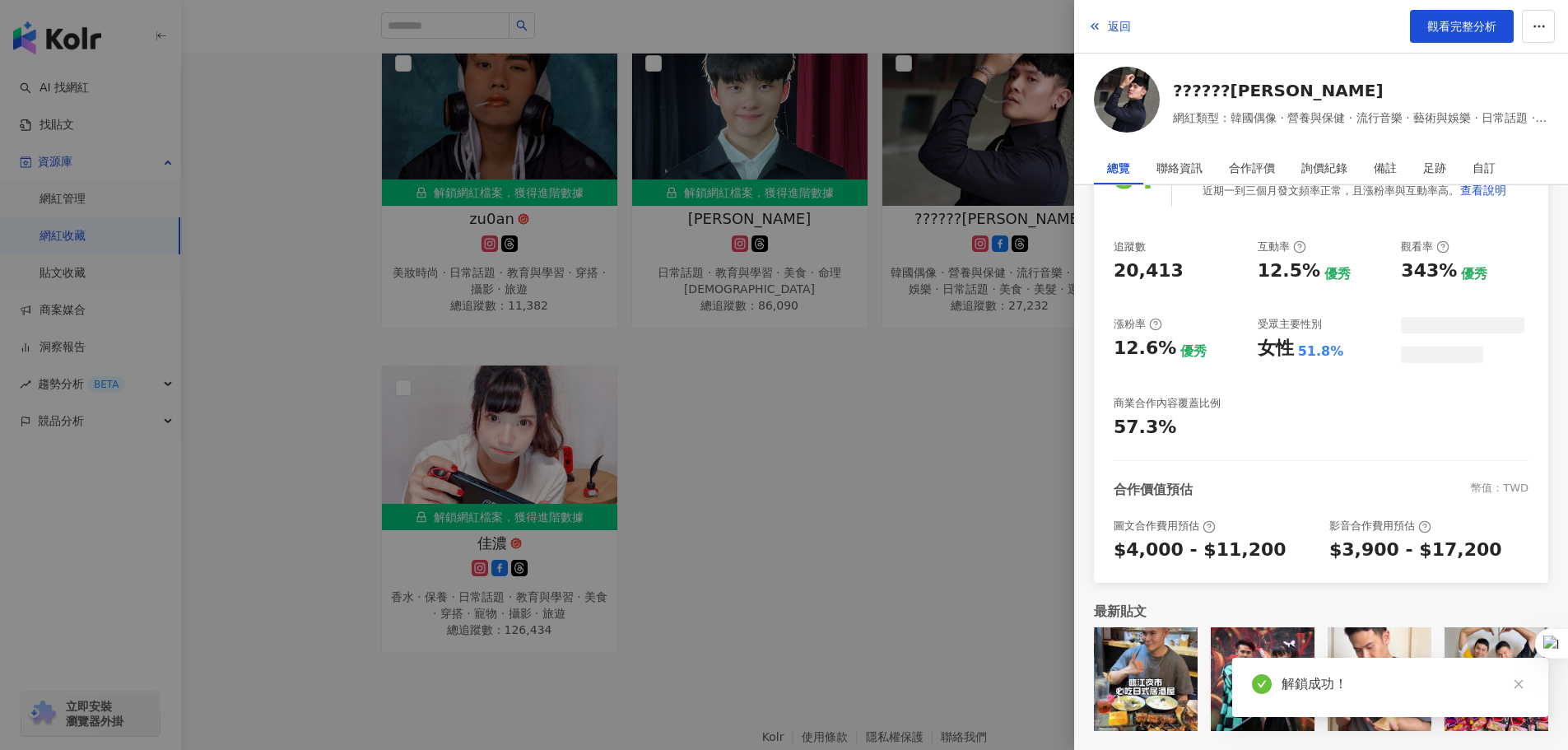
scroll to position [195, 0]
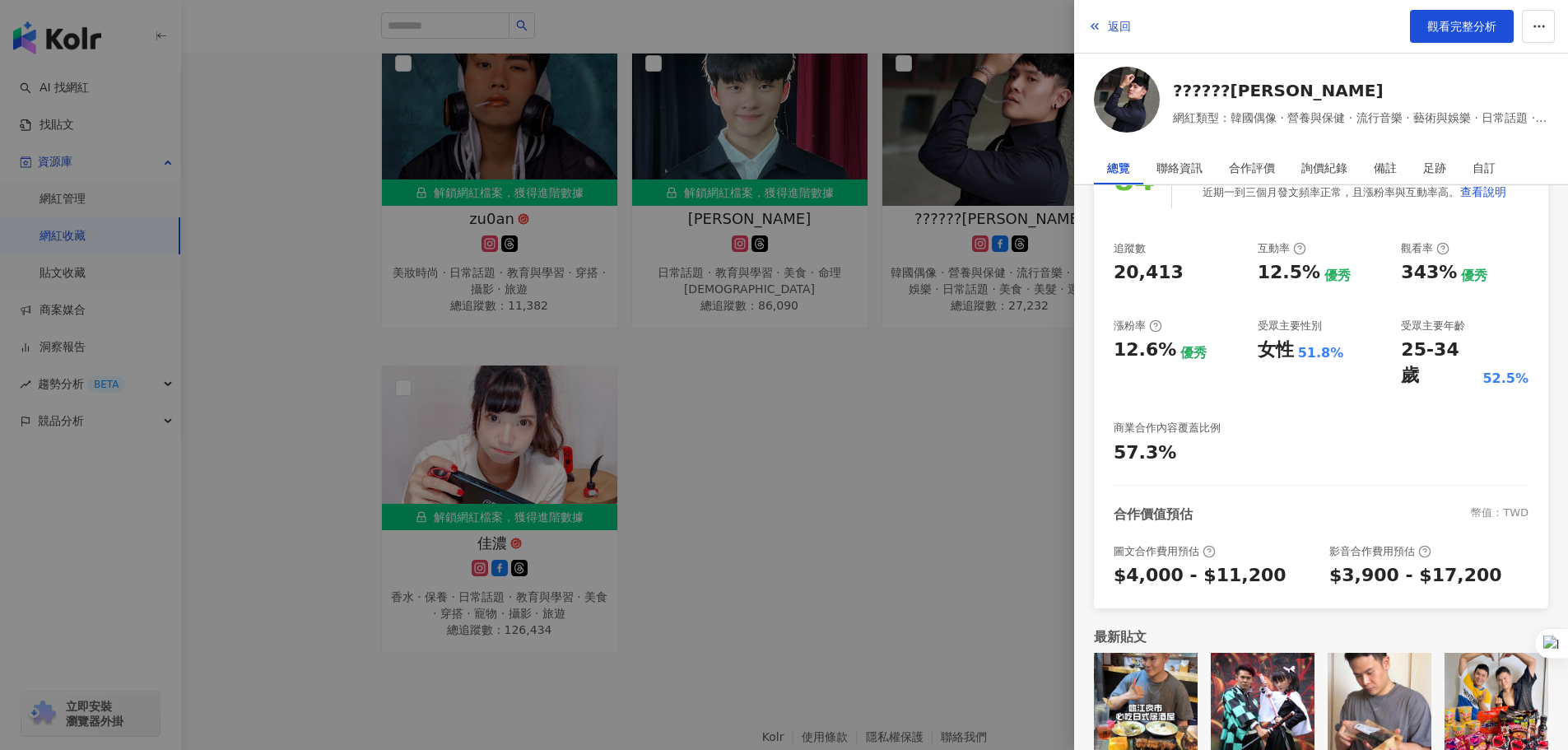
click at [898, 383] on div at bounding box center [784, 375] width 1568 height 750
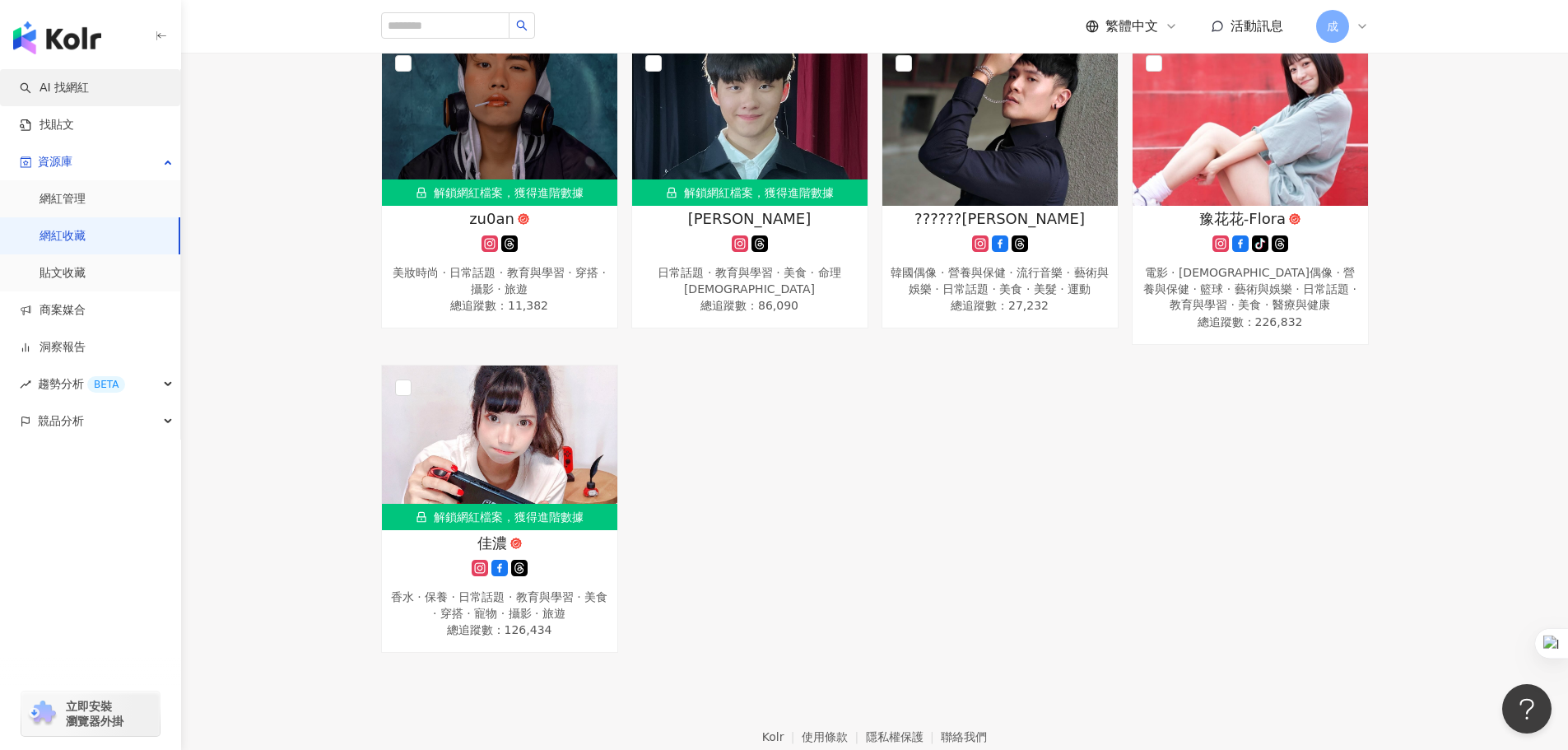
click at [89, 90] on link "AI 找網紅" at bounding box center [54, 88] width 69 height 17
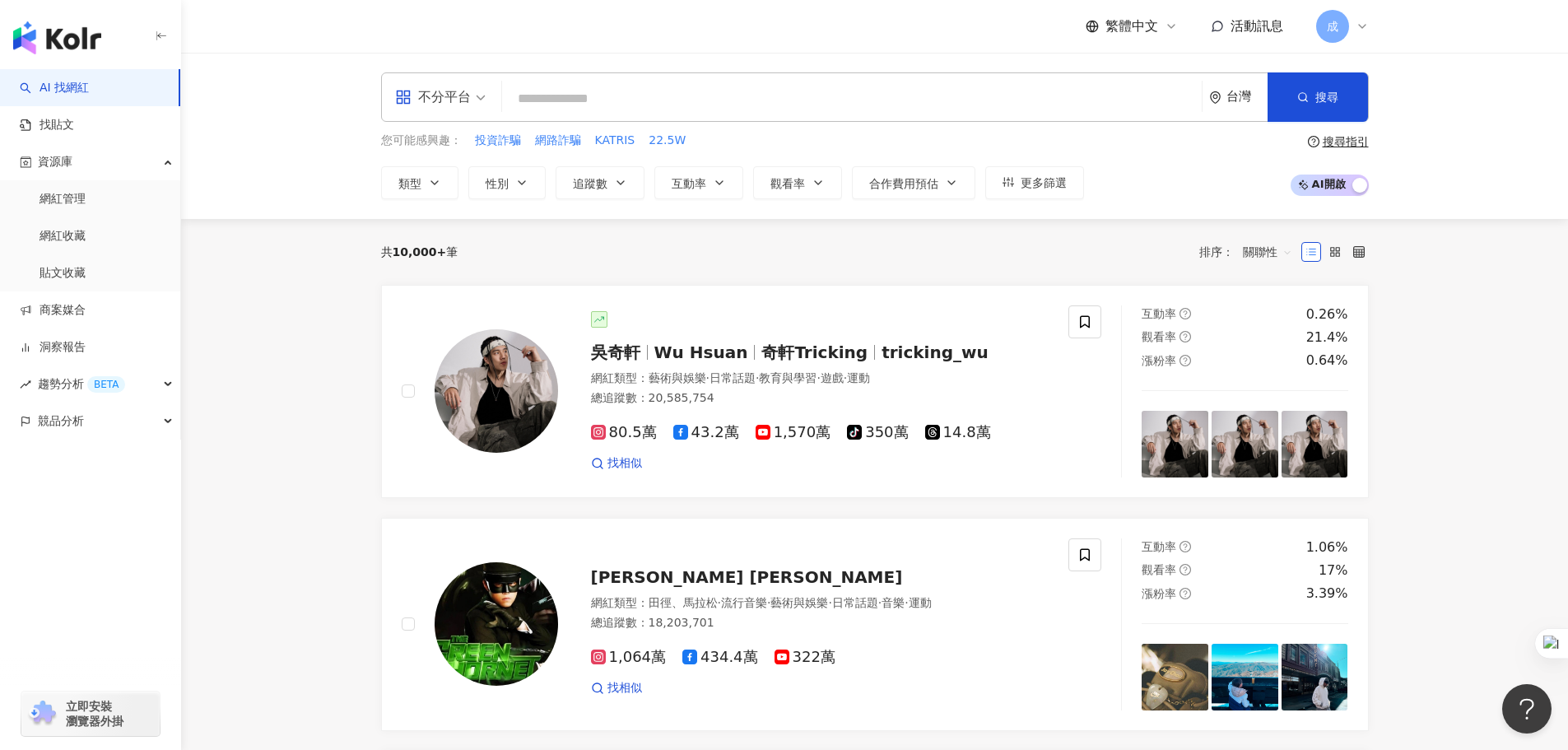
click at [615, 91] on input "search" at bounding box center [851, 98] width 686 height 31
paste input "*********"
type input "*********"
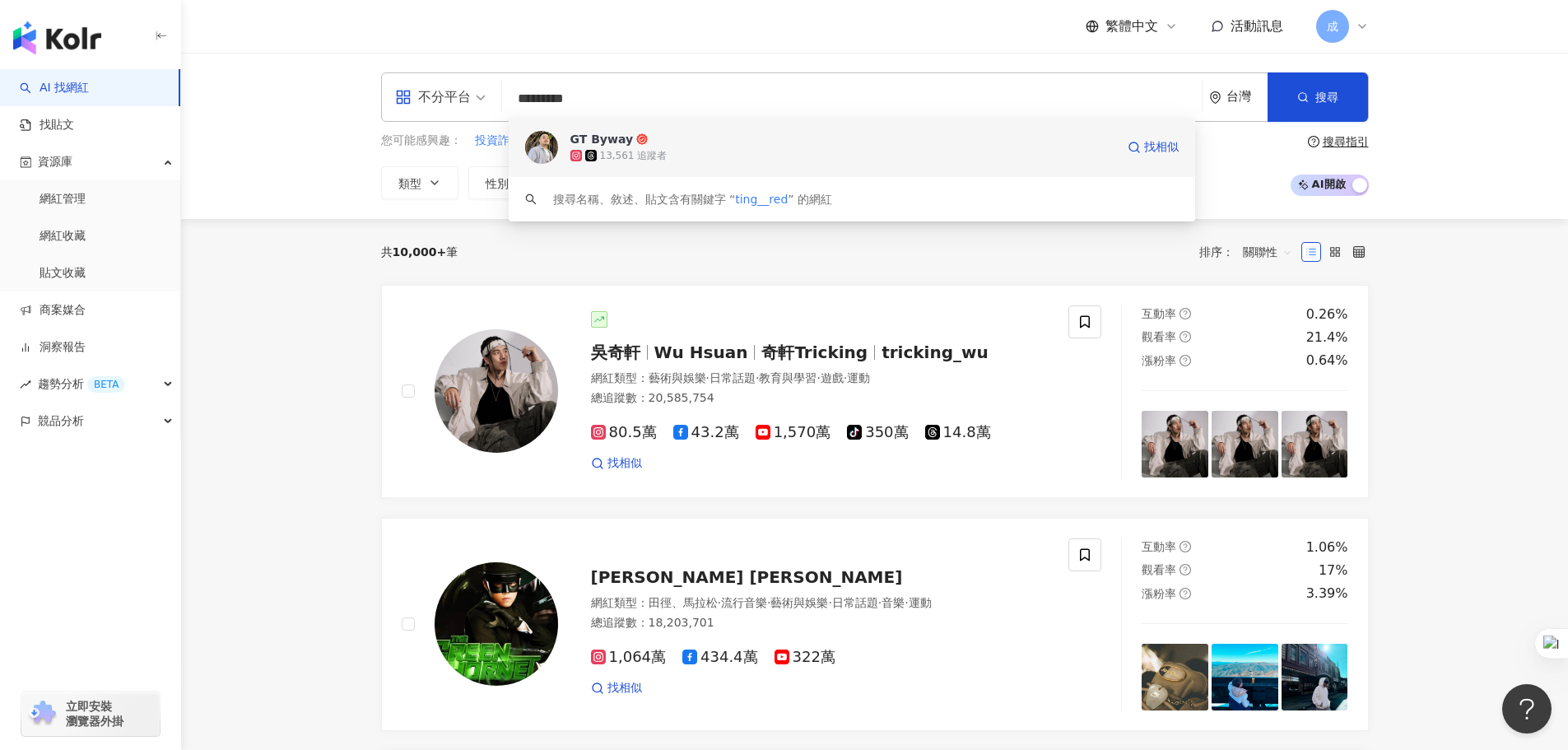
click at [603, 142] on div "GT Byway" at bounding box center [602, 139] width 64 height 17
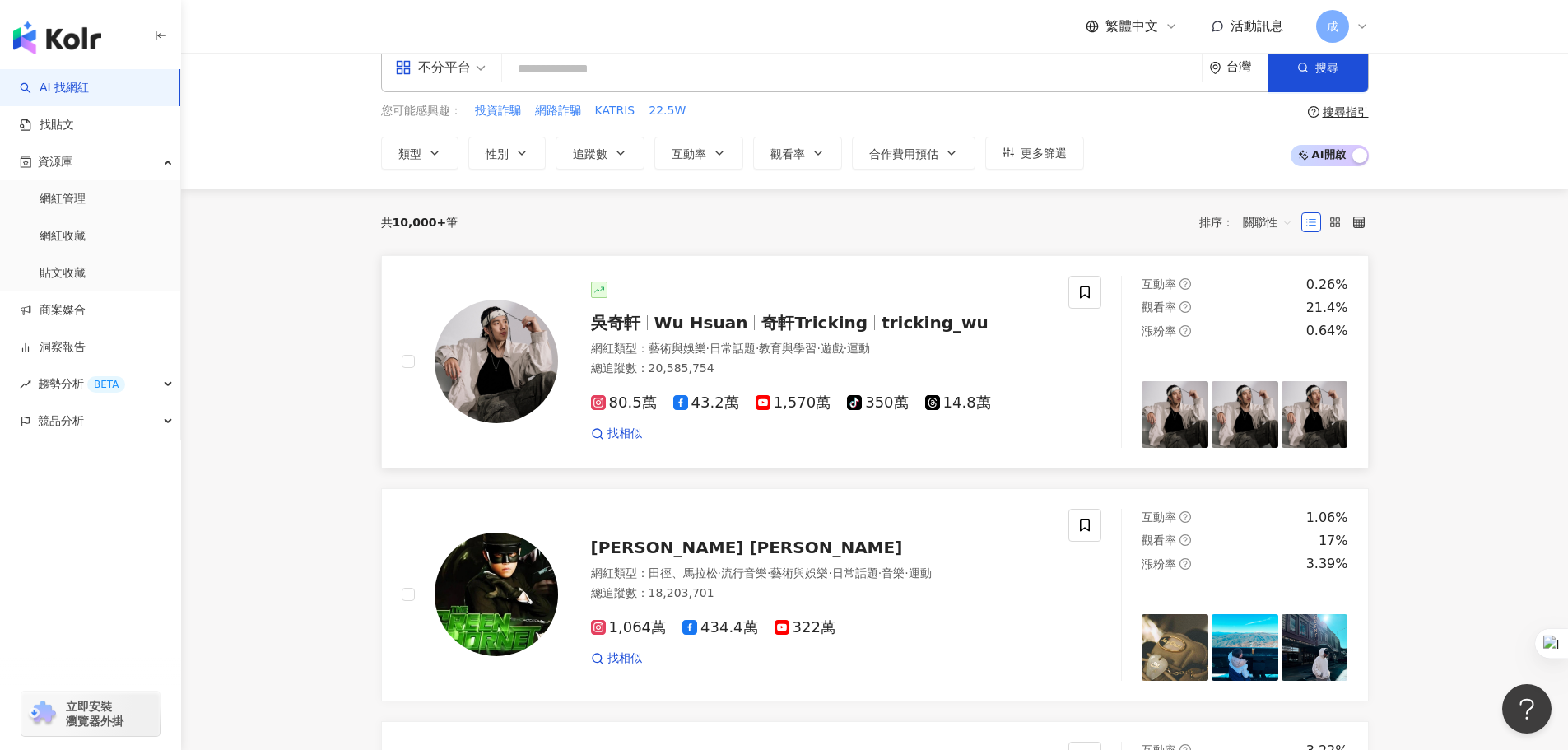
scroll to position [83, 0]
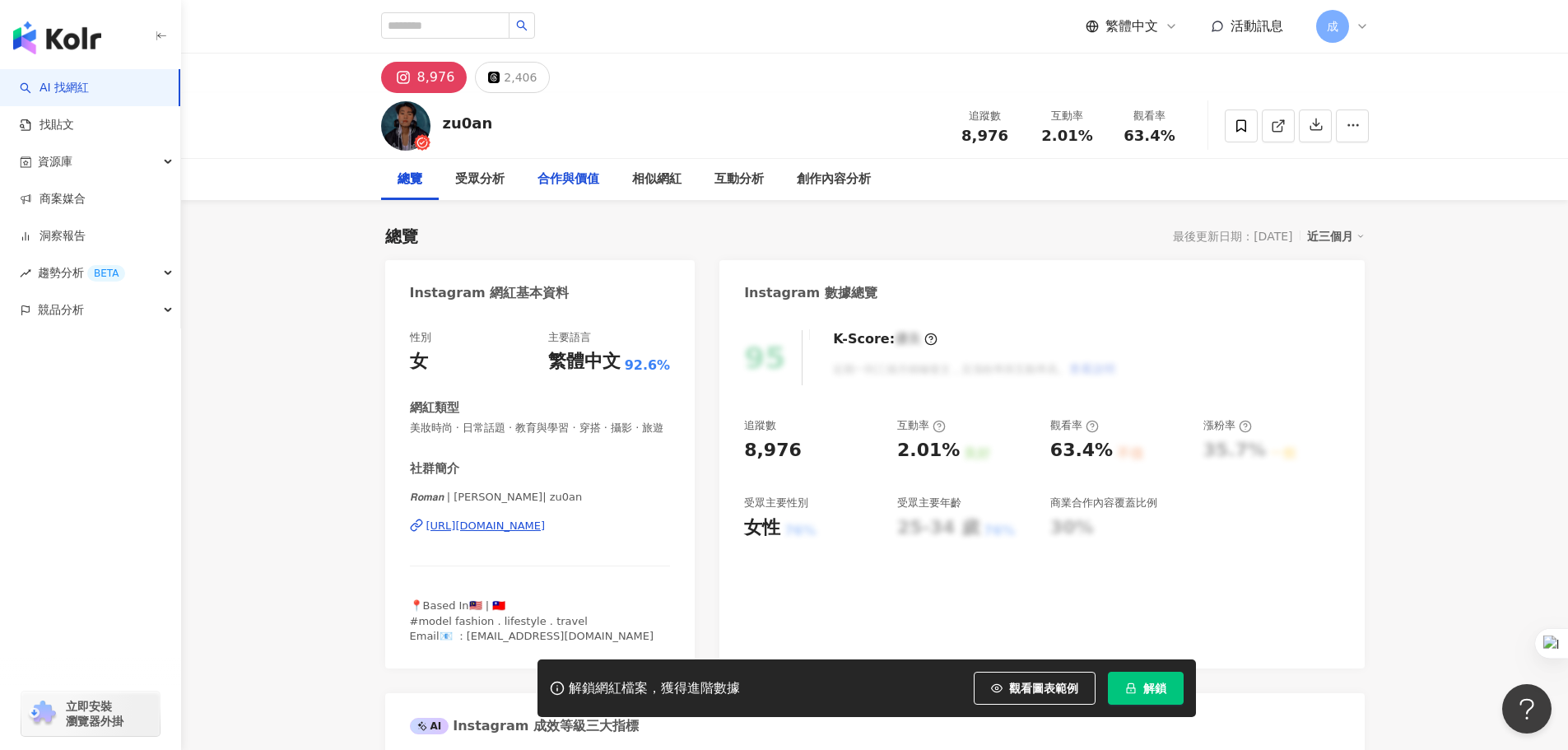
click at [580, 178] on div "合作與價值" at bounding box center [568, 179] width 62 height 20
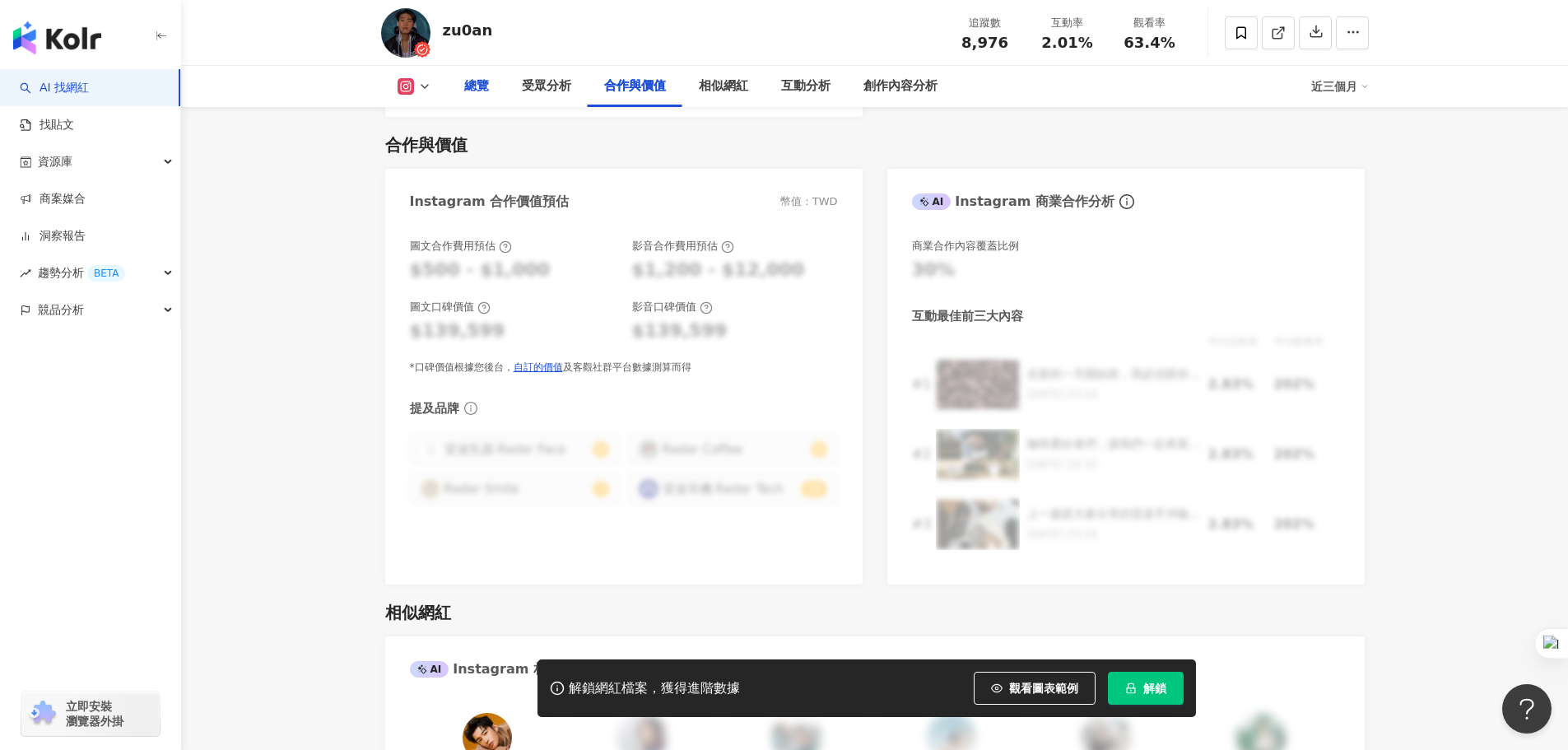
click at [488, 85] on div "總覽" at bounding box center [476, 86] width 57 height 41
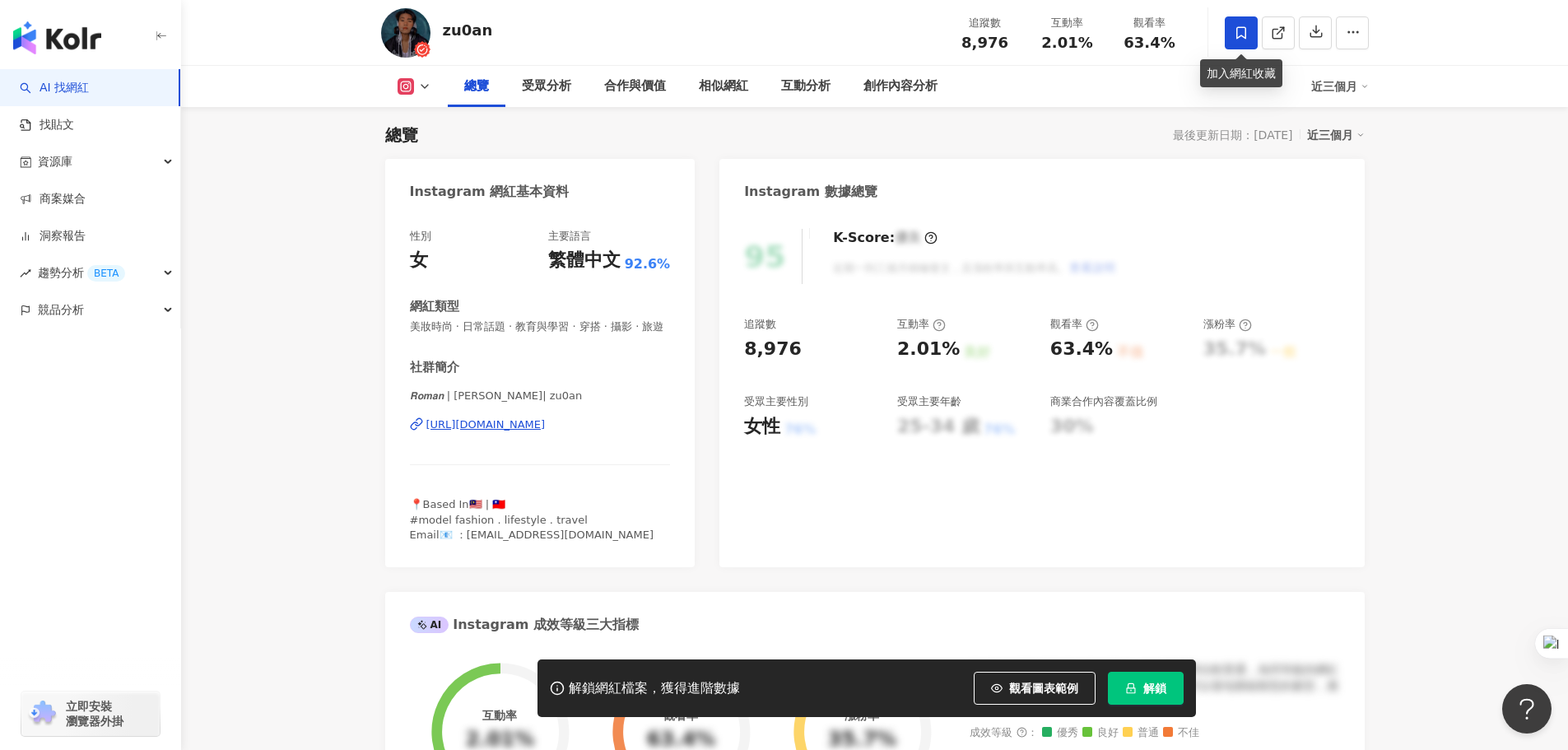
click at [1238, 30] on icon at bounding box center [1241, 32] width 15 height 15
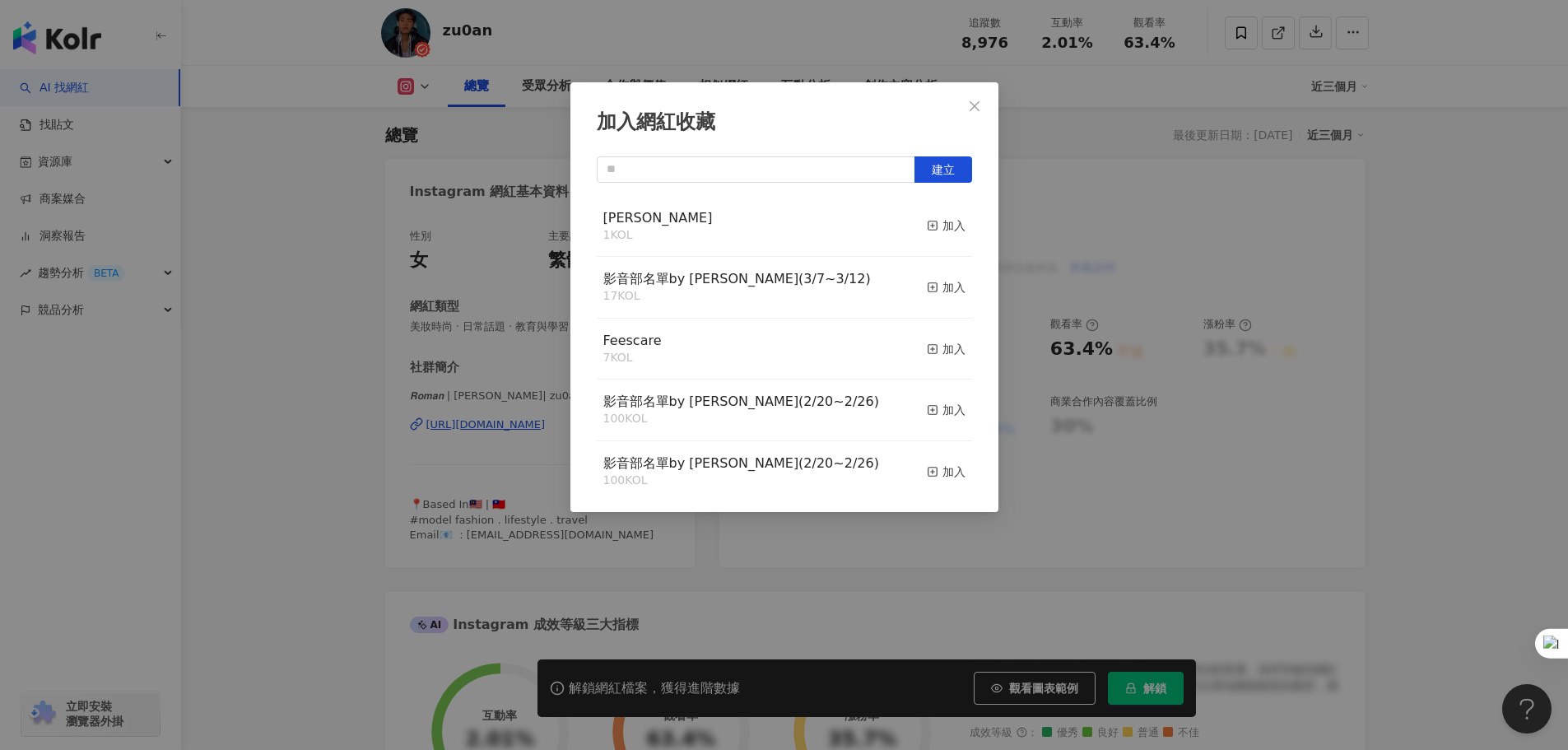
click at [809, 226] on div "RYAN 1 KOL 加入" at bounding box center [784, 226] width 375 height 62
click at [939, 223] on div "加入" at bounding box center [946, 226] width 38 height 18
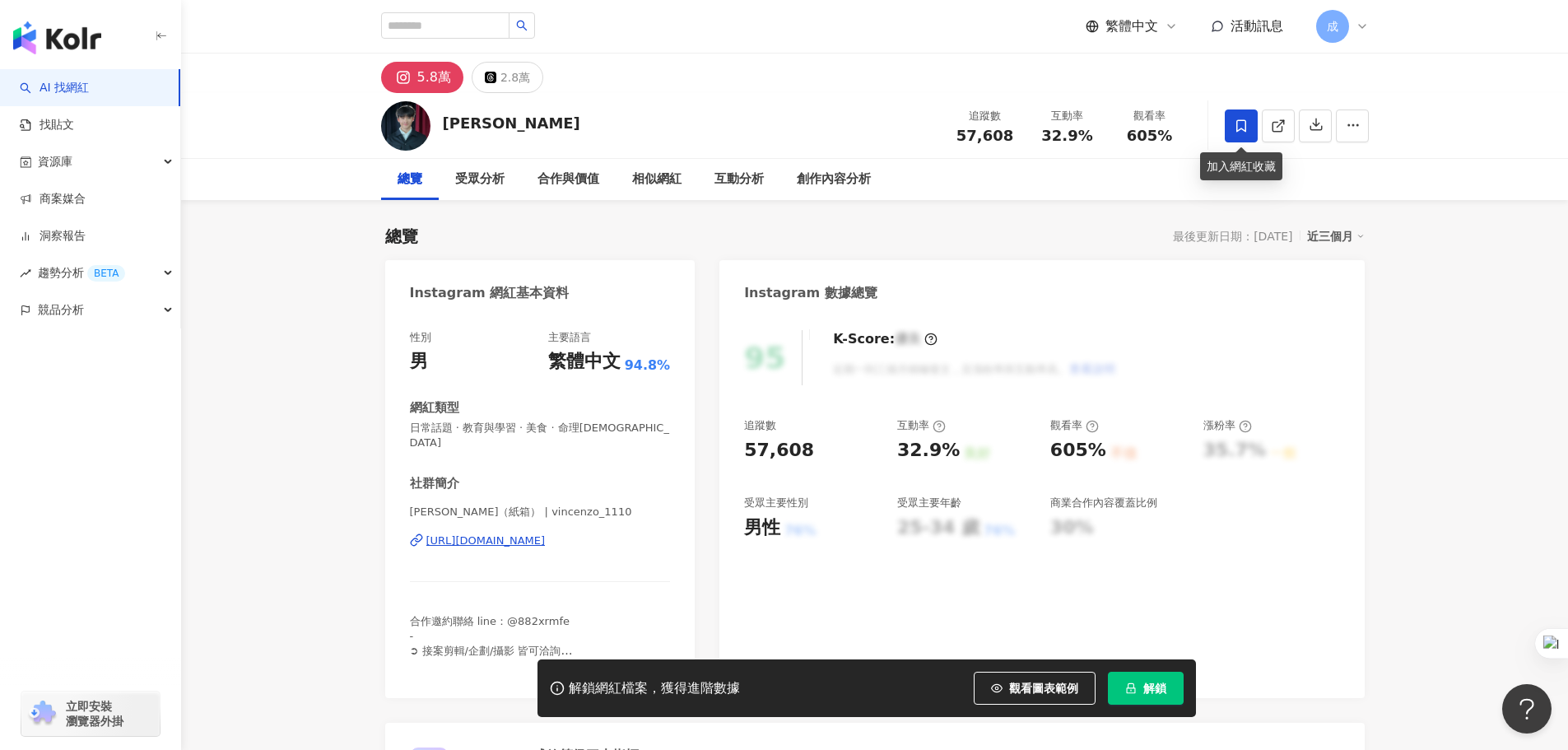
click at [1248, 122] on icon at bounding box center [1241, 125] width 15 height 15
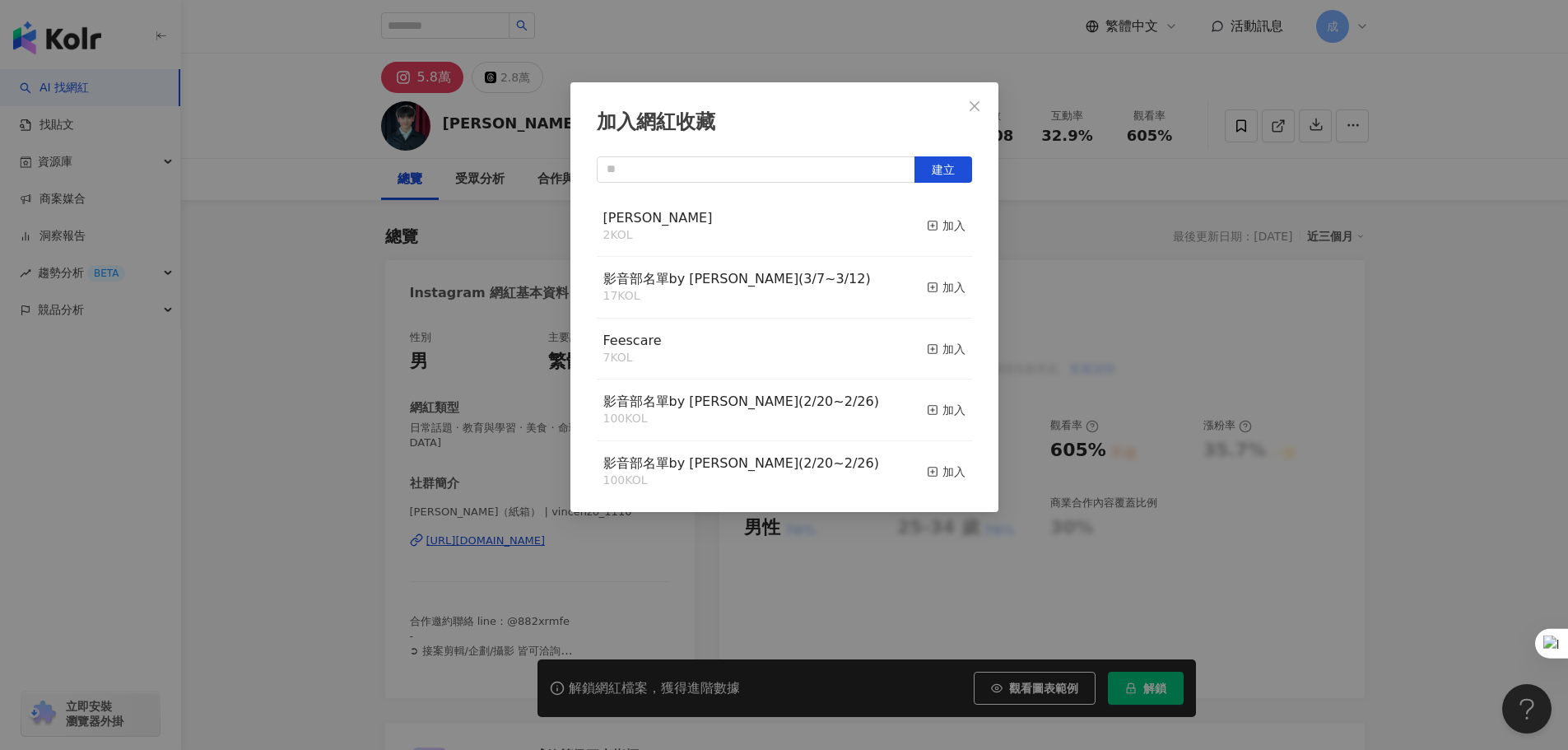
click at [803, 221] on div "RYAN 2 KOL 加入" at bounding box center [784, 226] width 375 height 62
click at [934, 223] on div "加入" at bounding box center [946, 226] width 38 height 18
click at [686, 164] on input "text" at bounding box center [756, 170] width 319 height 26
paste input "********"
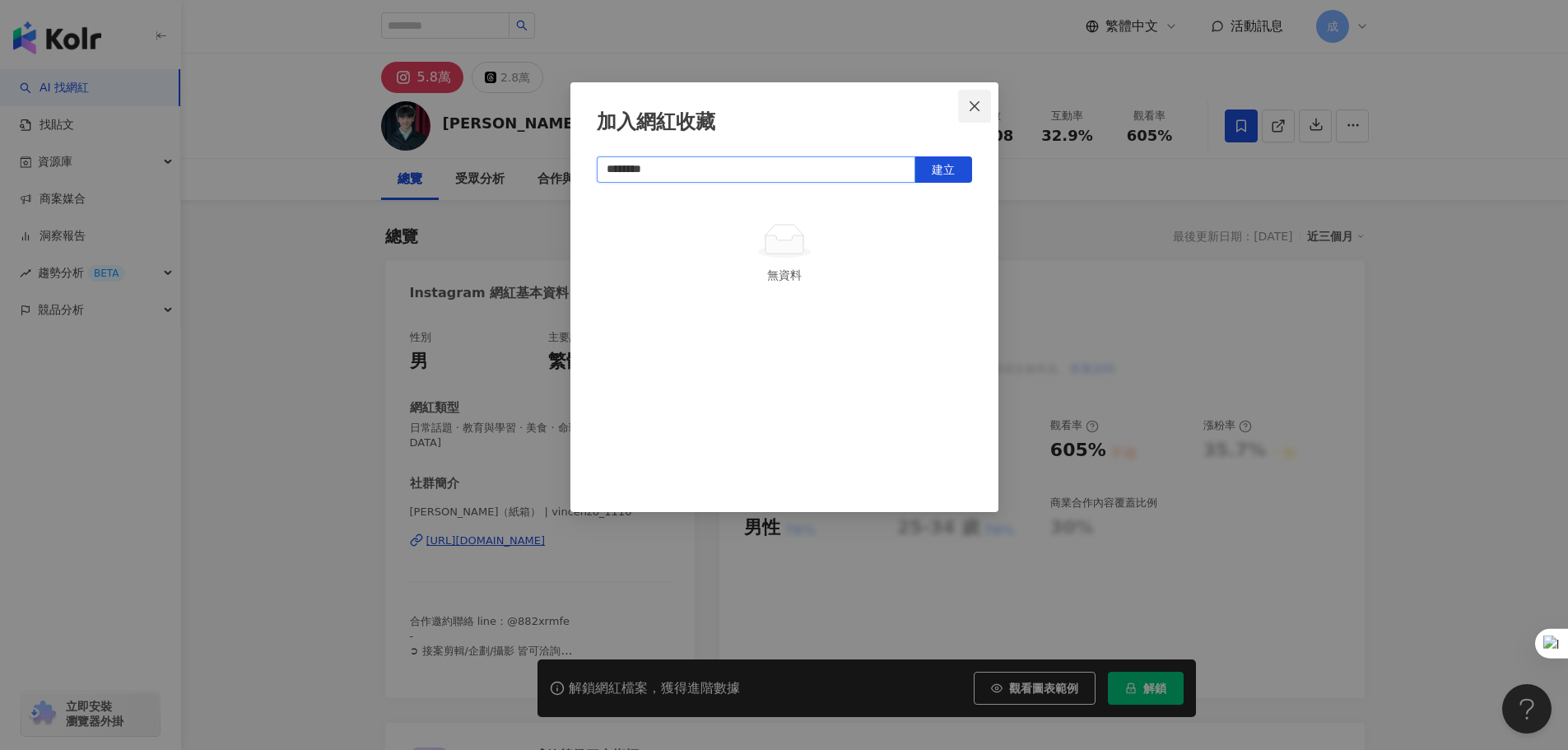
type input "********"
click at [970, 105] on icon "close" at bounding box center [974, 105] width 13 height 13
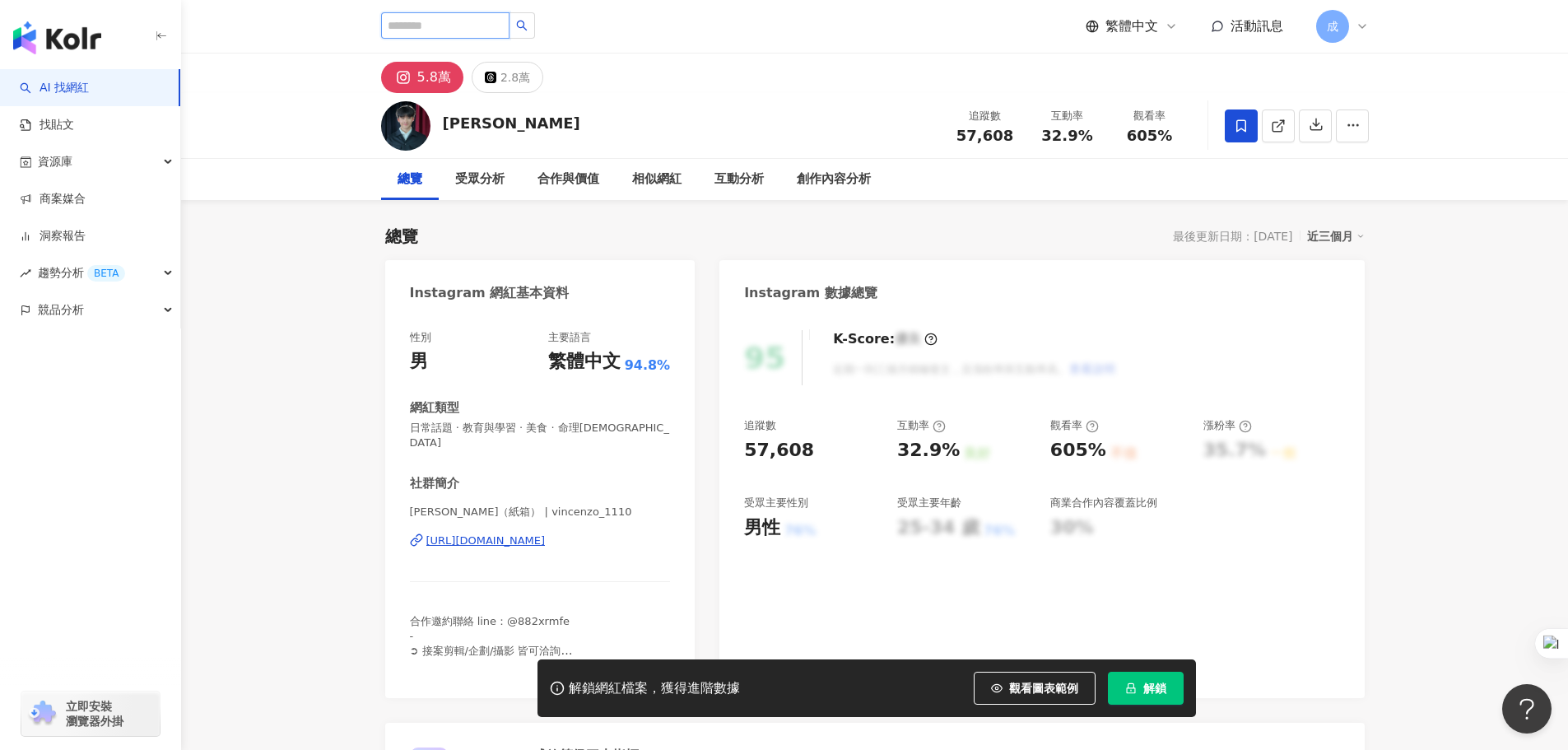
click at [462, 28] on input "search" at bounding box center [445, 25] width 128 height 26
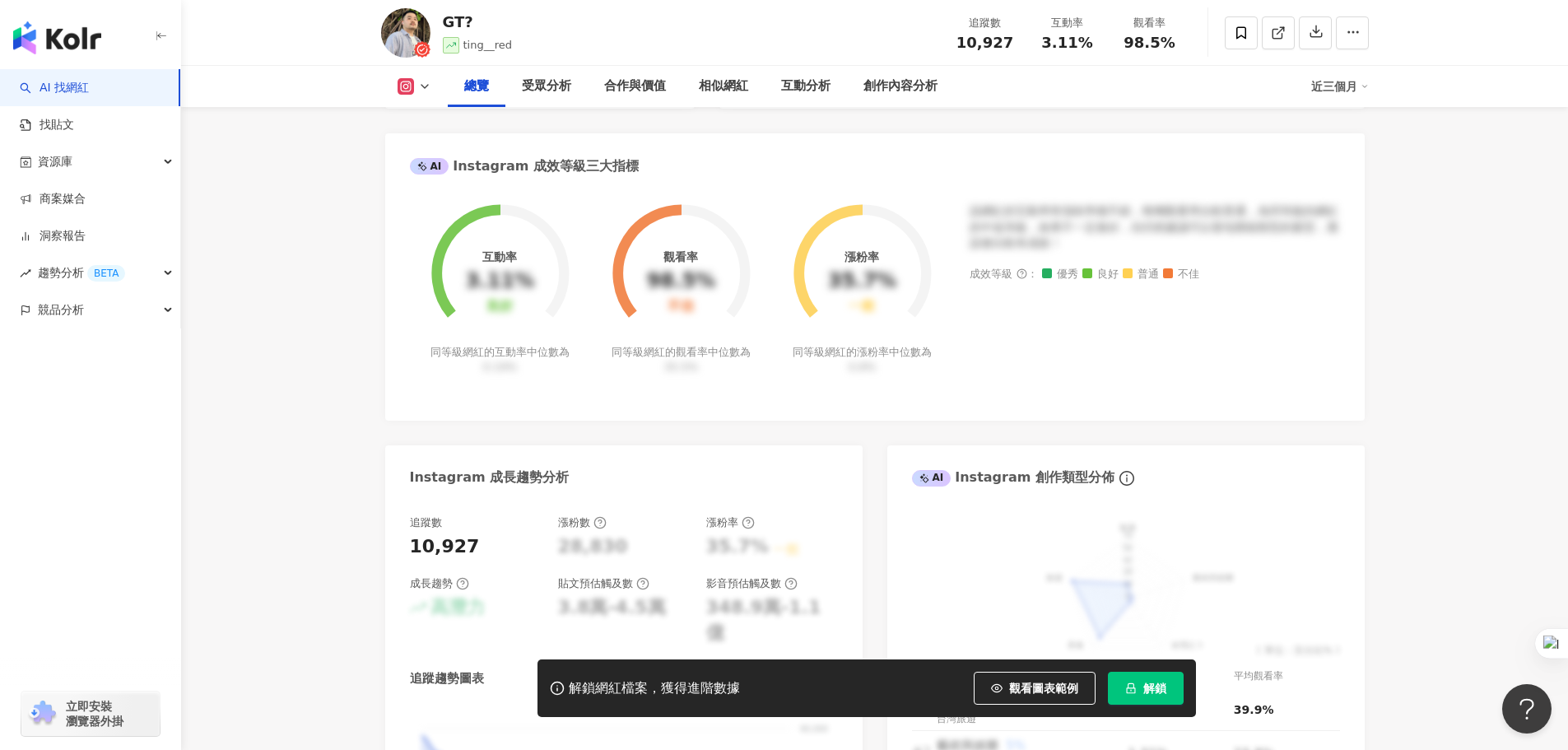
scroll to position [577, 0]
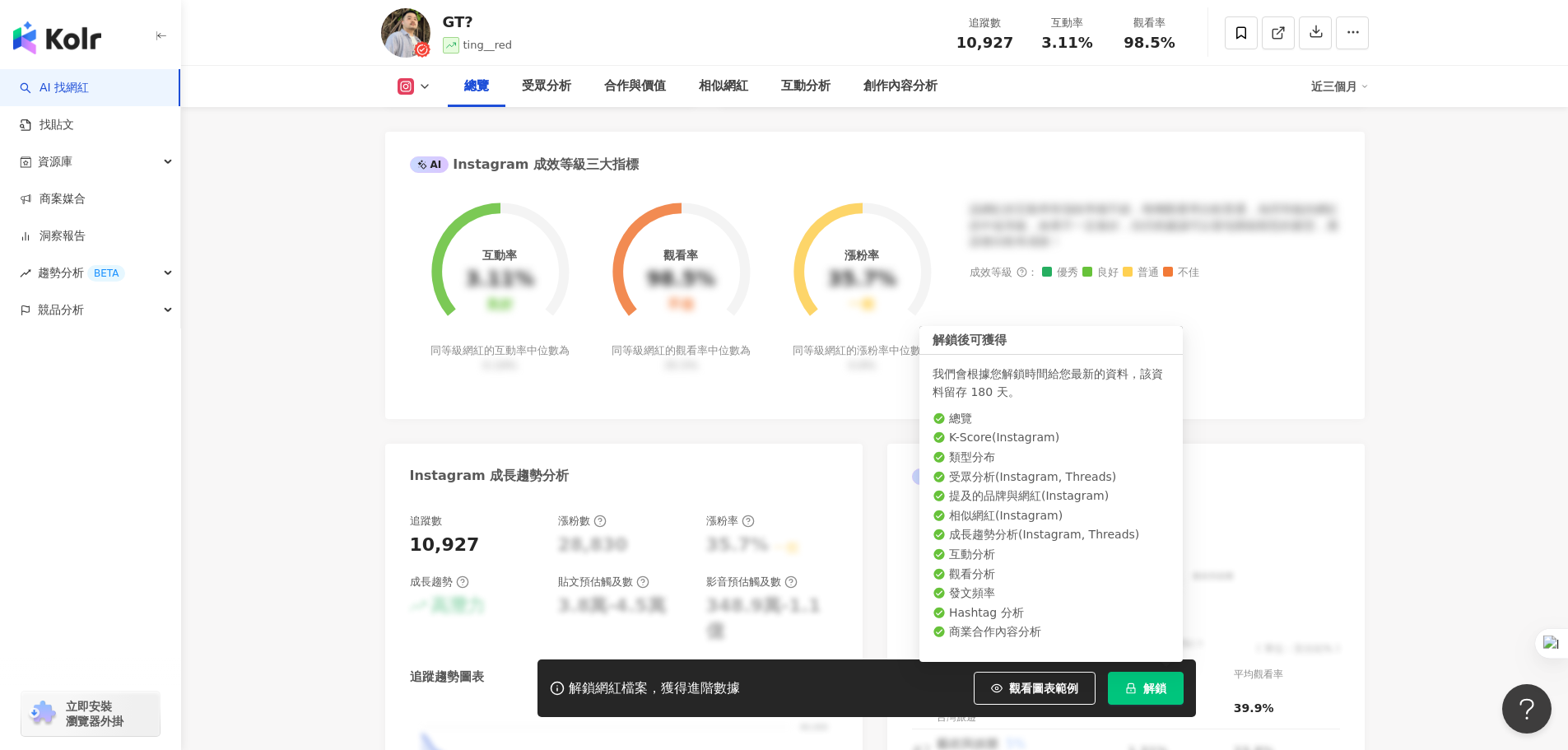
click at [1155, 686] on span "解鎖" at bounding box center [1154, 688] width 23 height 13
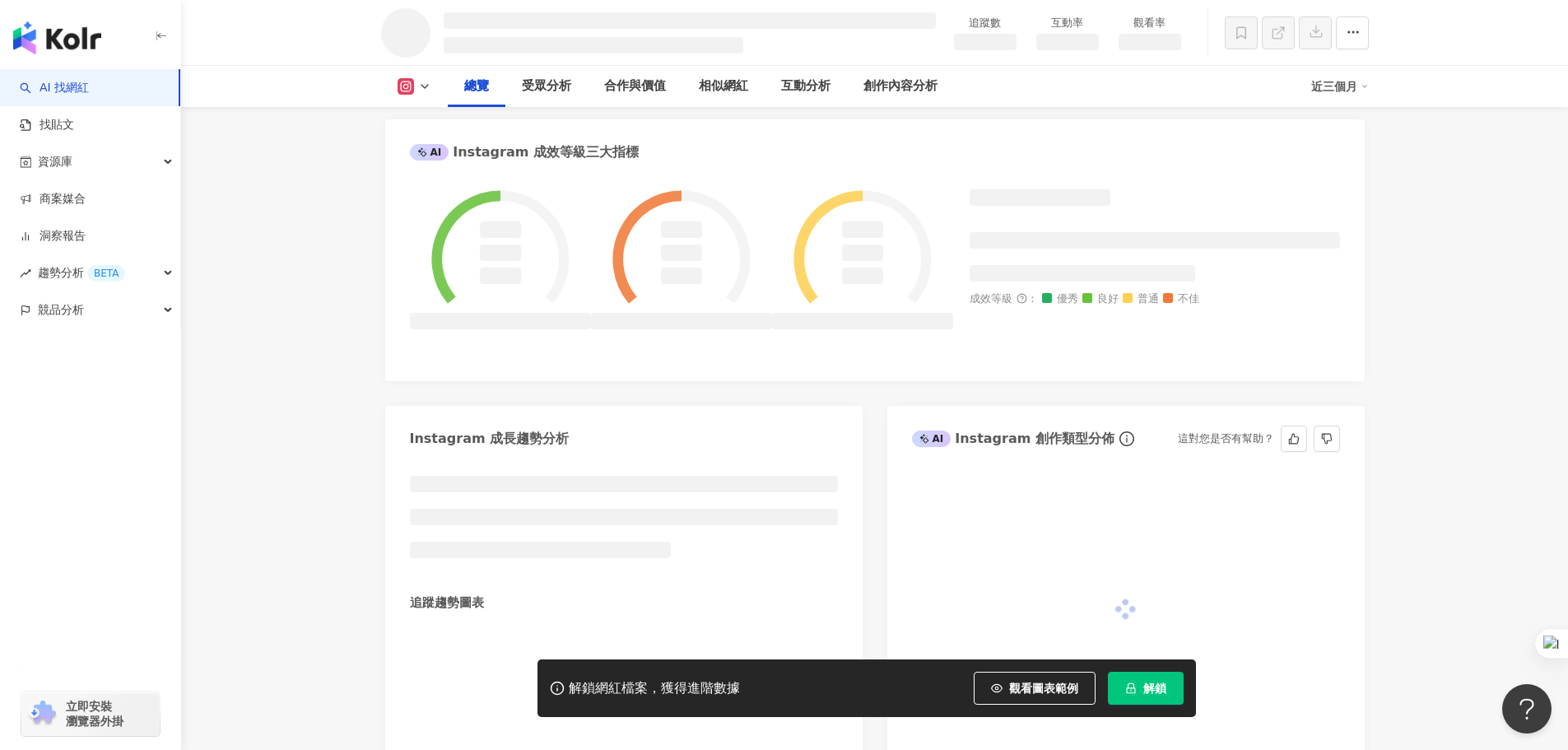
scroll to position [621, 0]
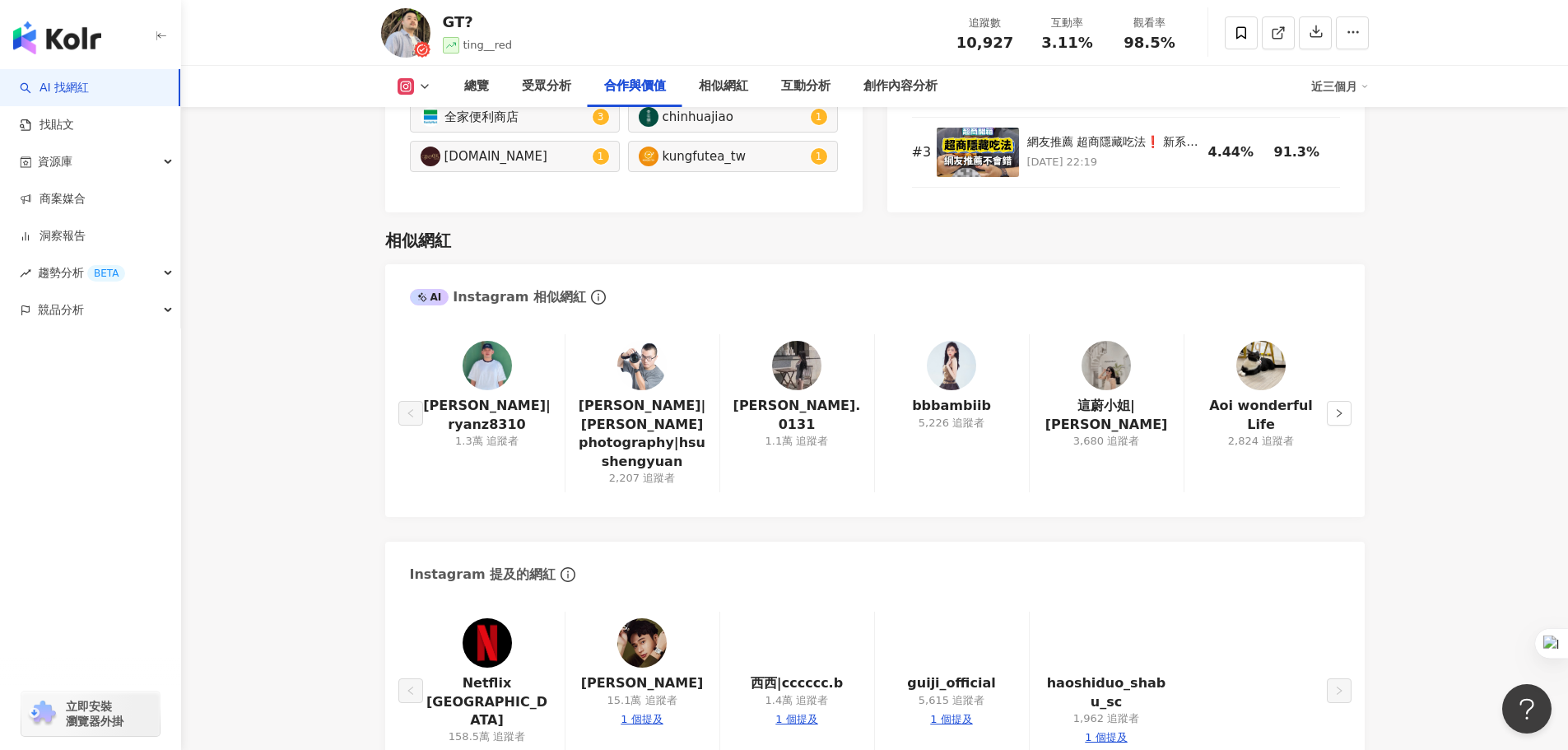
scroll to position [2635, 0]
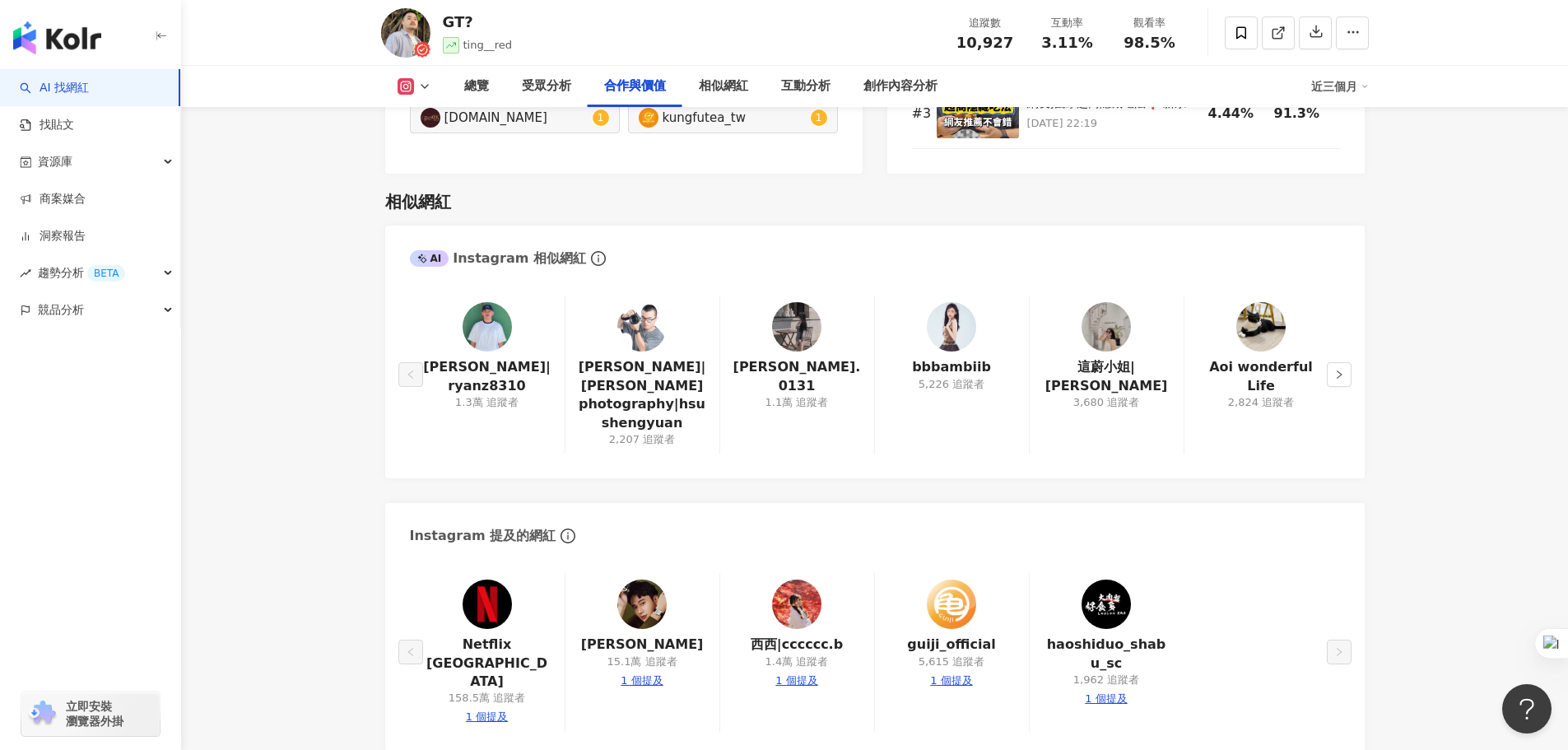
click at [951, 346] on img at bounding box center [951, 327] width 50 height 50
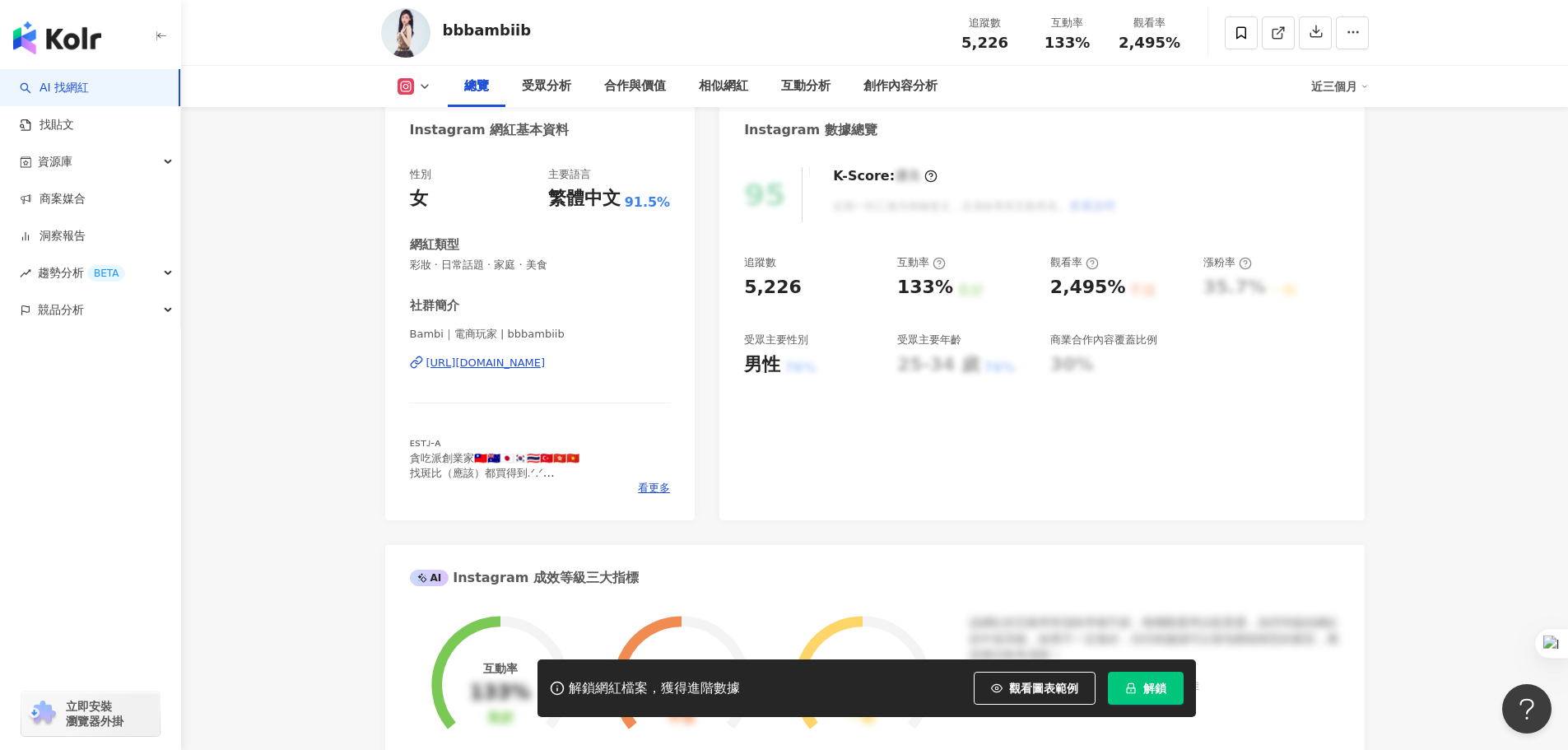
scroll to position [165, 0]
click at [546, 364] on div "[URL][DOMAIN_NAME]" at bounding box center [486, 361] width 119 height 15
